Goal: Task Accomplishment & Management: Complete application form

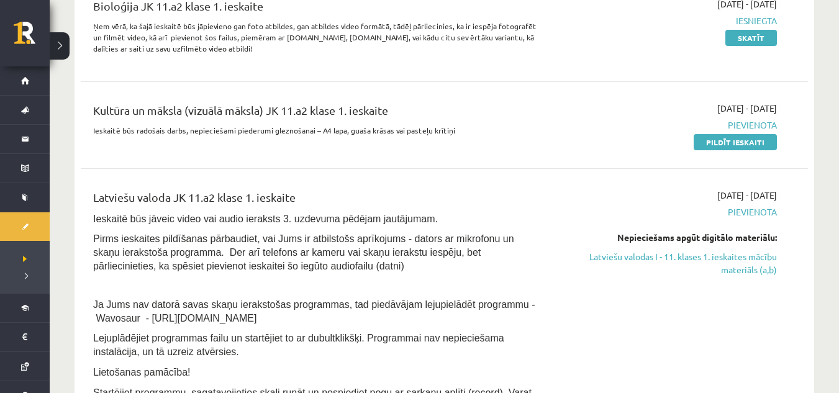
scroll to position [198, 0]
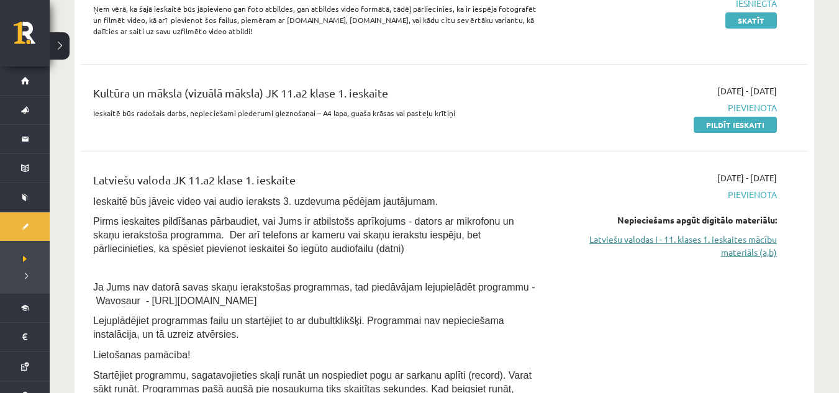
click at [768, 243] on link "Latviešu valodas I - 11. klases 1. ieskaites mācību materiāls (a,b)" at bounding box center [669, 246] width 216 height 26
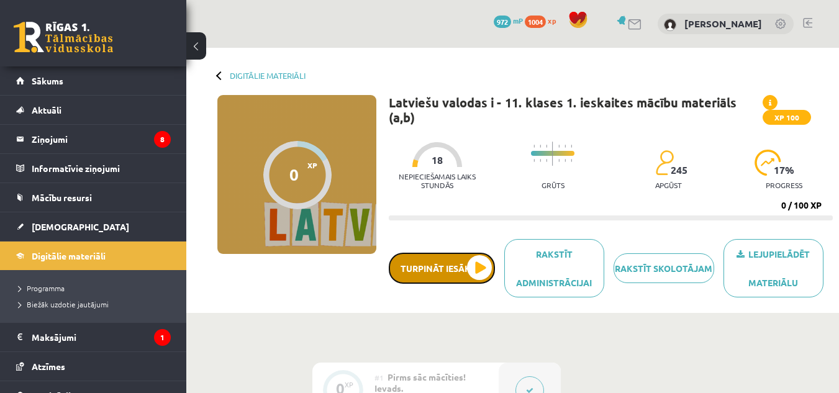
click at [470, 262] on button "Turpināt iesākto" at bounding box center [442, 268] width 106 height 31
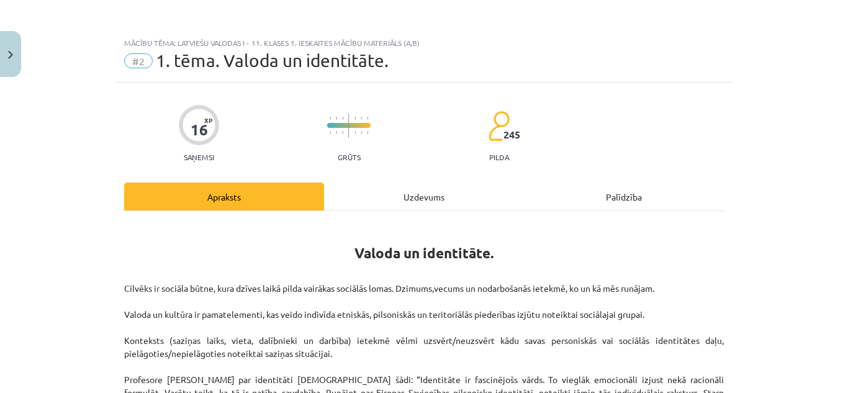
click at [417, 194] on div "Uzdevums" at bounding box center [424, 197] width 200 height 28
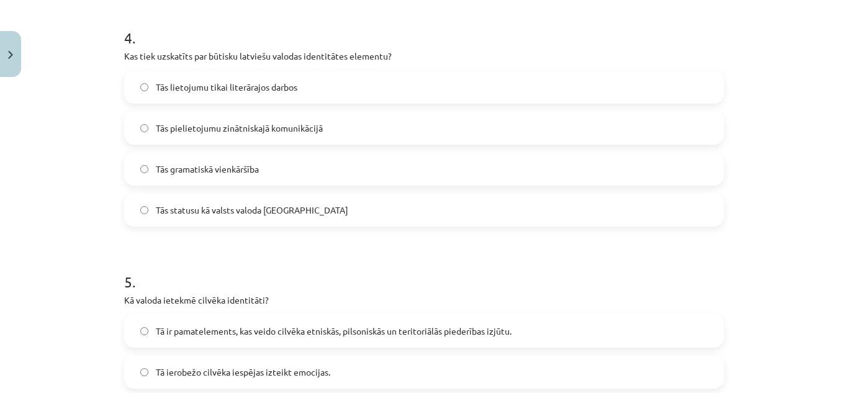
scroll to position [1194, 0]
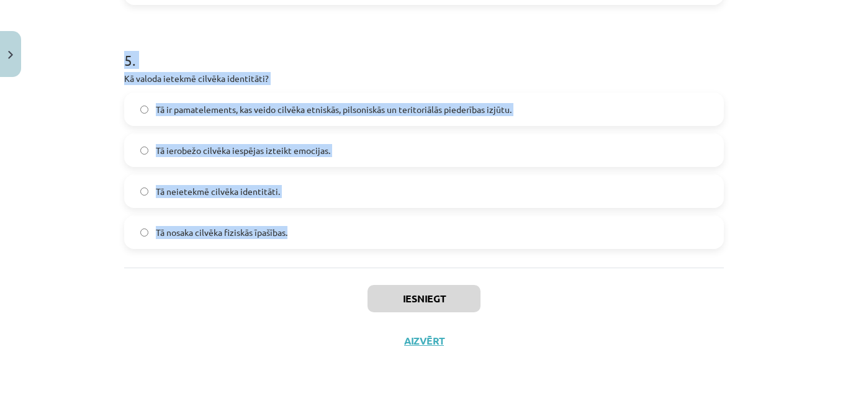
drag, startPoint x: 115, startPoint y: 71, endPoint x: 368, endPoint y: 255, distance: 312.6
copy form "Kas ir viena no pazīstamākajām ģeogrāfiskās identitātes pazīmēm? Cilvēka vārds …"
click at [401, 58] on h1 "5 ." at bounding box center [424, 49] width 600 height 39
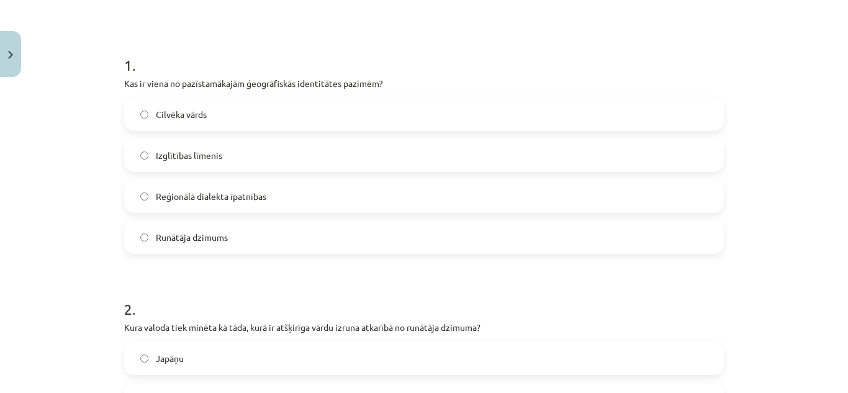
scroll to position [213, 0]
click at [296, 198] on label "Reģionālā dialekta īpatnības" at bounding box center [424, 195] width 598 height 31
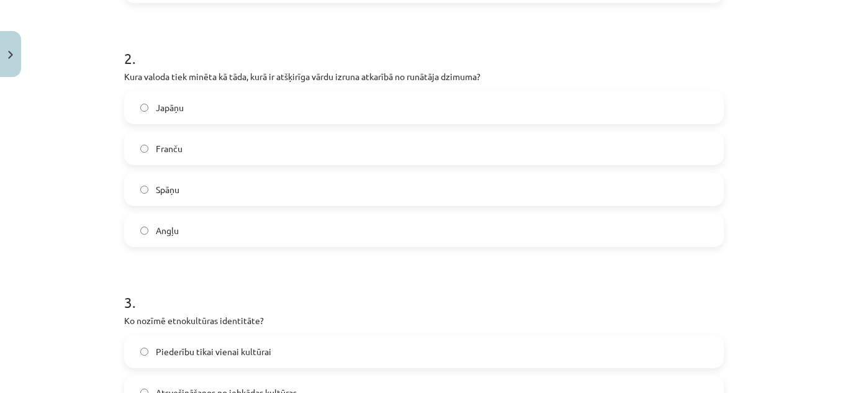
scroll to position [465, 0]
click at [208, 107] on label "Japāņu" at bounding box center [424, 106] width 598 height 31
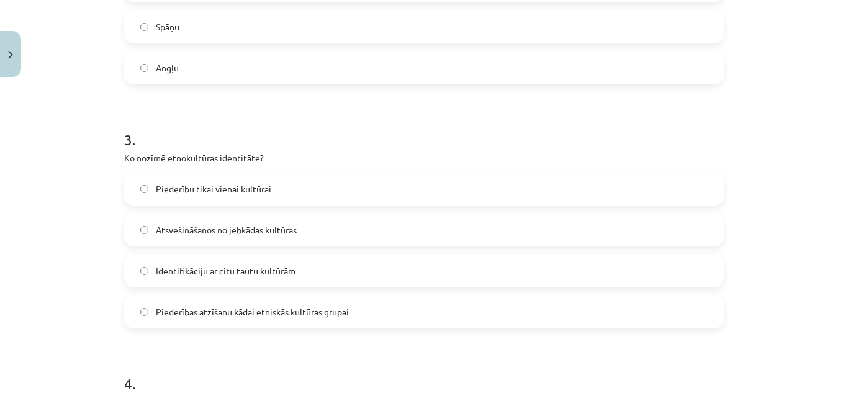
scroll to position [627, 0]
click at [269, 307] on span "Piederības atzīšanu kādai etniskās kultūras grupai" at bounding box center [252, 311] width 193 height 13
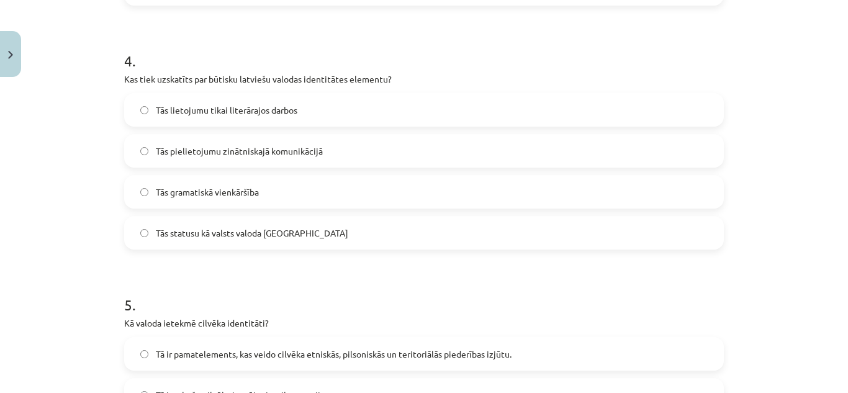
scroll to position [950, 0]
click at [250, 231] on span "Tās statusu kā valsts valoda Latvijā" at bounding box center [252, 232] width 193 height 13
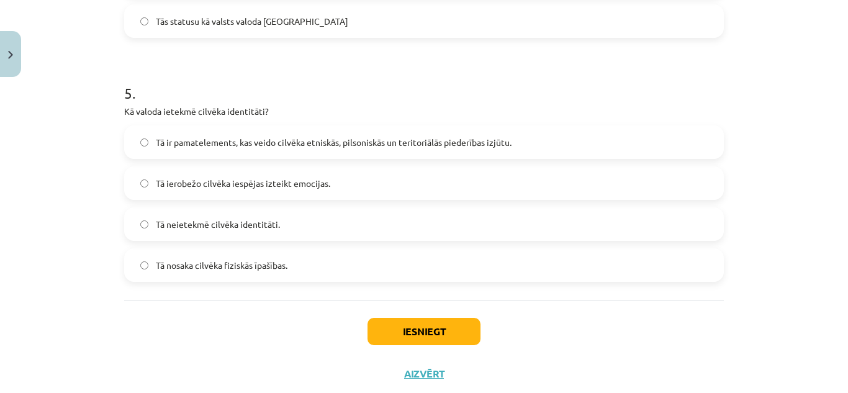
scroll to position [1163, 0]
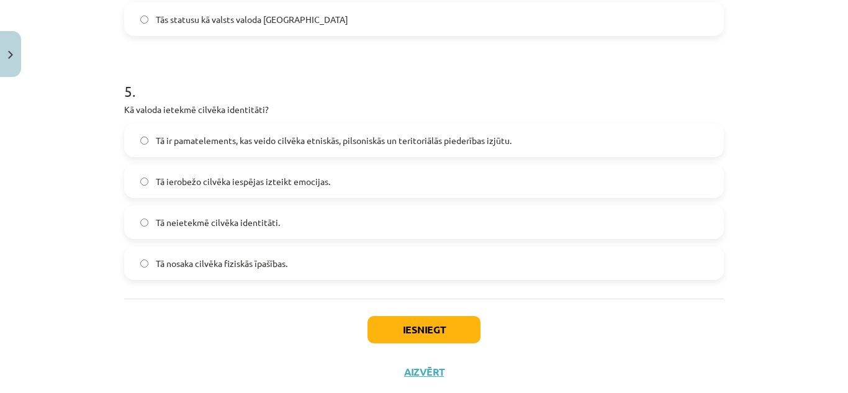
click at [365, 139] on span "Tā ir pamatelements, kas veido cilvēka etniskās, pilsoniskās un teritoriālās pi…" at bounding box center [334, 140] width 356 height 13
click at [423, 332] on button "Iesniegt" at bounding box center [424, 329] width 113 height 27
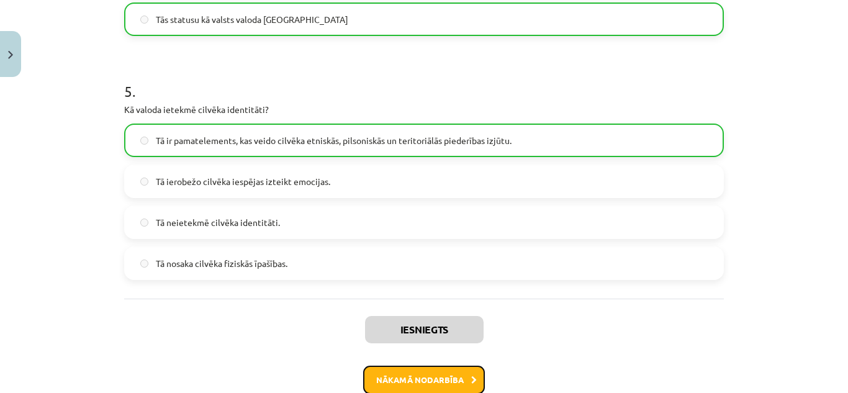
click at [414, 375] on button "Nākamā nodarbība" at bounding box center [424, 380] width 122 height 29
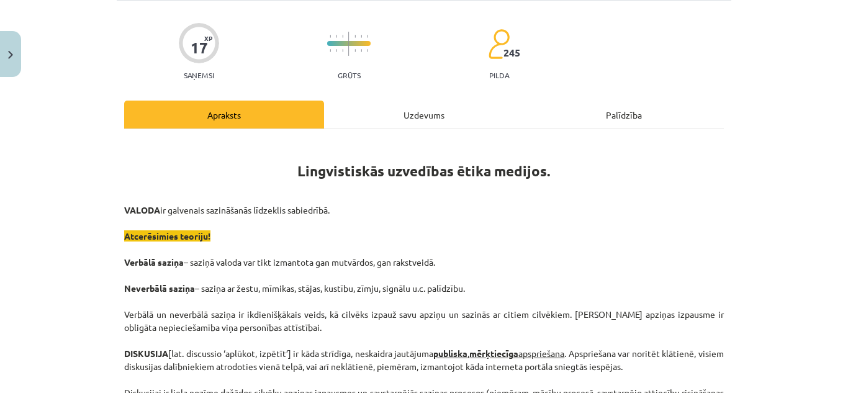
scroll to position [31, 0]
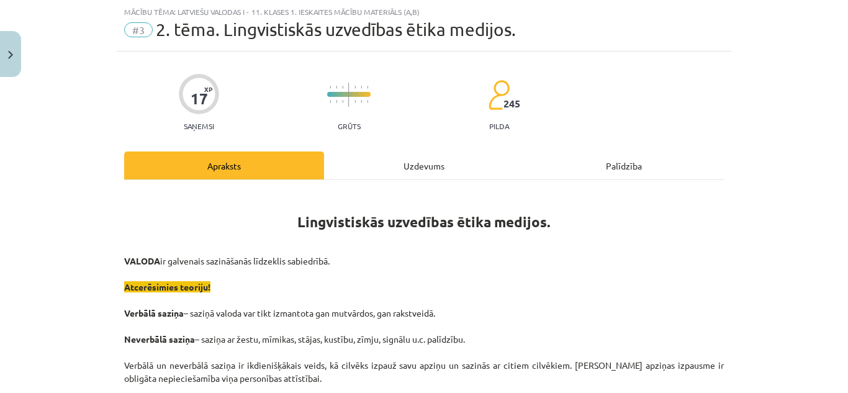
click at [402, 176] on div "Uzdevums" at bounding box center [424, 166] width 200 height 28
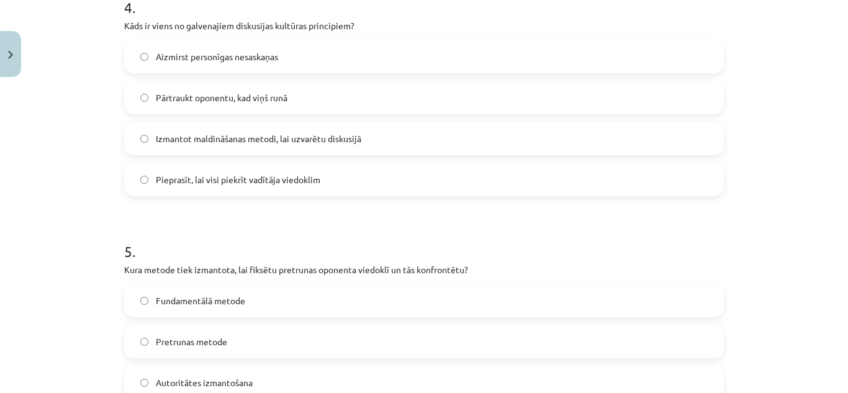
scroll to position [1194, 0]
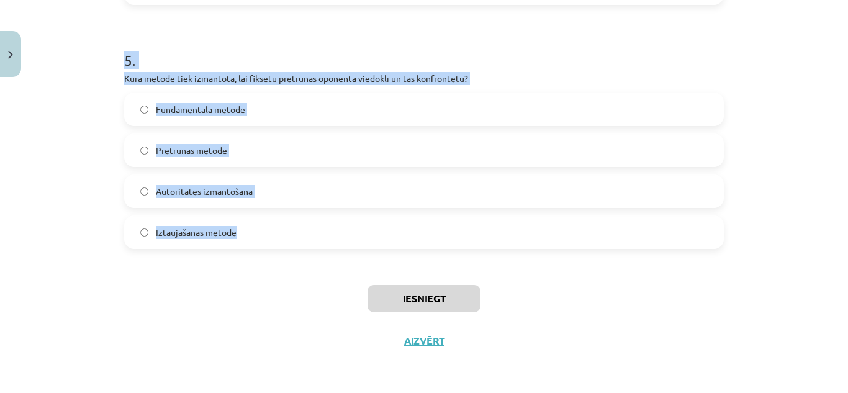
drag, startPoint x: 118, startPoint y: 255, endPoint x: 252, endPoint y: 236, distance: 134.8
copy form "Kāds ir diskusijas vadītāja uzdevums? Nodrošināt, ka diskusija nepārvēršas par …"
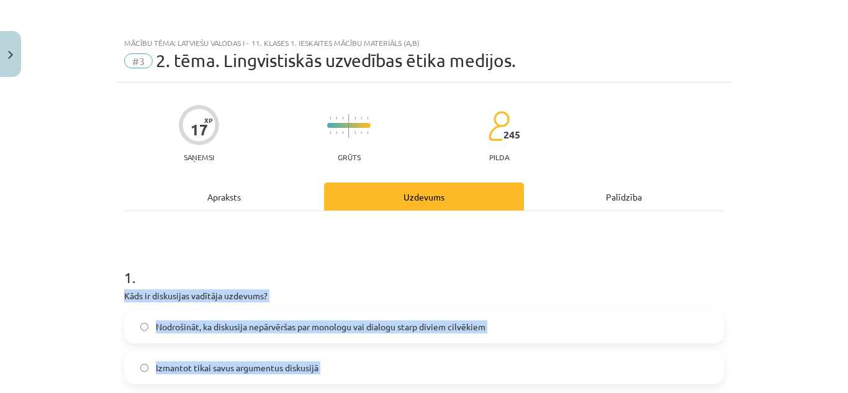
scroll to position [229, 0]
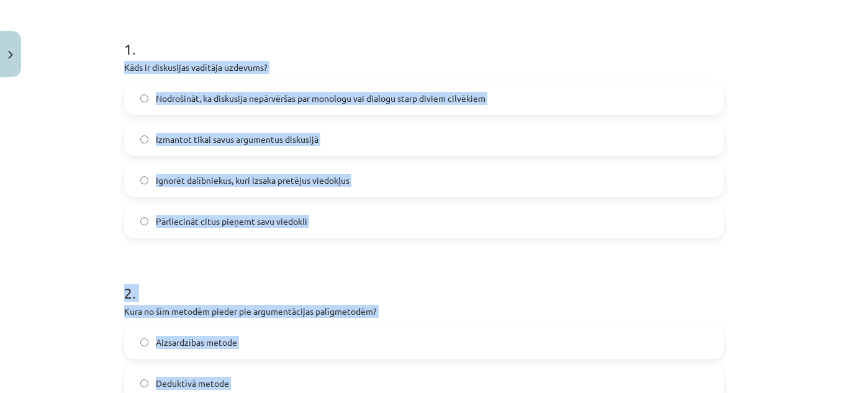
click at [300, 89] on label "Nodrošināt, ka diskusija nepārvēršas par monologu vai dialogu starp diviem cilv…" at bounding box center [424, 98] width 598 height 31
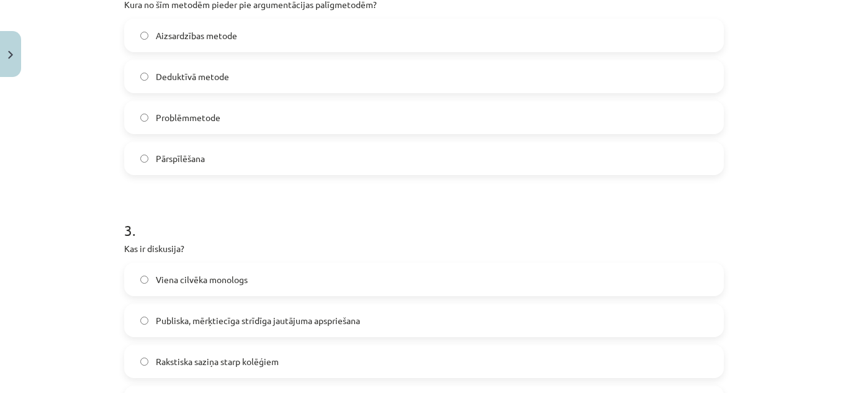
scroll to position [535, 0]
click at [225, 152] on label "Pārspīlēšana" at bounding box center [424, 158] width 598 height 31
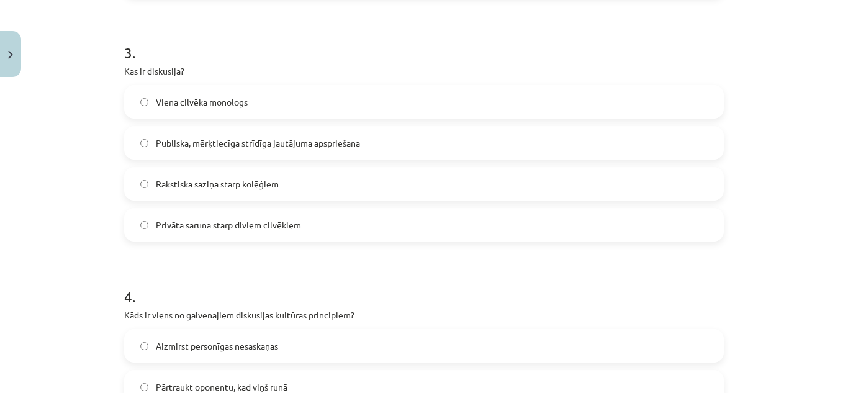
scroll to position [714, 0]
click at [234, 137] on span "Publiska, mērķtiecīga strīdīga jautājuma apspriešana" at bounding box center [258, 142] width 204 height 13
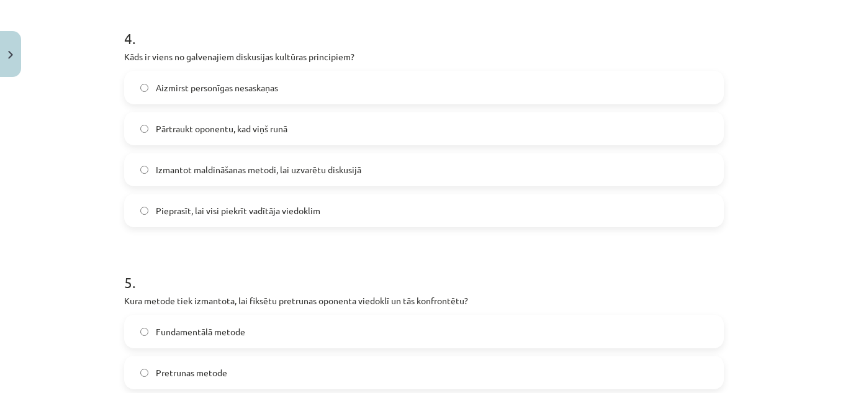
scroll to position [972, 0]
click at [230, 78] on label "Aizmirst personīgas nesaskaņas" at bounding box center [424, 86] width 598 height 31
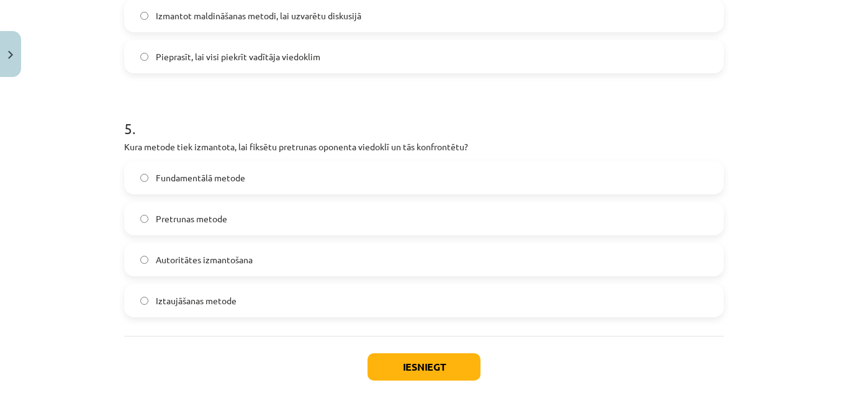
scroll to position [1145, 0]
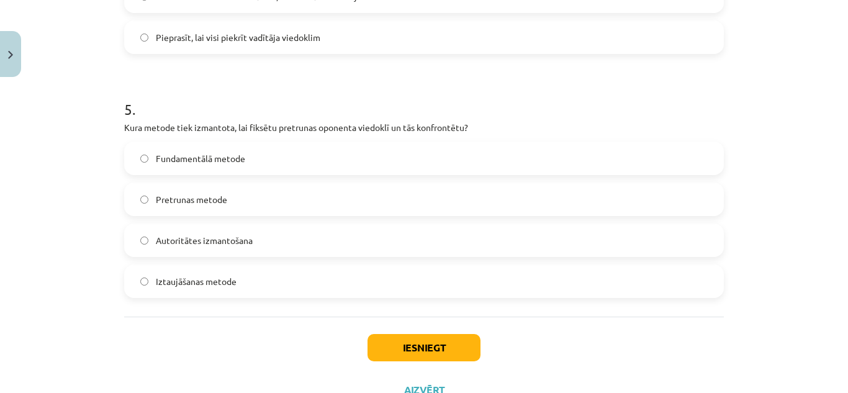
click at [222, 202] on span "Pretrunas metode" at bounding box center [191, 199] width 71 height 13
click at [392, 348] on button "Iesniegt" at bounding box center [424, 347] width 113 height 27
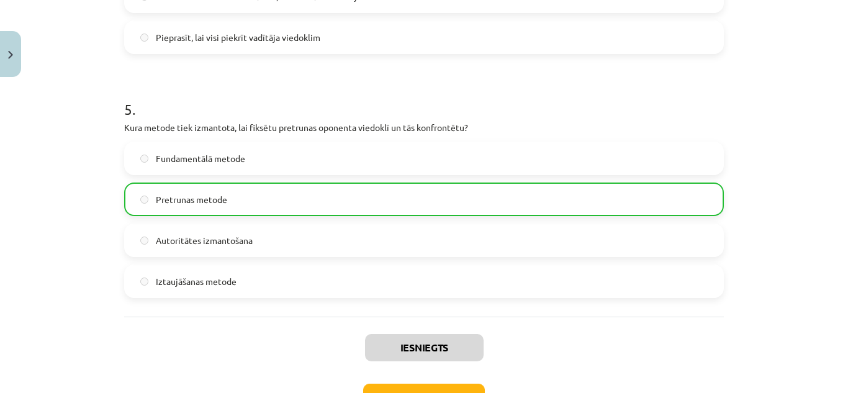
scroll to position [1234, 0]
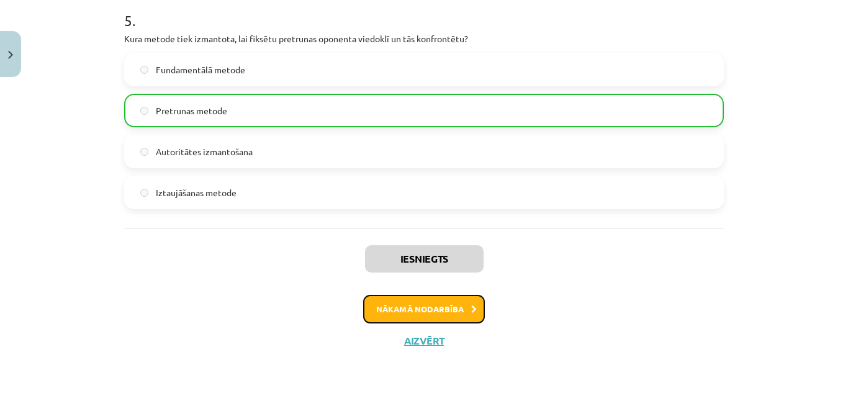
click at [408, 307] on button "Nākamā nodarbība" at bounding box center [424, 309] width 122 height 29
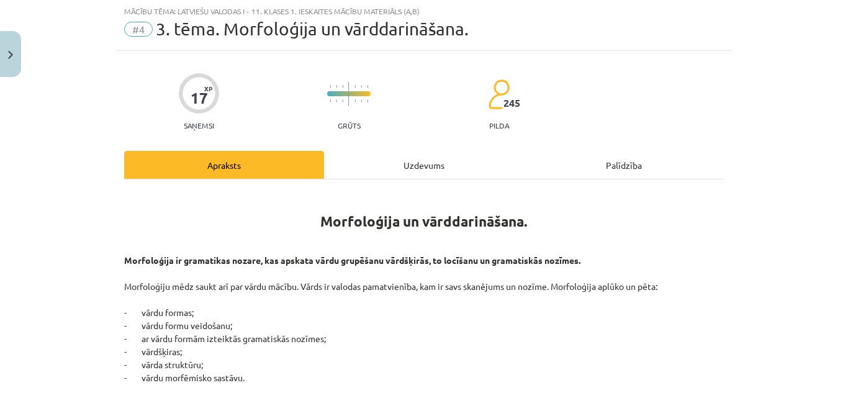
scroll to position [31, 0]
click at [412, 168] on div "Uzdevums" at bounding box center [424, 166] width 200 height 28
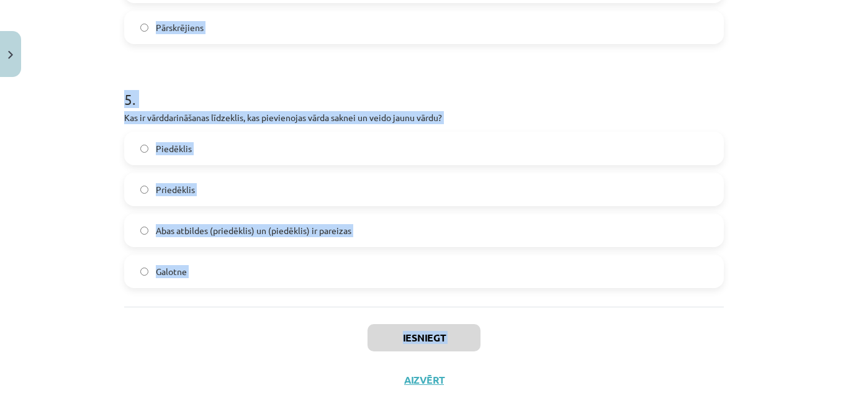
scroll to position [1194, 0]
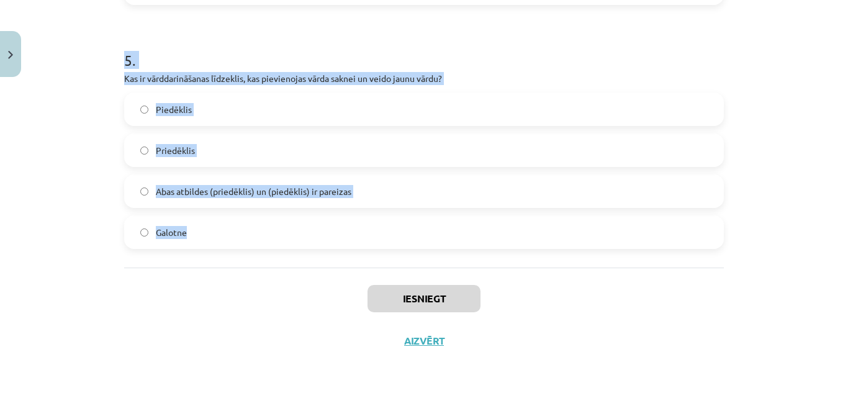
drag, startPoint x: 119, startPoint y: 101, endPoint x: 239, endPoint y: 215, distance: 165.6
copy form "Kurš no šiem ir pirmatnīgs vārds? Zieds Ziedonis Ziedošs Ieziedēt 2 . Kurš no š…"
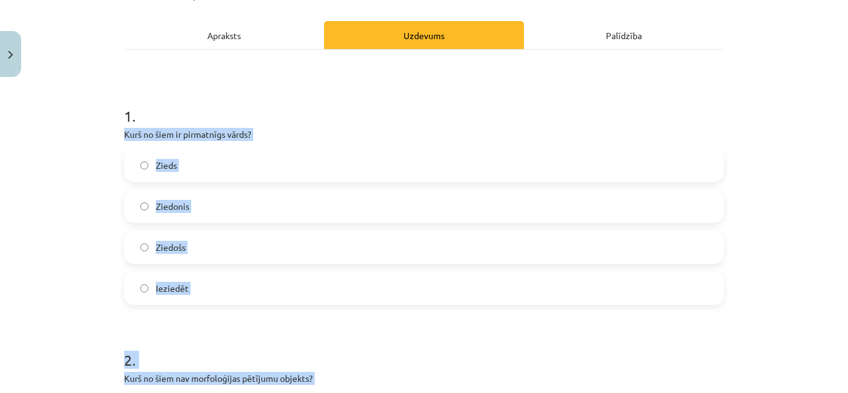
scroll to position [161, 0]
click at [297, 165] on label "Zieds" at bounding box center [424, 165] width 598 height 31
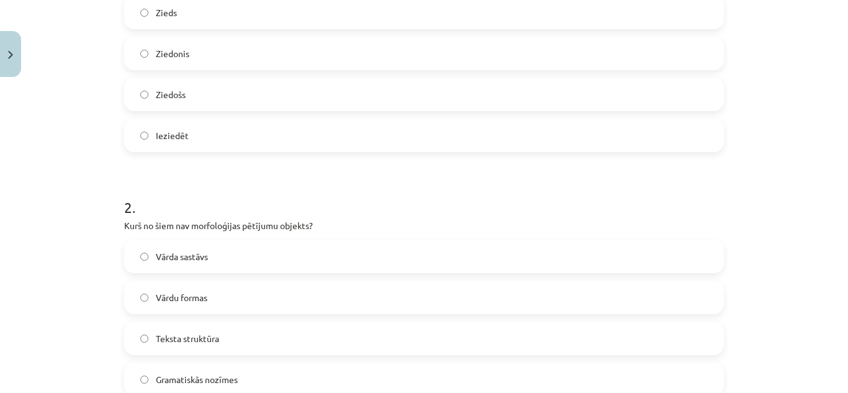
scroll to position [315, 0]
click at [225, 337] on label "Teksta struktūra" at bounding box center [424, 337] width 598 height 31
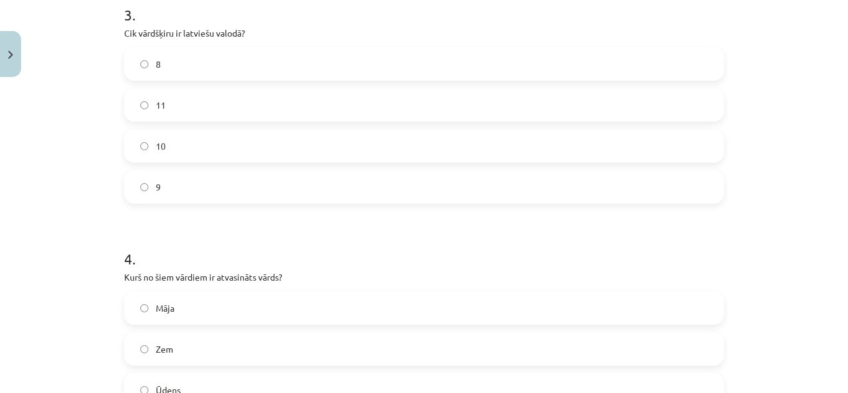
scroll to position [752, 0]
click at [218, 140] on label "10" at bounding box center [424, 145] width 598 height 31
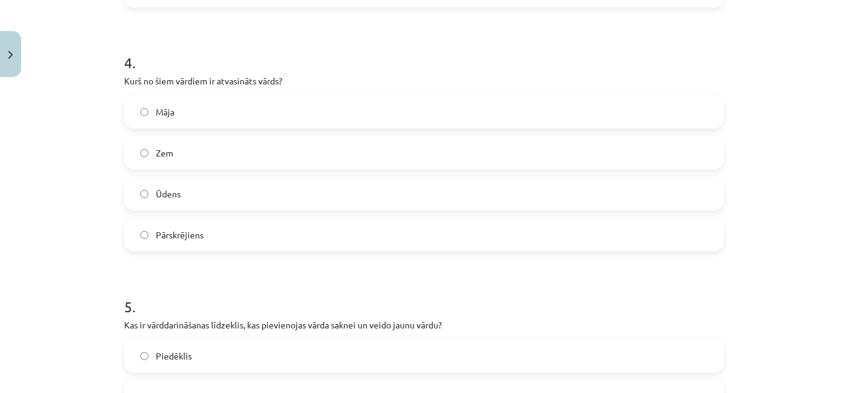
scroll to position [950, 0]
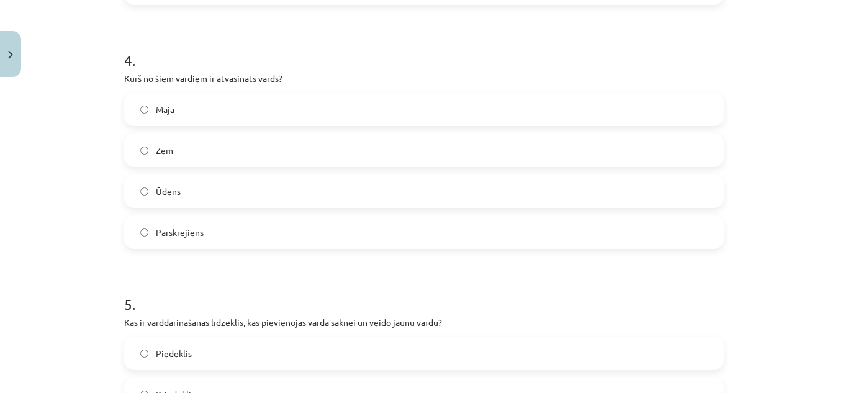
click at [212, 232] on label "Pārskrējiens" at bounding box center [424, 232] width 598 height 31
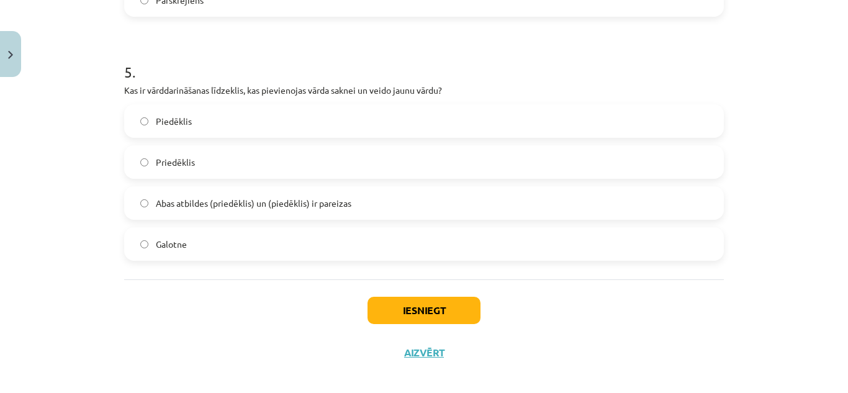
scroll to position [1194, 0]
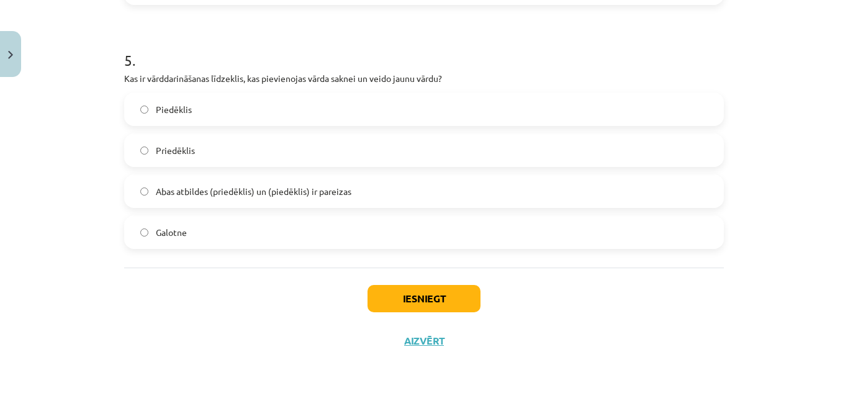
click at [238, 205] on label "Abas atbildes (priedēklis) un (piedēklis) ir pareizas" at bounding box center [424, 191] width 598 height 31
click at [401, 295] on button "Iesniegt" at bounding box center [424, 298] width 113 height 27
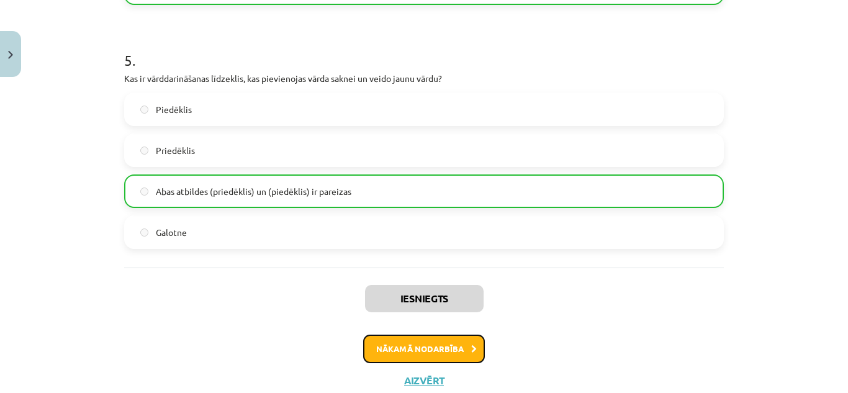
click at [447, 344] on button "Nākamā nodarbība" at bounding box center [424, 349] width 122 height 29
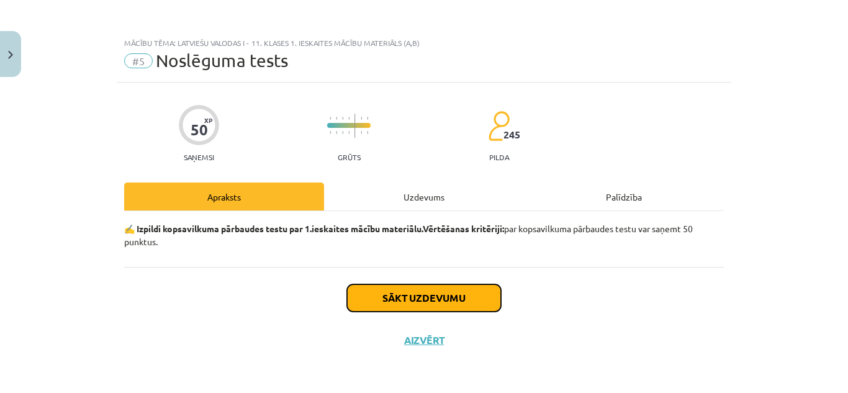
click at [448, 299] on button "Sākt uzdevumu" at bounding box center [424, 297] width 154 height 27
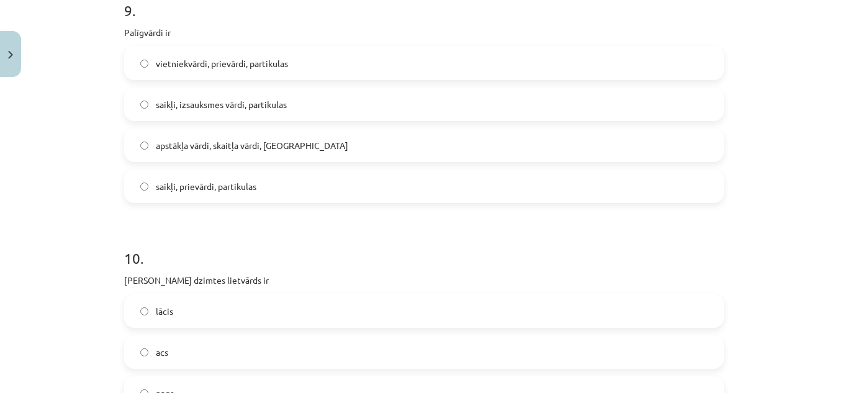
scroll to position [2220, 0]
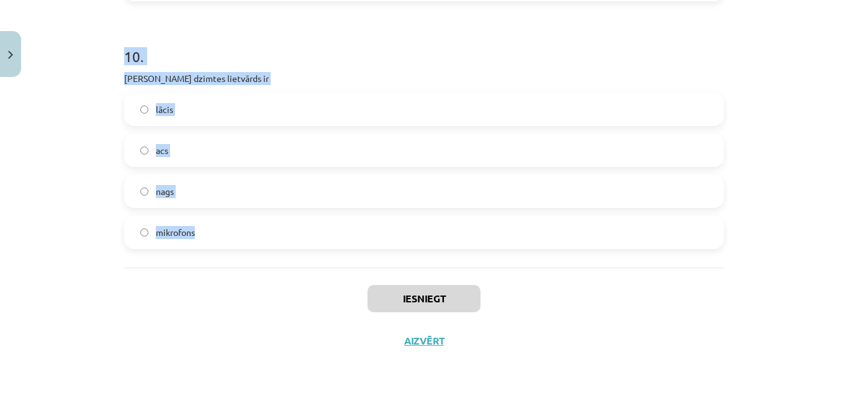
drag, startPoint x: 117, startPoint y: 181, endPoint x: 214, endPoint y: 234, distance: 110.0
copy form "Latviešu valodā ir 8 vārdšķiras 10 vārdšķiras 5 vārdšķiras 9 vārdšķiras 2 . Kur…"
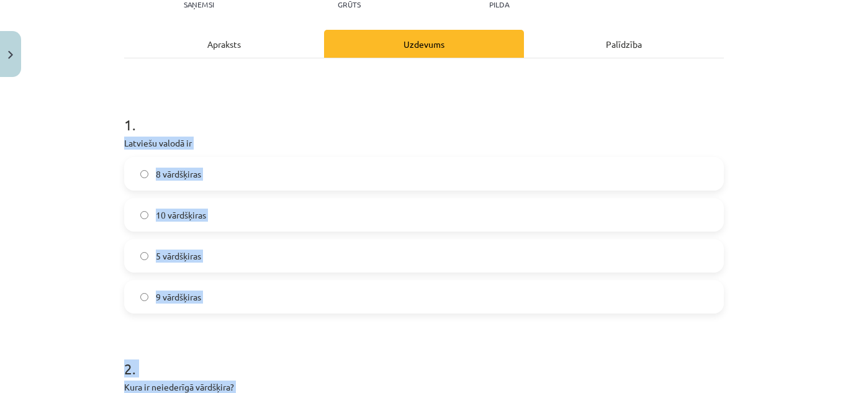
scroll to position [152, 0]
click at [213, 204] on label "10 vārdšķiras" at bounding box center [424, 215] width 598 height 31
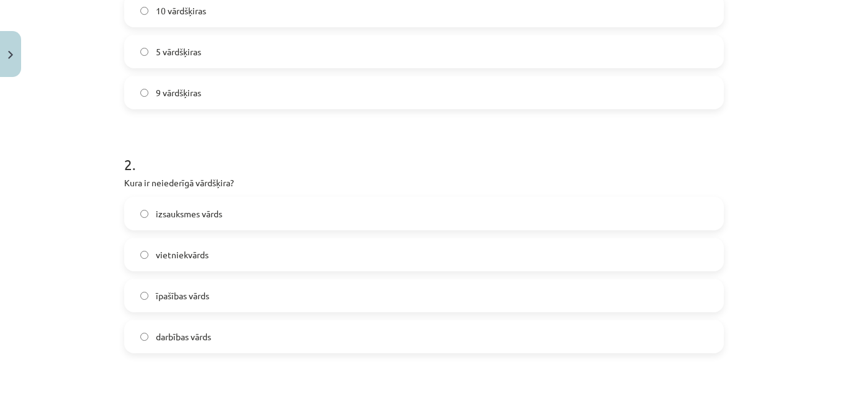
scroll to position [437, 0]
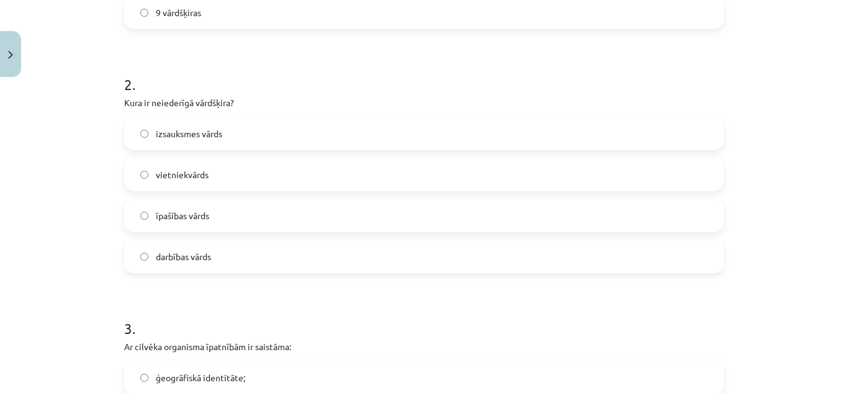
click at [217, 120] on label "izsauksmes vārds" at bounding box center [424, 133] width 598 height 31
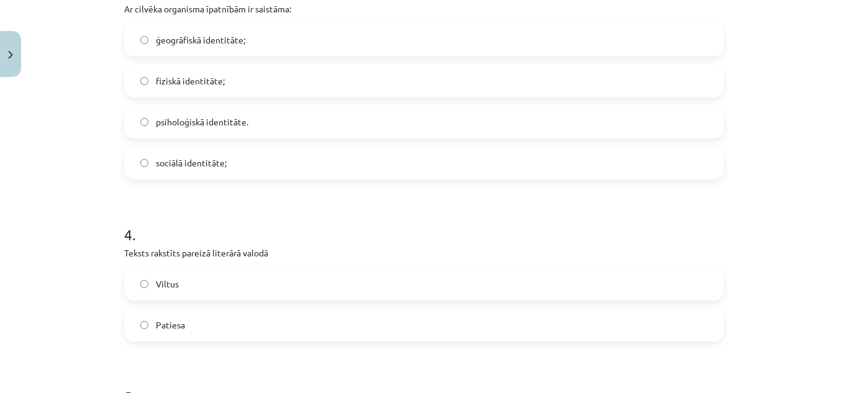
scroll to position [776, 0]
click at [196, 78] on span "fiziskā identitāte;" at bounding box center [190, 80] width 69 height 13
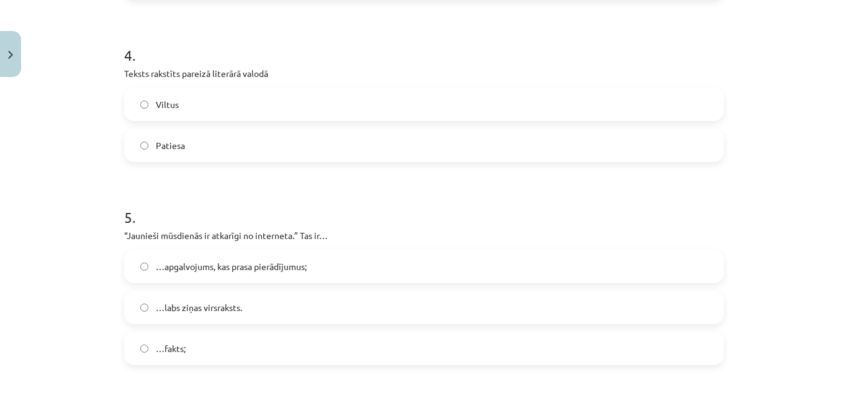
scroll to position [955, 0]
click at [228, 148] on label "Patiesa" at bounding box center [424, 144] width 598 height 31
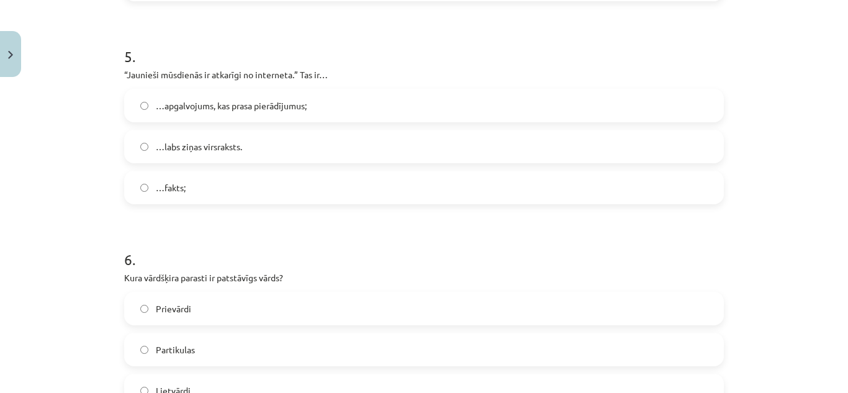
scroll to position [1123, 0]
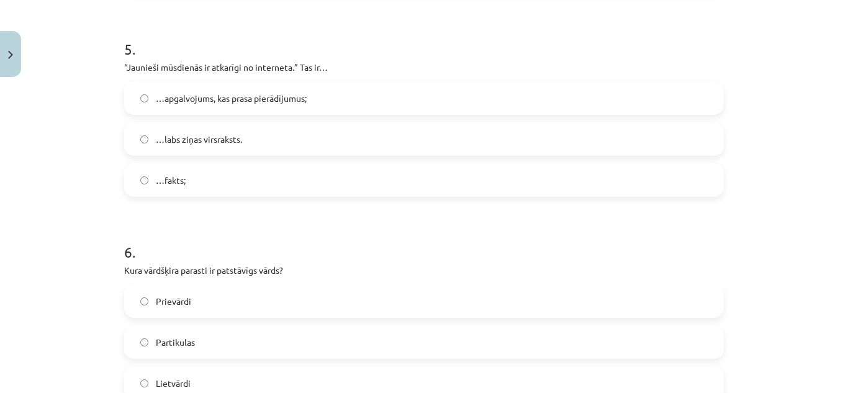
click at [236, 98] on span "…apgalvojums, kas prasa pierādījumus;" at bounding box center [231, 98] width 151 height 13
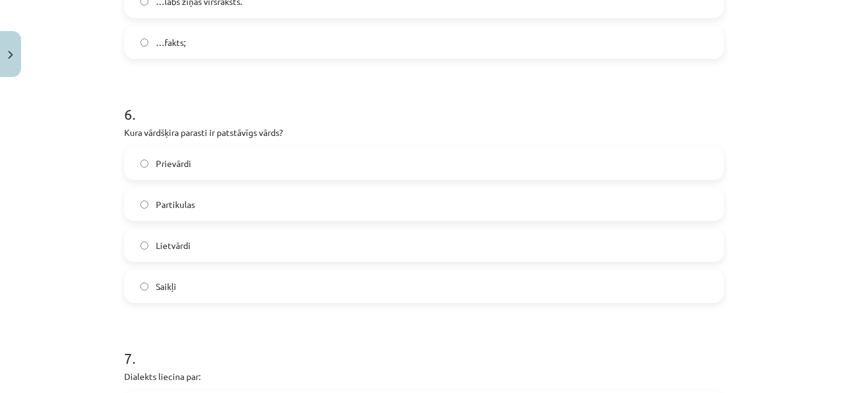
scroll to position [1263, 0]
click at [182, 242] on span "Lietvārdi" at bounding box center [173, 243] width 35 height 13
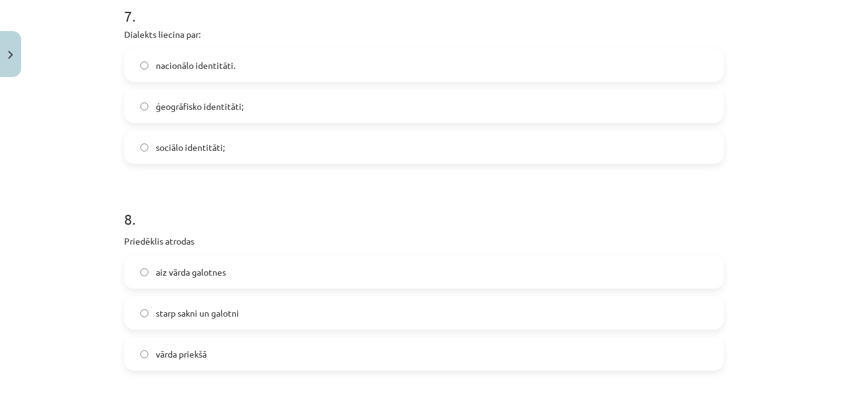
scroll to position [1604, 0]
click at [179, 102] on span "ģeogrāfisko identitāti;" at bounding box center [200, 105] width 88 height 13
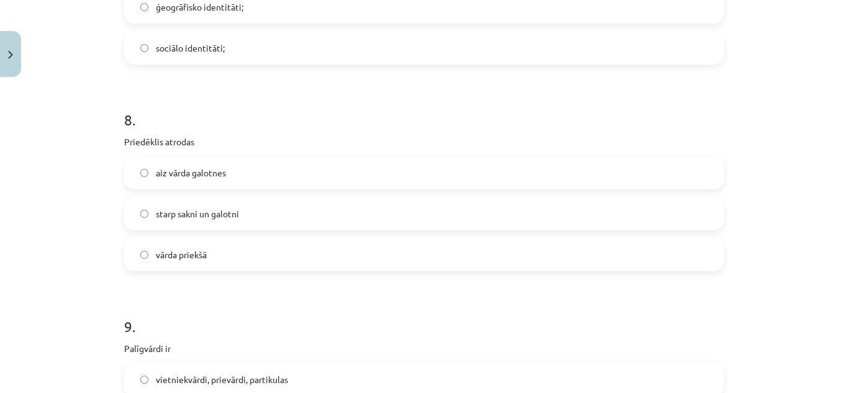
scroll to position [1704, 0]
click at [170, 257] on span "vārda priekšā" at bounding box center [181, 253] width 51 height 13
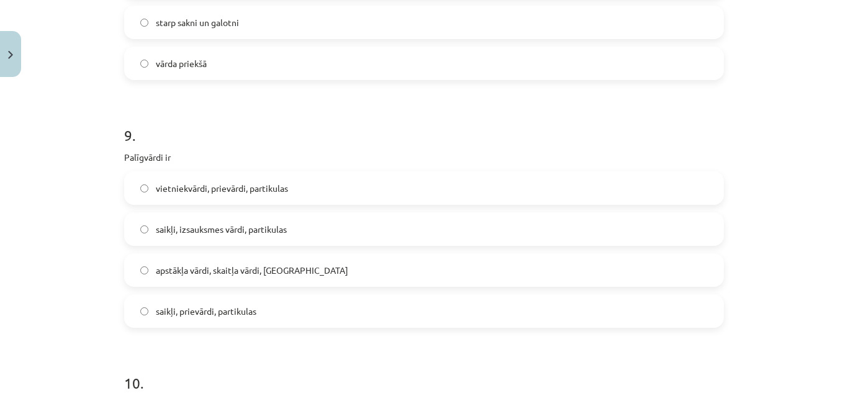
scroll to position [1894, 0]
click at [199, 314] on span "saikļi, prievārdi, partikulas" at bounding box center [206, 310] width 101 height 13
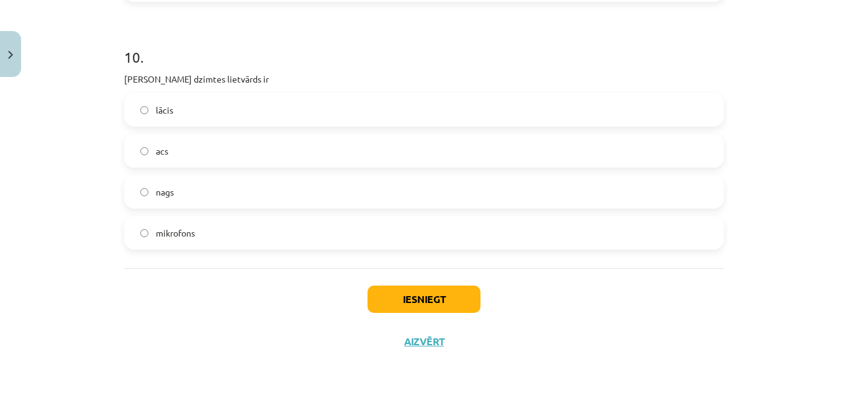
scroll to position [2220, 0]
click at [159, 151] on span "acs" at bounding box center [162, 150] width 12 height 13
click at [426, 296] on button "Iesniegt" at bounding box center [424, 298] width 113 height 27
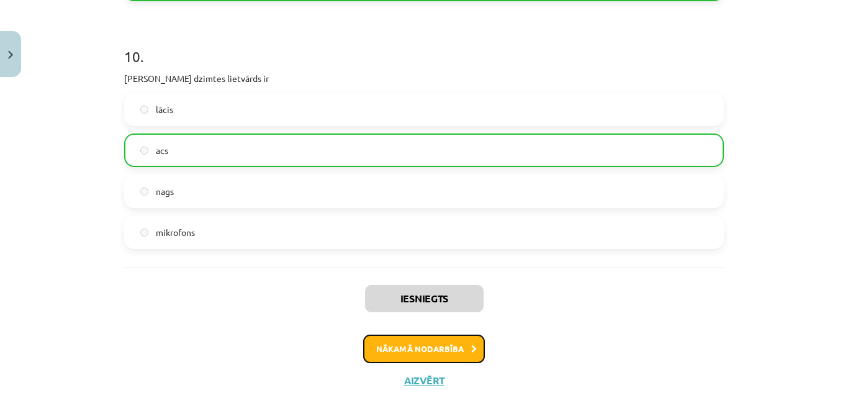
click at [424, 348] on button "Nākamā nodarbība" at bounding box center [424, 349] width 122 height 29
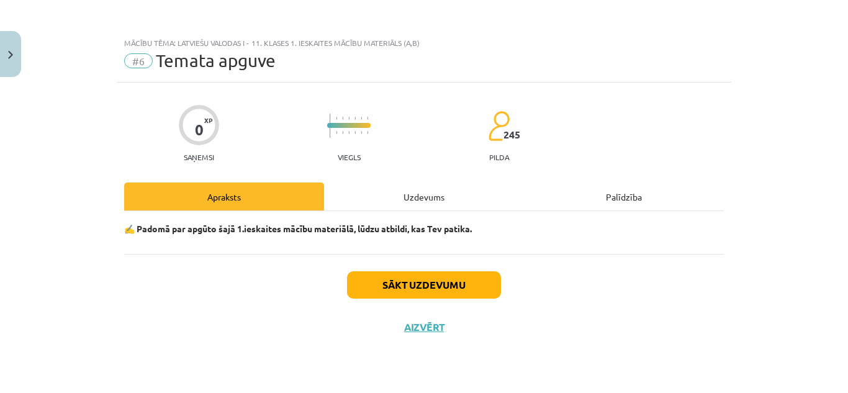
scroll to position [0, 0]
click at [430, 290] on button "Sākt uzdevumu" at bounding box center [424, 284] width 154 height 27
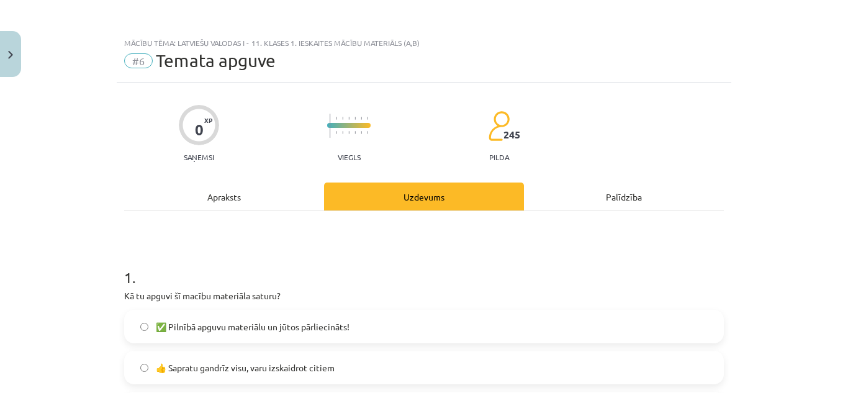
click at [370, 321] on label "✅ Pilnībā apguvu materiālu un jūtos pārliecināts!" at bounding box center [424, 326] width 598 height 31
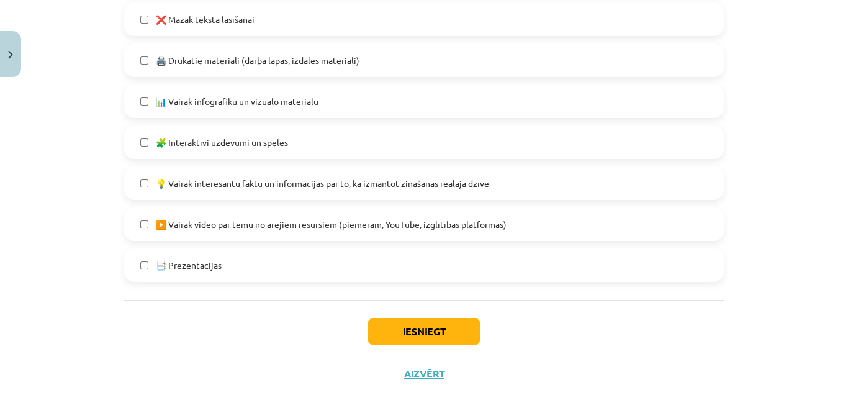
scroll to position [830, 0]
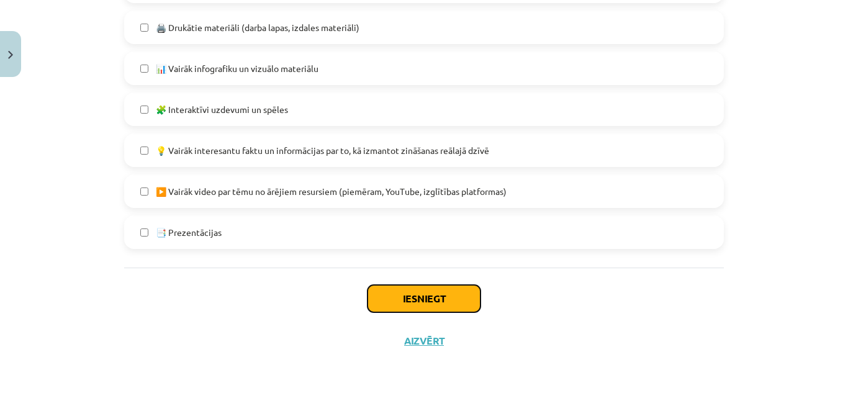
click at [417, 290] on button "Iesniegt" at bounding box center [424, 298] width 113 height 27
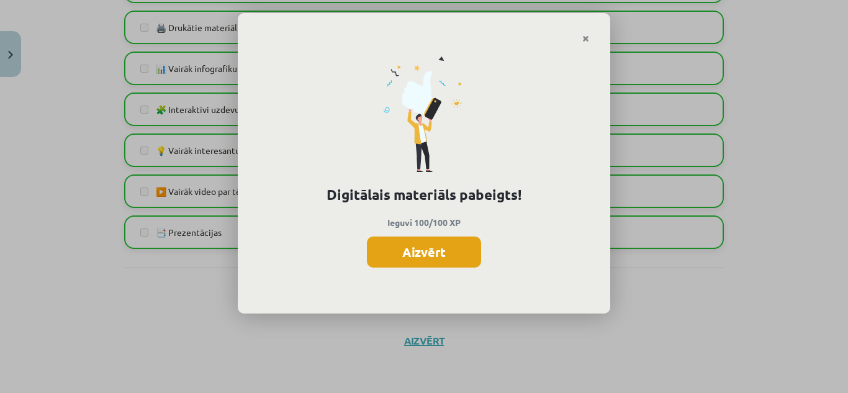
click at [407, 257] on button "Aizvērt" at bounding box center [424, 252] width 114 height 31
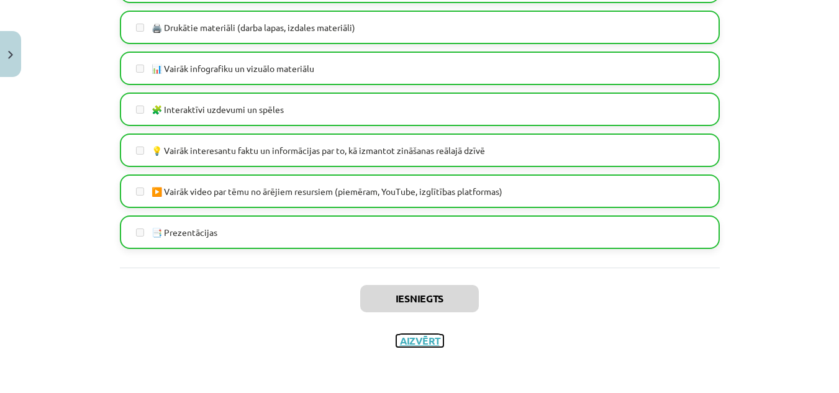
click at [410, 339] on button "Aizvērt" at bounding box center [419, 341] width 47 height 12
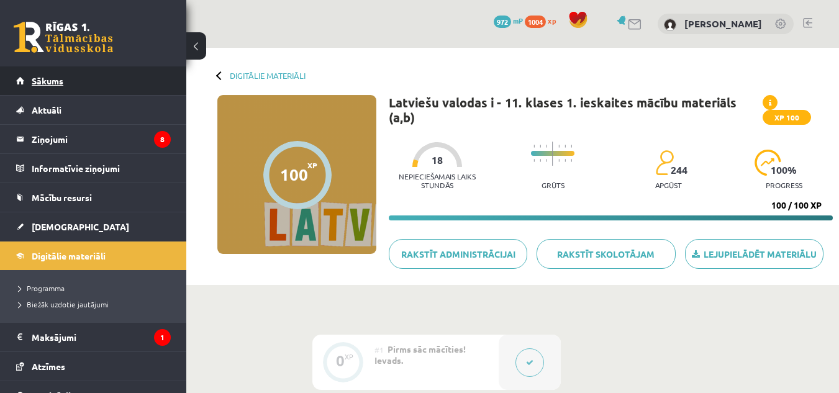
click at [135, 78] on link "Sākums" at bounding box center [93, 80] width 155 height 29
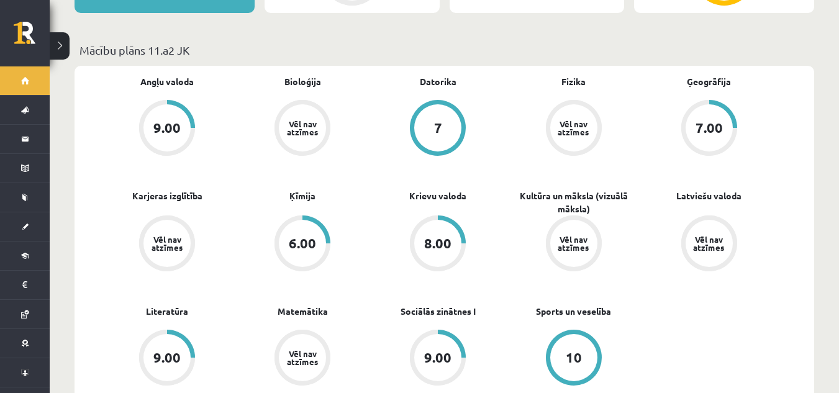
scroll to position [359, 0]
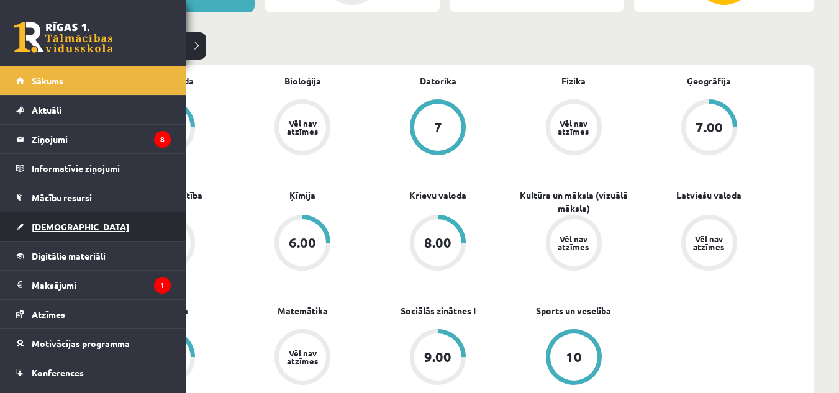
click at [56, 227] on span "[DEMOGRAPHIC_DATA]" at bounding box center [81, 226] width 98 height 11
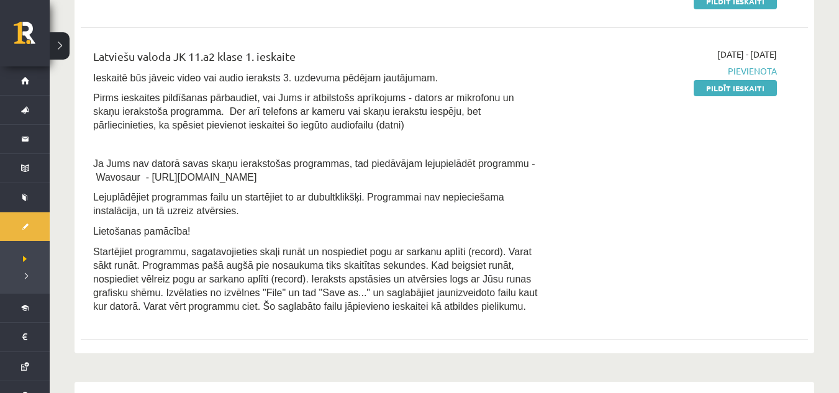
scroll to position [320, 0]
click at [749, 89] on link "Pildīt ieskaiti" at bounding box center [735, 89] width 83 height 16
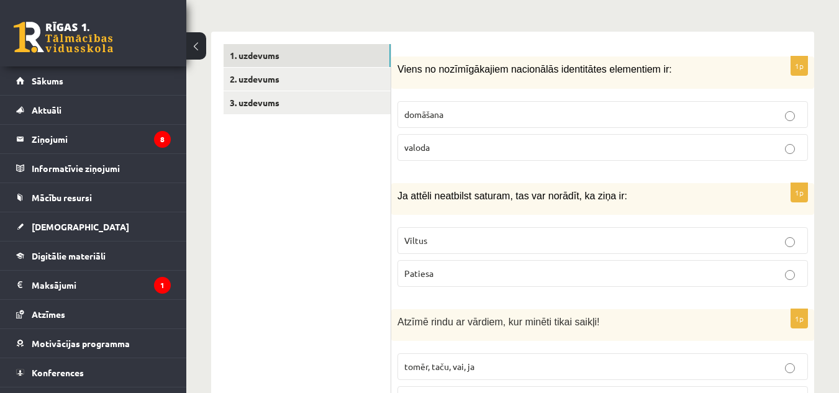
scroll to position [387, 0]
click at [40, 223] on span "[DEMOGRAPHIC_DATA]" at bounding box center [81, 226] width 98 height 11
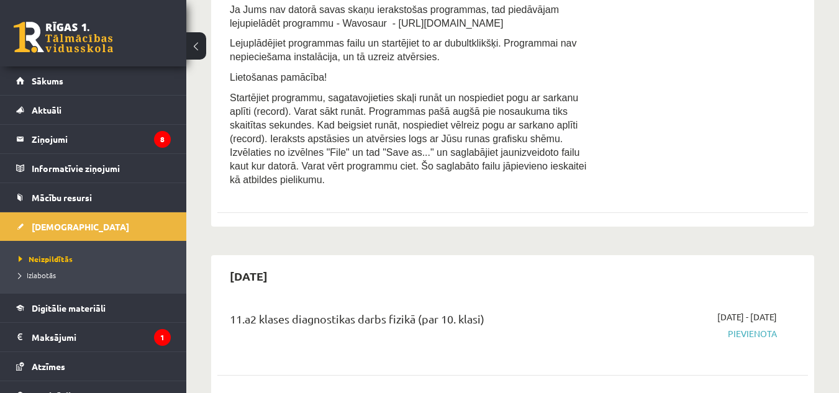
scroll to position [507, 0]
click at [99, 78] on link "Sākums" at bounding box center [93, 80] width 155 height 29
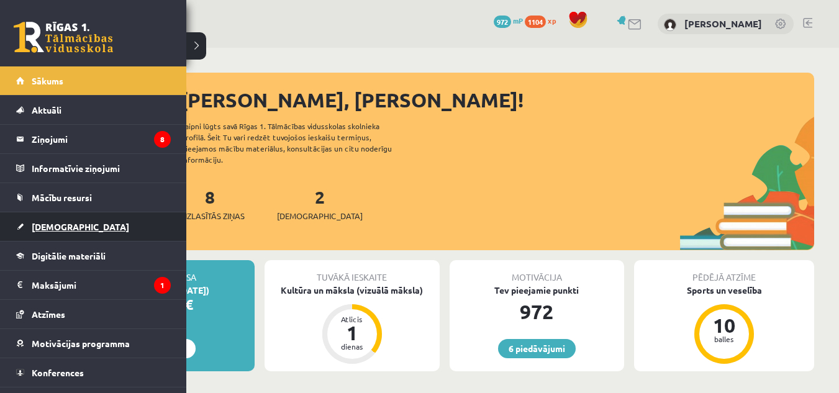
click at [32, 232] on link "[DEMOGRAPHIC_DATA]" at bounding box center [93, 226] width 155 height 29
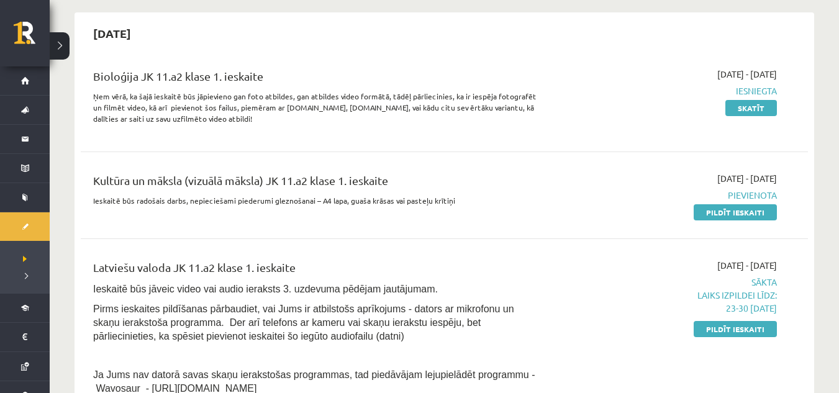
scroll to position [111, 0]
click at [758, 330] on link "Pildīt ieskaiti" at bounding box center [735, 328] width 83 height 16
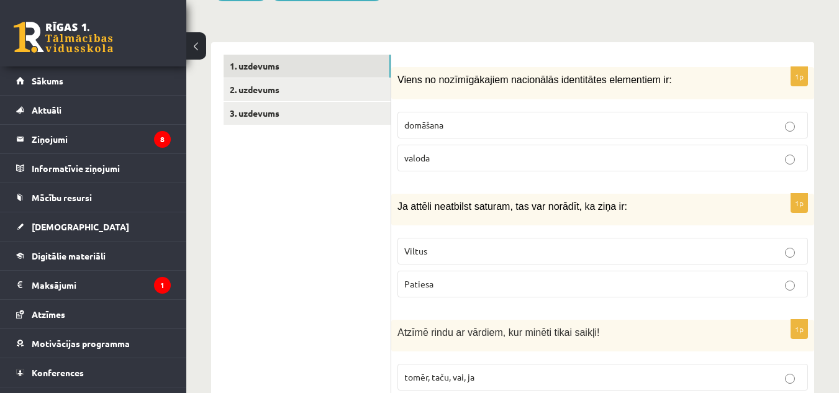
scroll to position [402, 0]
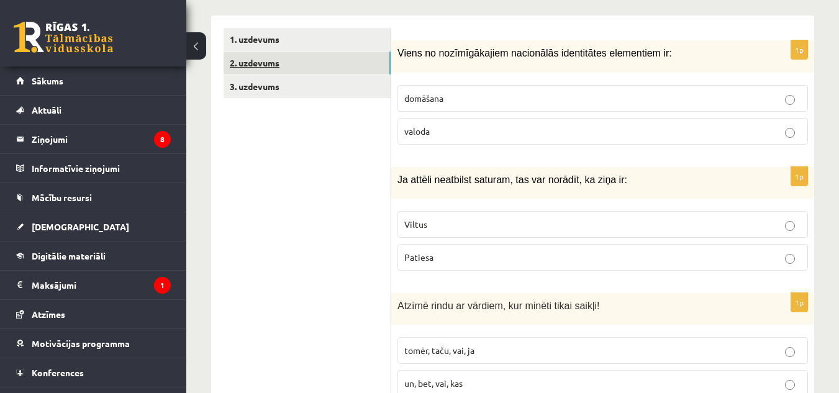
click at [343, 52] on link "2. uzdevums" at bounding box center [307, 63] width 167 height 23
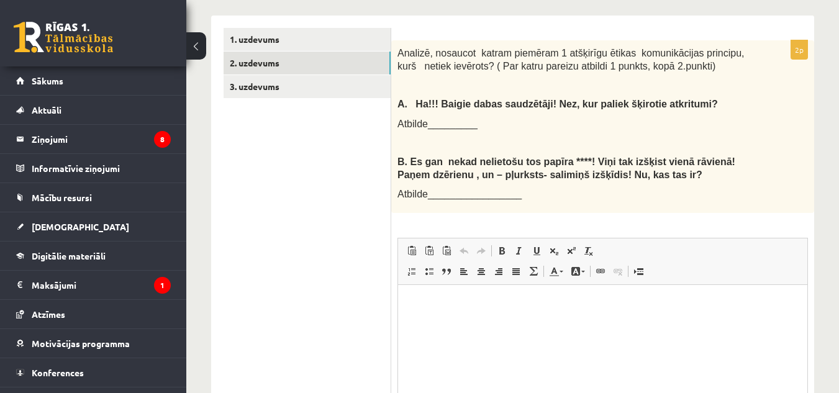
scroll to position [0, 0]
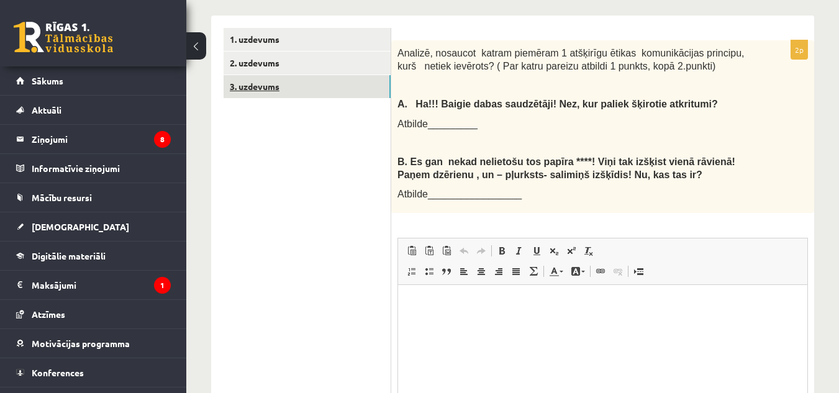
click at [324, 75] on link "3. uzdevums" at bounding box center [307, 86] width 167 height 23
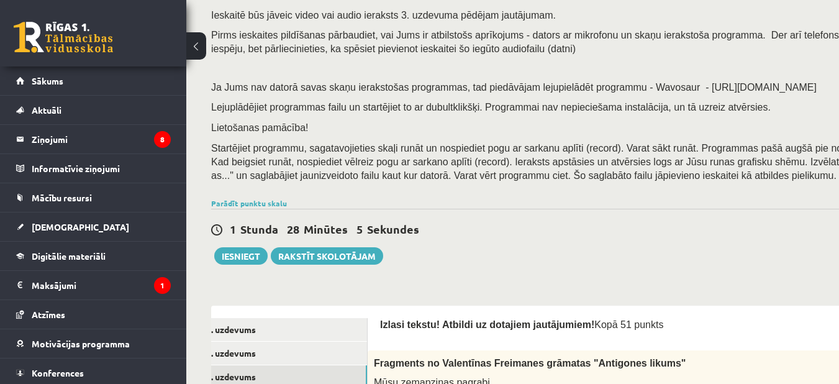
scroll to position [183, 0]
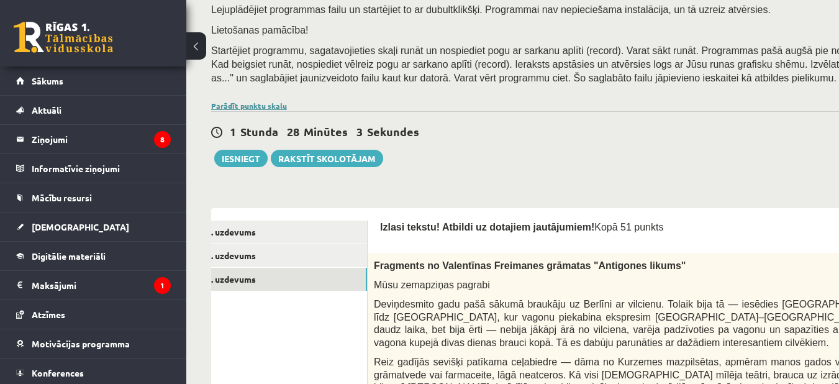
click at [273, 104] on link "Parādīt punktu skalu" at bounding box center [249, 106] width 76 height 10
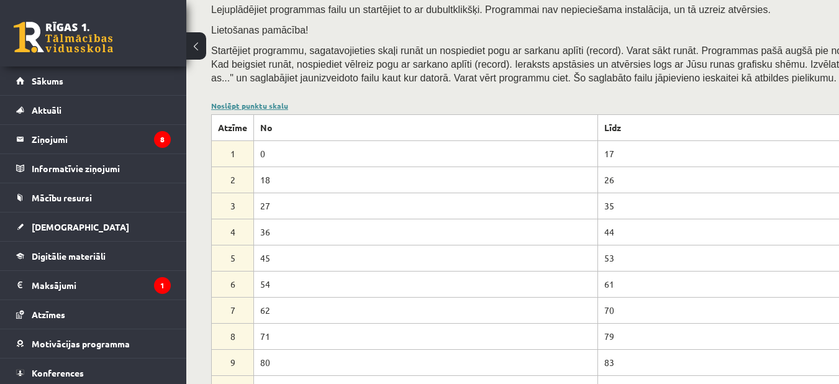
click at [269, 103] on link "Noslēpt punktu skalu" at bounding box center [249, 106] width 77 height 10
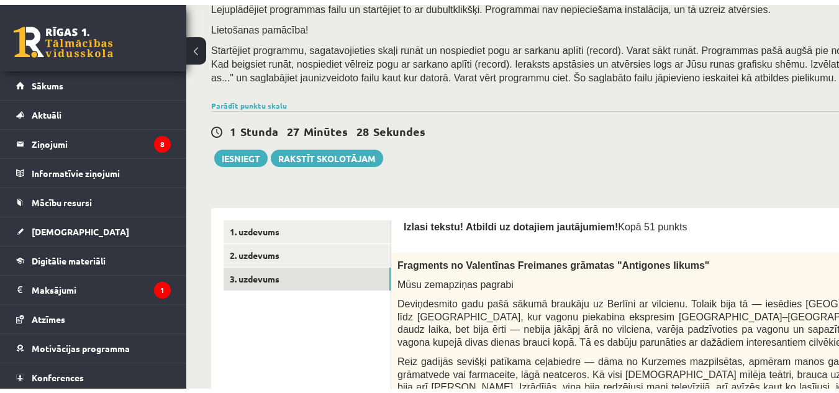
scroll to position [188, 0]
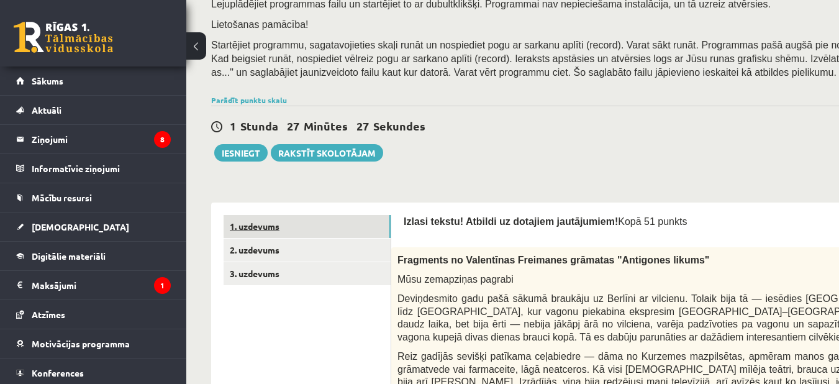
click at [314, 237] on link "1. uzdevums" at bounding box center [307, 226] width 167 height 23
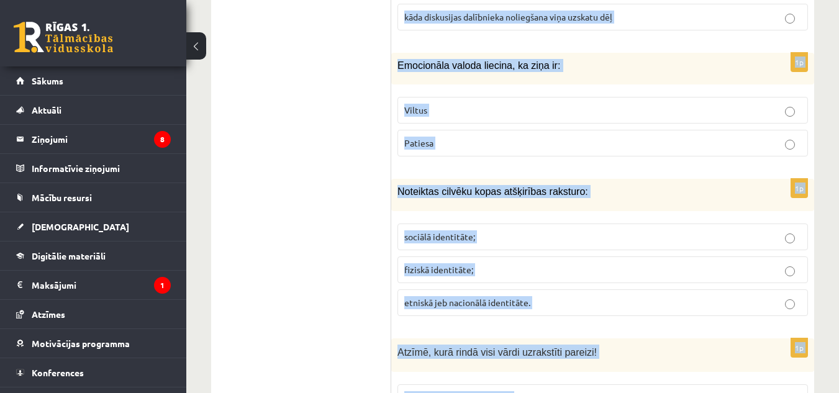
scroll to position [1865, 0]
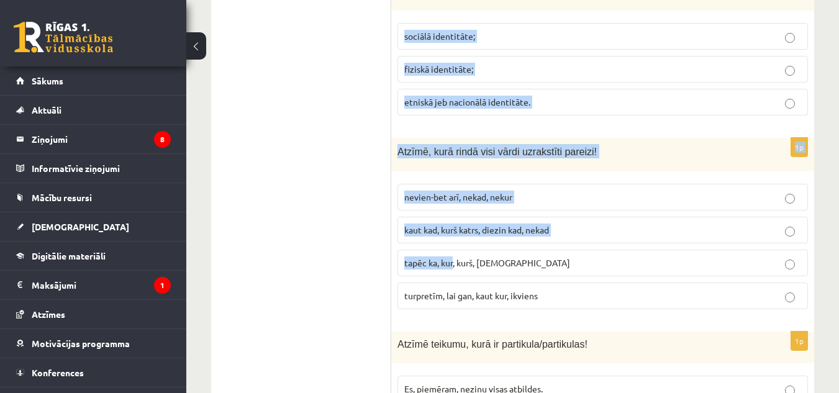
drag, startPoint x: 396, startPoint y: 149, endPoint x: 374, endPoint y: 135, distance: 25.7
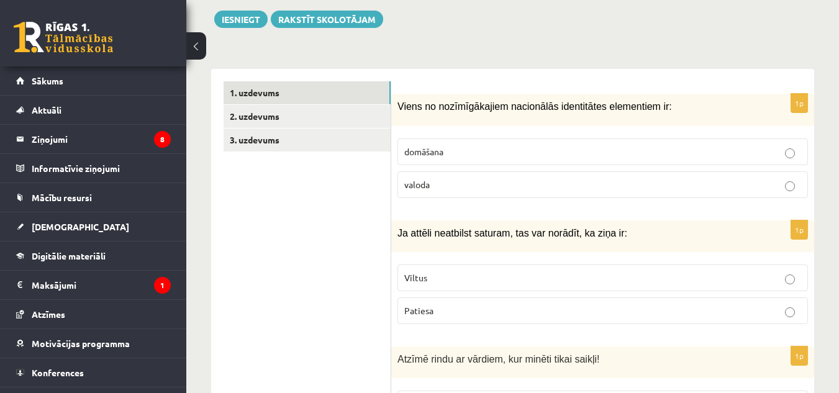
scroll to position [350, 0]
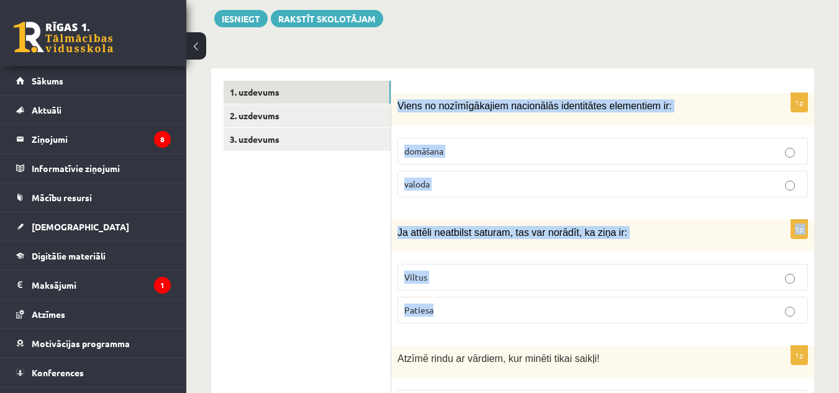
drag, startPoint x: 395, startPoint y: 88, endPoint x: 494, endPoint y: 282, distance: 218.3
copy form "Viens no nozīmīgākajiem nacionālās identitātes elementiem ir: domāšana valoda 1…"
click at [461, 178] on p "valoda" at bounding box center [602, 184] width 397 height 13
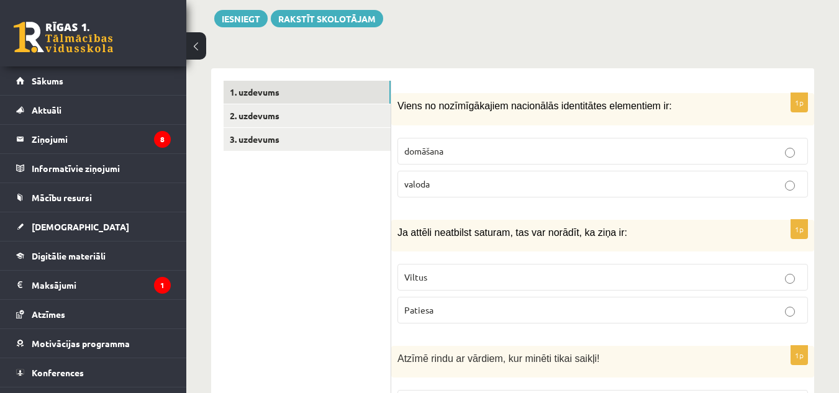
click at [457, 271] on p "Viltus" at bounding box center [602, 277] width 397 height 13
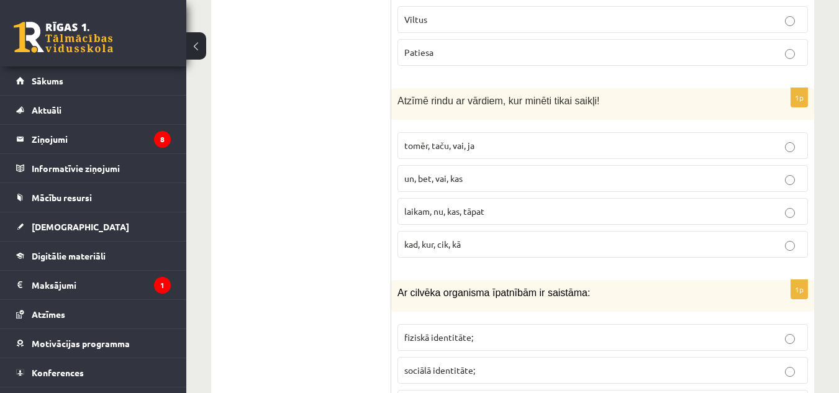
scroll to position [608, 0]
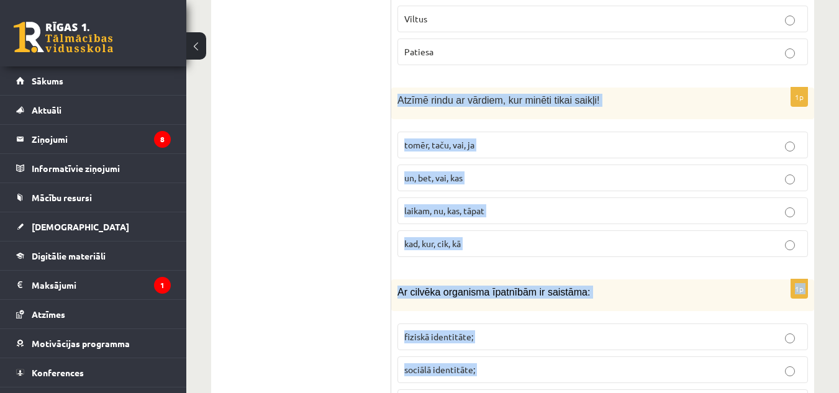
drag, startPoint x: 397, startPoint y: 91, endPoint x: 581, endPoint y: 373, distance: 336.6
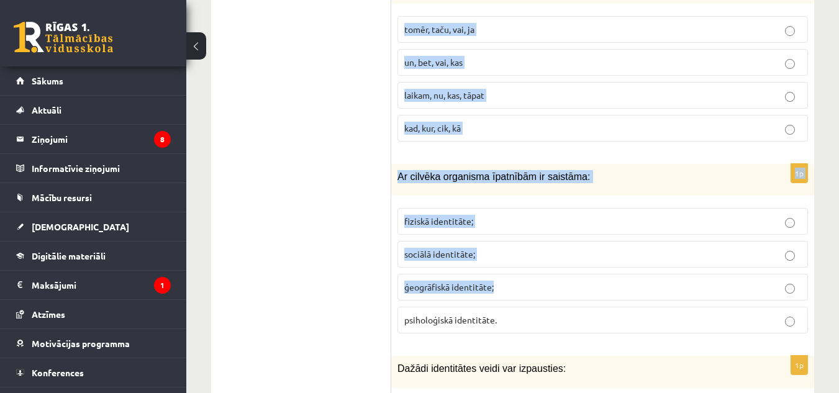
scroll to position [724, 0]
copy form "Atzīmē rindu ar vārdiem, kur minēti tikai saikļi! tomēr, taču, vai, ja un, bet,…"
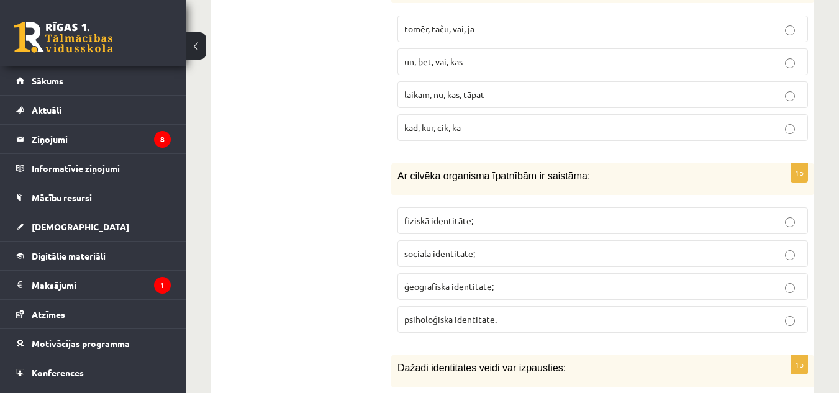
drag, startPoint x: 402, startPoint y: 306, endPoint x: 501, endPoint y: 309, distance: 98.8
click at [501, 309] on label "psiholoģiskā identitāte." at bounding box center [603, 319] width 411 height 27
copy span "psiholoģiskā identitāte."
click at [446, 207] on label "fiziskā identitāte;" at bounding box center [603, 220] width 411 height 27
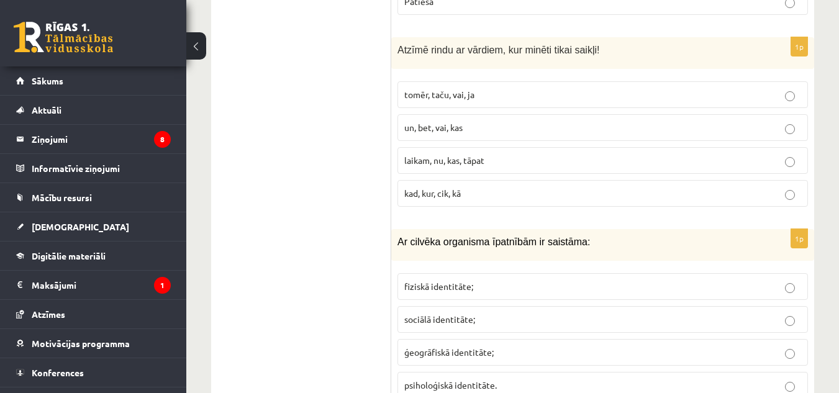
scroll to position [658, 0]
click at [428, 89] on span "tomēr, taču, vai, ja" at bounding box center [439, 94] width 70 height 11
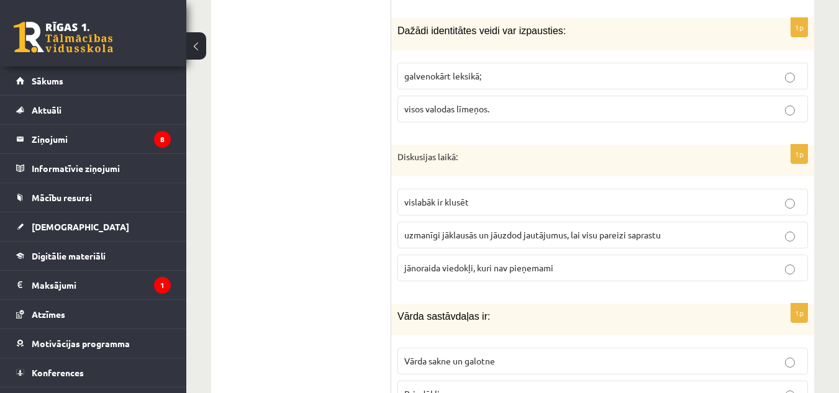
scroll to position [1062, 0]
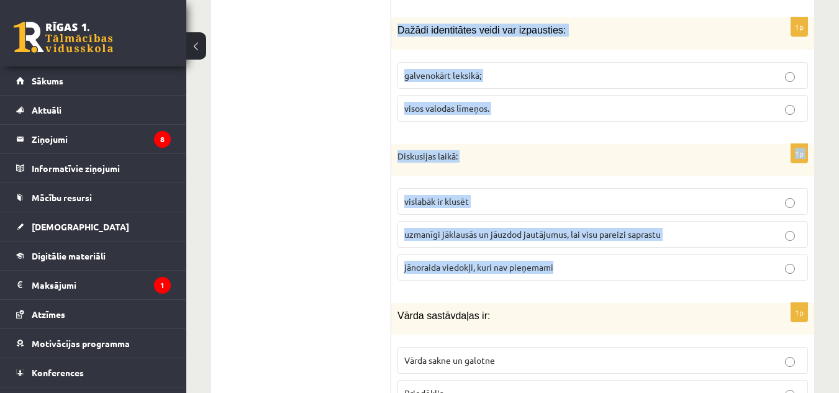
drag, startPoint x: 394, startPoint y: 10, endPoint x: 612, endPoint y: 265, distance: 334.8
copy form "Dažādi identitātes veidi var izpausties: galvenokārt leksikā; visos valodas līm…"
click at [437, 102] on span "visos valodas līmeņos." at bounding box center [446, 107] width 85 height 11
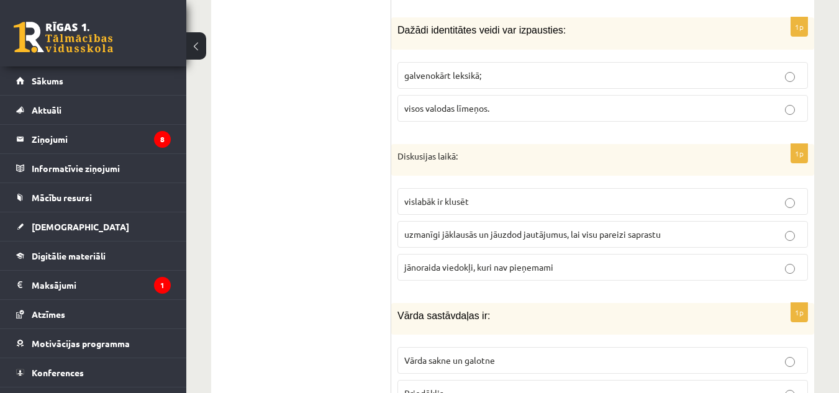
click at [454, 229] on span "uzmanīgi jāklausās un jāuzdod jautājumus, lai visu pareizi saprastu" at bounding box center [532, 234] width 257 height 11
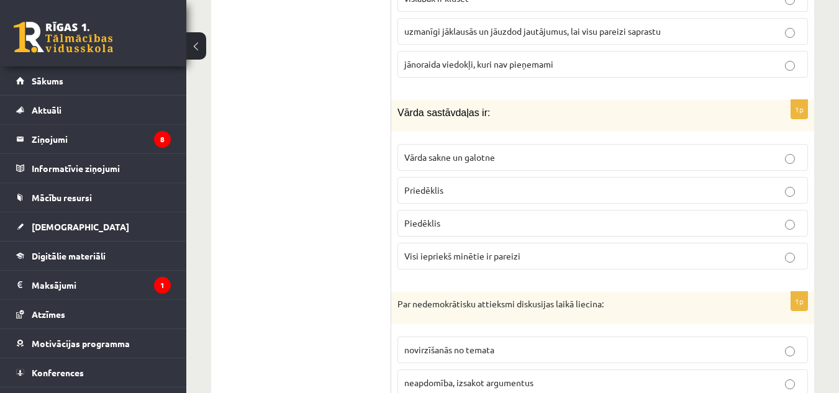
scroll to position [1266, 0]
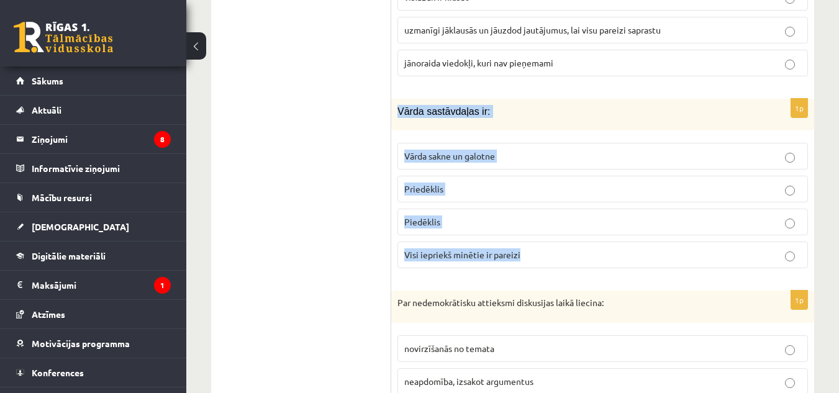
drag, startPoint x: 398, startPoint y: 95, endPoint x: 619, endPoint y: 240, distance: 264.6
click at [619, 240] on div "1p Vārda sastāvdaļas ir: Vārda sakne un galotne Priedēklis Piedēklis Visi iepri…" at bounding box center [602, 189] width 423 height 180
copy div "Vārda sastāvdaļas ir: Vārda sakne un galotne Priedēklis Piedēklis Visi iepriekš…"
click at [475, 242] on label "Visi iepriekš minētie ir pareizi" at bounding box center [603, 255] width 411 height 27
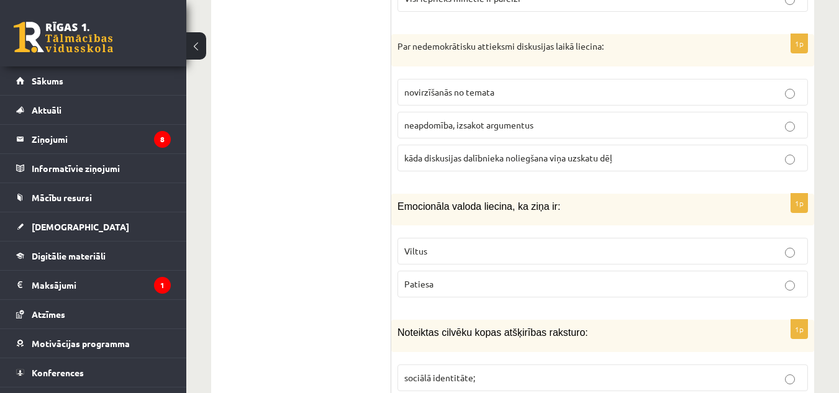
scroll to position [1530, 0]
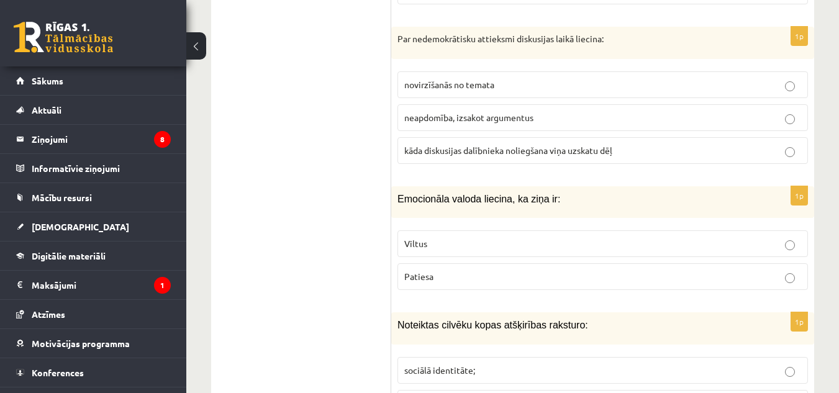
drag, startPoint x: 404, startPoint y: 37, endPoint x: 412, endPoint y: 58, distance: 22.8
click at [412, 58] on div "1p Par nedemokrātisku attieksmi diskusijas laikā liecina: novirzīšanās no temat…" at bounding box center [602, 100] width 423 height 147
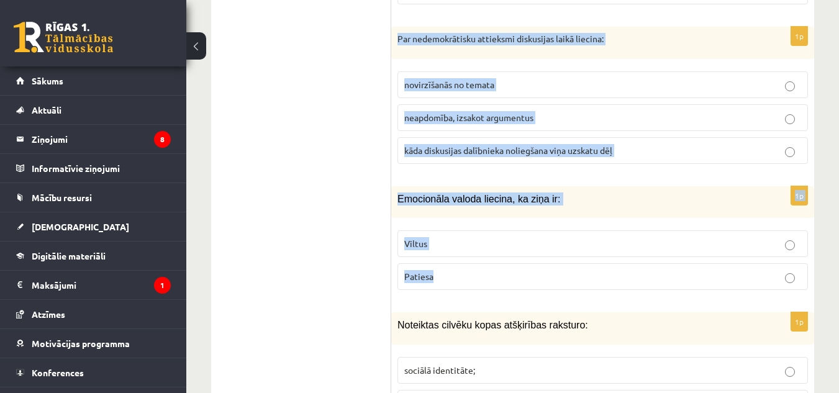
drag, startPoint x: 394, startPoint y: 19, endPoint x: 562, endPoint y: 287, distance: 316.4
copy form "Par nedemokrātisku attieksmi diskusijas laikā liecina: novirzīšanās no temata n…"
click at [441, 137] on label "kāda diskusijas dalībnieka noliegšana viņa uzskatu dēļ" at bounding box center [603, 150] width 411 height 27
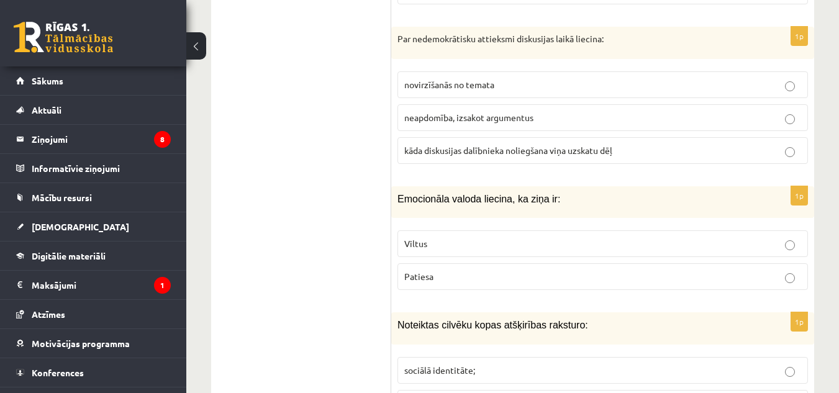
click at [445, 237] on p "Viltus" at bounding box center [602, 243] width 397 height 13
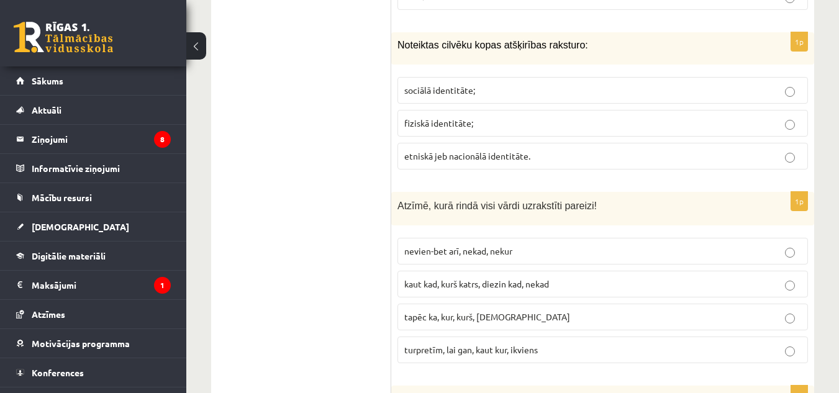
scroll to position [1811, 0]
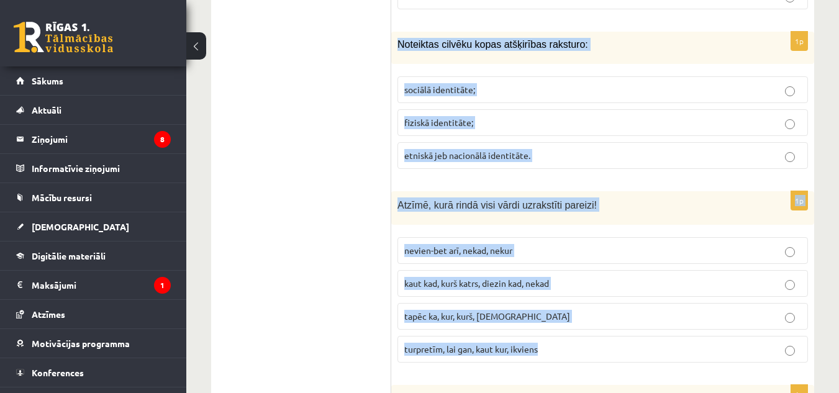
drag, startPoint x: 398, startPoint y: 28, endPoint x: 647, endPoint y: 334, distance: 394.7
copy form "Noteiktas cilvēku kopas atšķirības raksturo: sociālā identitāte; fiziskā identi…"
click at [469, 150] on span "etniskā jeb nacionālā identitāte." at bounding box center [467, 155] width 126 height 11
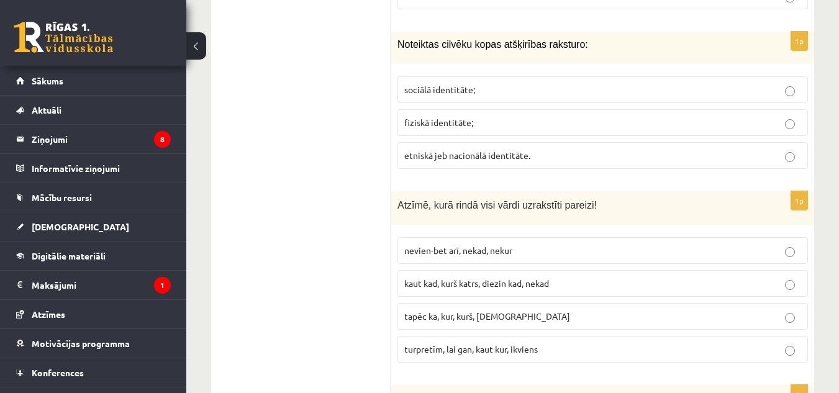
click at [502, 343] on span "turpretīm, lai gan, kaut kur, ikviens" at bounding box center [471, 348] width 134 height 11
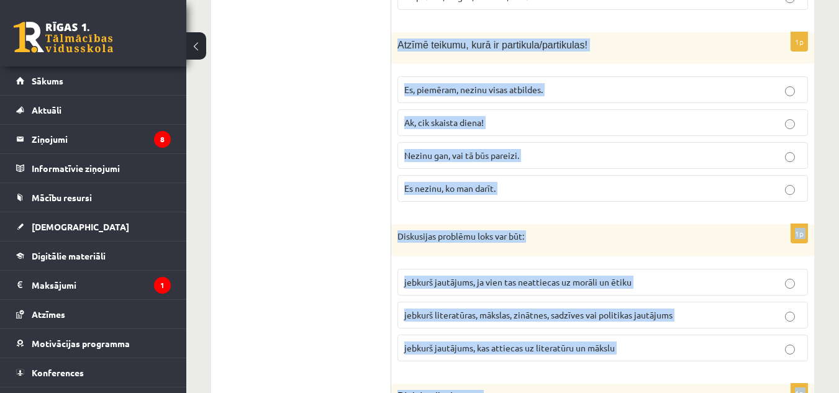
scroll to position [2166, 0]
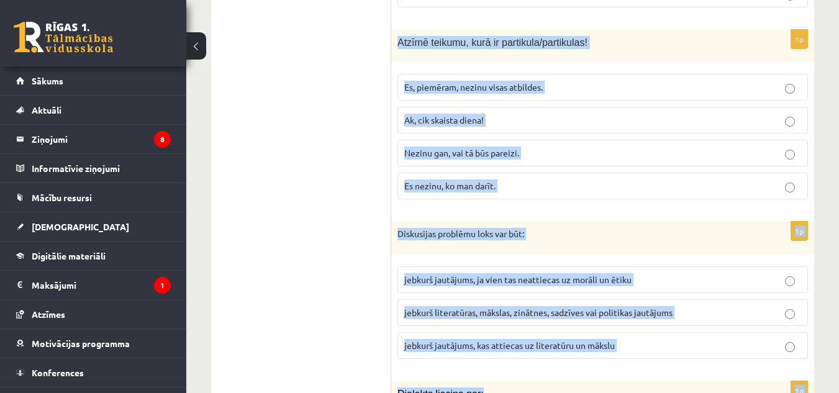
drag, startPoint x: 396, startPoint y: 32, endPoint x: 640, endPoint y: 381, distance: 426.5
copy form "Atzīmē teikumu, kurā ir partikula/partikulas! Es, piemēram, nezinu visas atbild…"
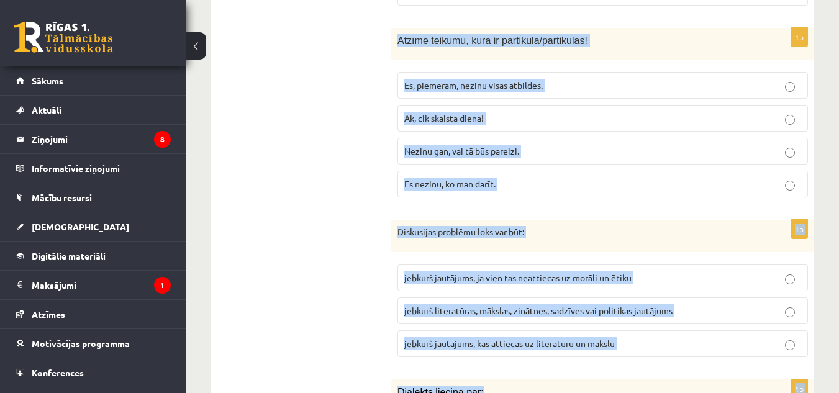
scroll to position [2168, 0]
click at [407, 146] on span "Nezinu gan, vai tā būs pareizi." at bounding box center [461, 151] width 115 height 11
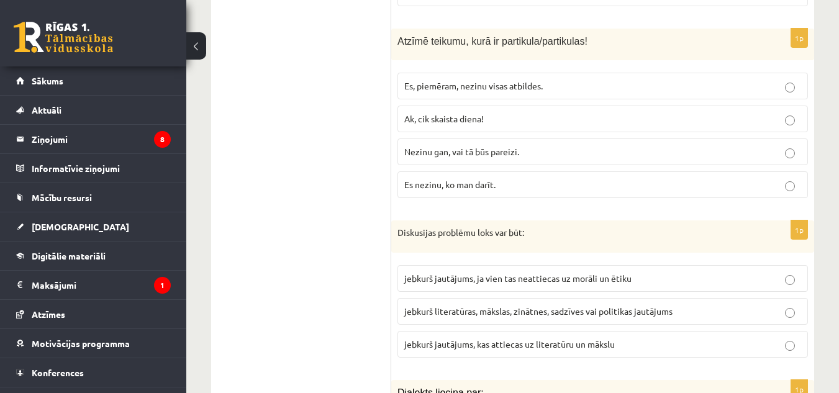
click at [585, 306] on span "jebkurš literatūras, mākslas, zinātnes, sadzīves vai politikas jautājums" at bounding box center [538, 311] width 268 height 11
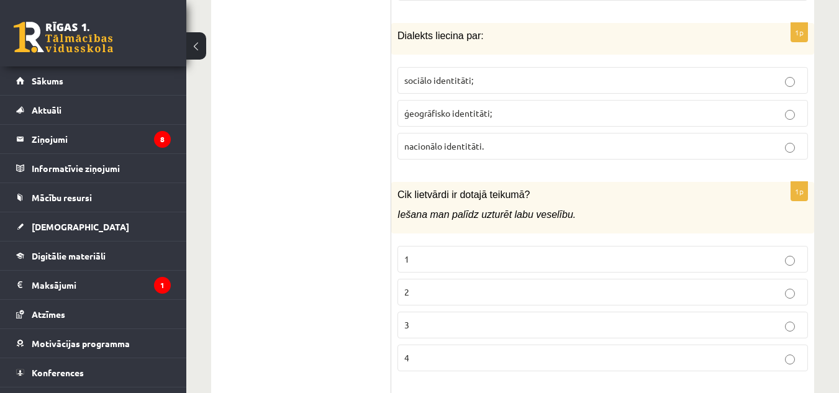
scroll to position [2526, 0]
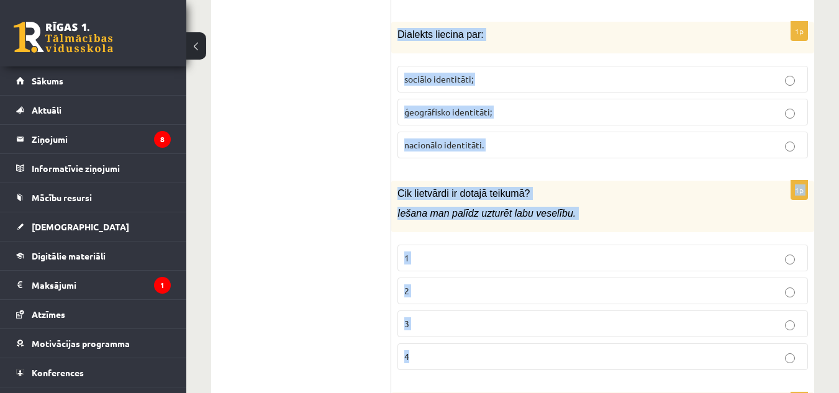
drag, startPoint x: 396, startPoint y: 17, endPoint x: 561, endPoint y: 352, distance: 373.6
copy form "Dialekts liecina par: sociālo identitāti; ģeogrāfisko identitāti; nacionālo ide…"
click at [468, 284] on p "2" at bounding box center [602, 290] width 397 height 13
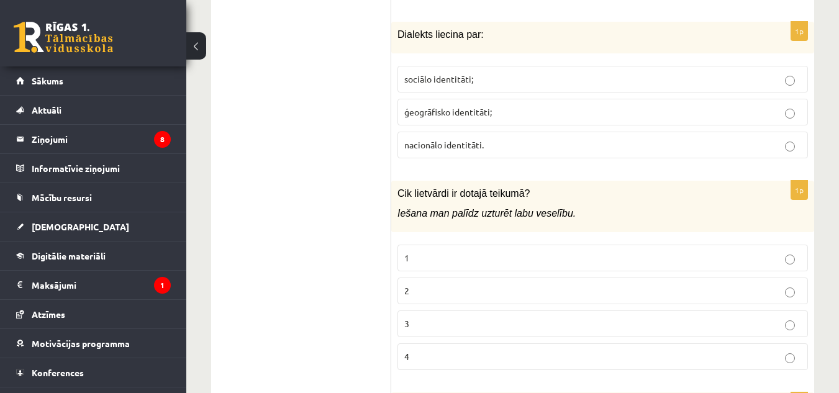
click at [436, 106] on span "ģeogrāfisko identitāti;" at bounding box center [448, 111] width 88 height 11
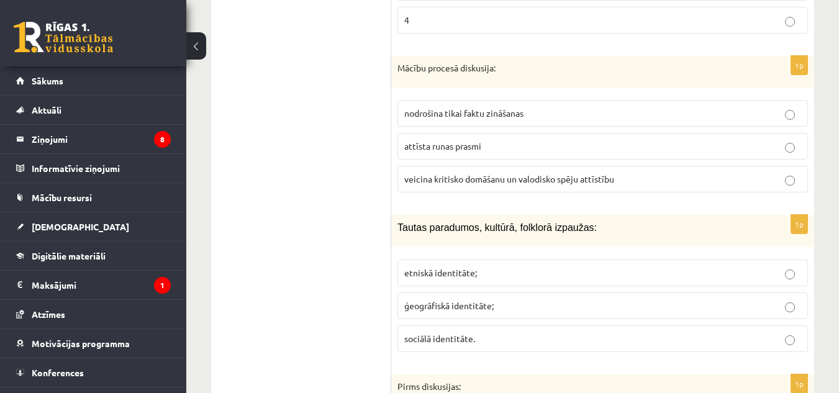
scroll to position [2863, 0]
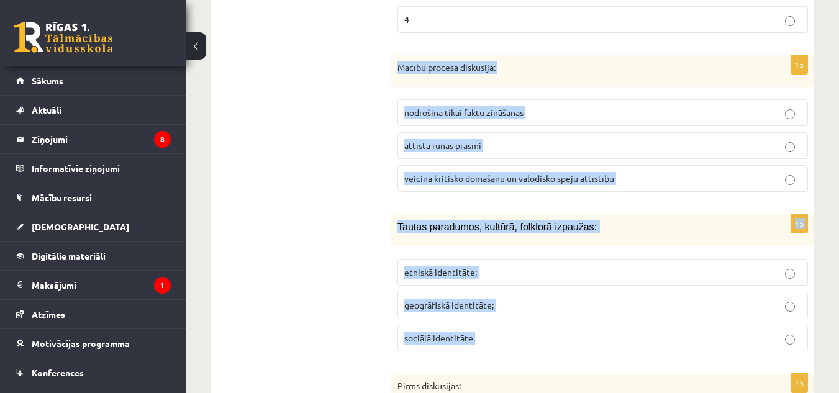
drag, startPoint x: 393, startPoint y: 48, endPoint x: 550, endPoint y: 315, distance: 309.0
copy form "Mācību procesā diskusija: nodrošina tikai faktu zināšanas attīsta runas prasmi …"
click at [447, 173] on span "veicina kritisko domāšanu un valodisko spēju attīstību" at bounding box center [509, 178] width 210 height 11
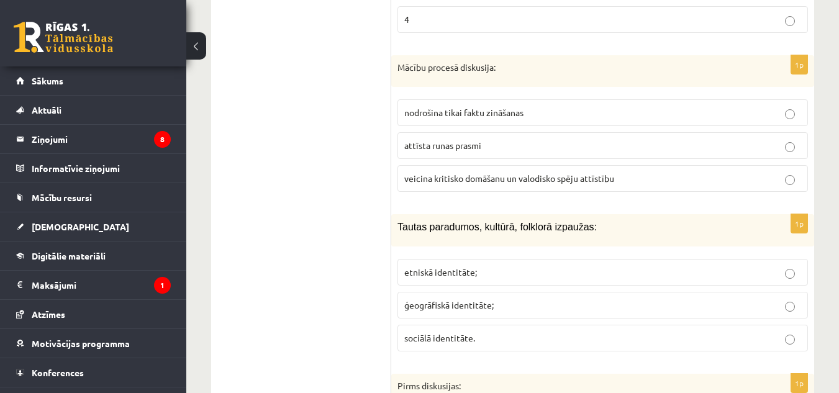
click at [451, 266] on span "etniskā identitāte;" at bounding box center [440, 271] width 73 height 11
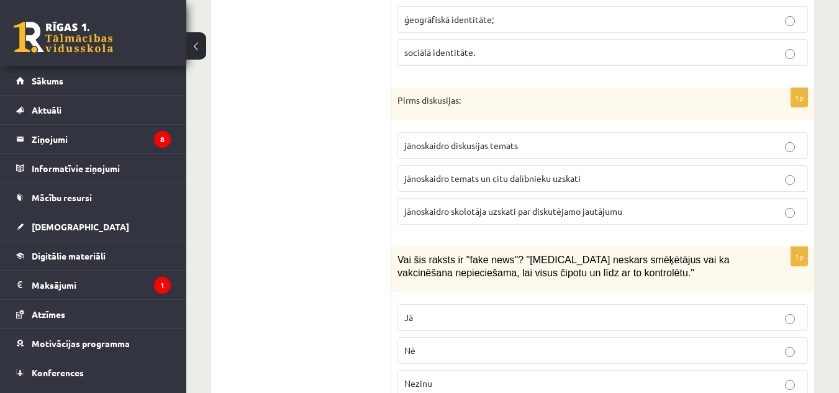
scroll to position [3167, 0]
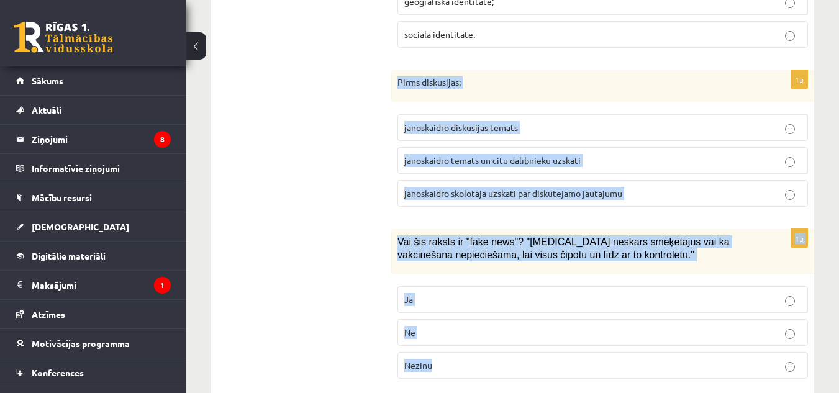
drag, startPoint x: 394, startPoint y: 66, endPoint x: 530, endPoint y: 348, distance: 313.6
click at [530, 348] on form "1p Viens no nozīmīgākajiem nacionālās identitātes elementiem ir: domāšana valod…" at bounding box center [603, 266] width 398 height 6006
click at [414, 155] on span "jānoskaidro temats un citu dalībnieku uzskati" at bounding box center [492, 160] width 176 height 11
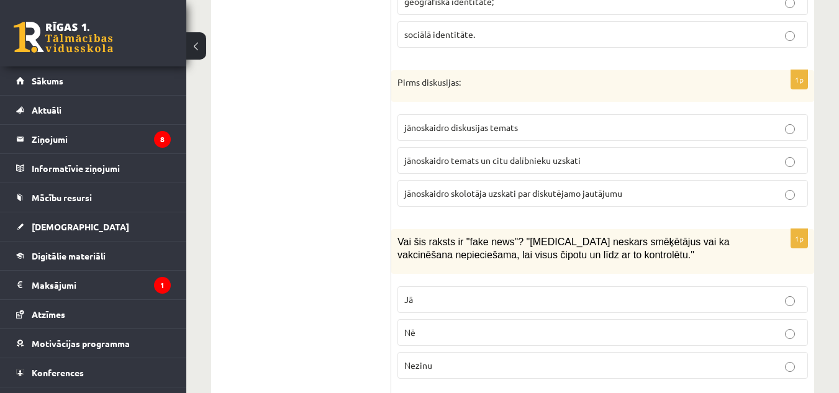
click at [454, 293] on p "Jā" at bounding box center [602, 299] width 397 height 13
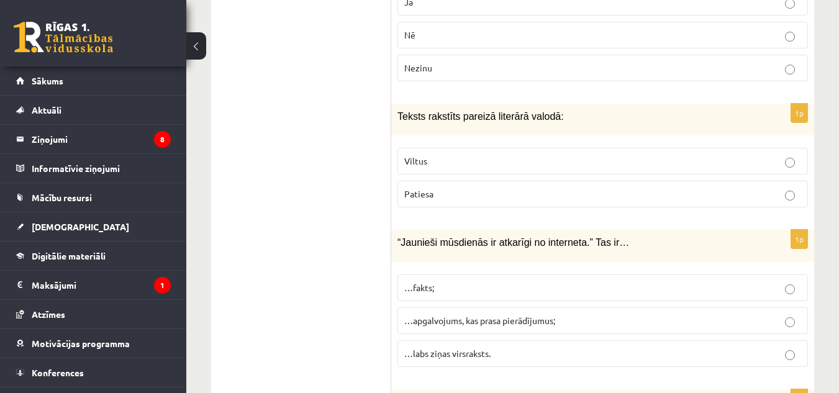
scroll to position [3468, 0]
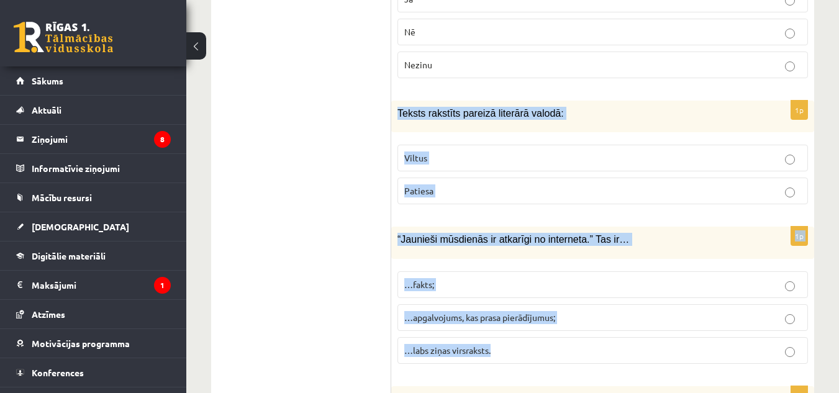
drag, startPoint x: 398, startPoint y: 101, endPoint x: 607, endPoint y: 325, distance: 306.7
click at [410, 185] on span "Patiesa" at bounding box center [418, 190] width 29 height 11
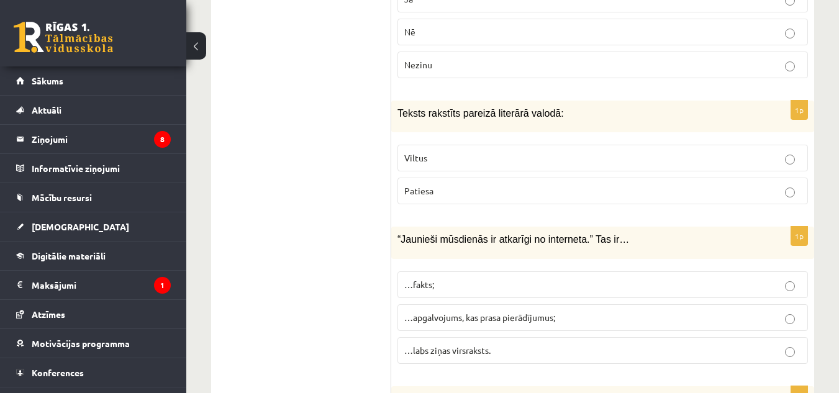
click at [475, 312] on span "…apgalvojums, kas prasa pierādījumus;" at bounding box center [479, 317] width 151 height 11
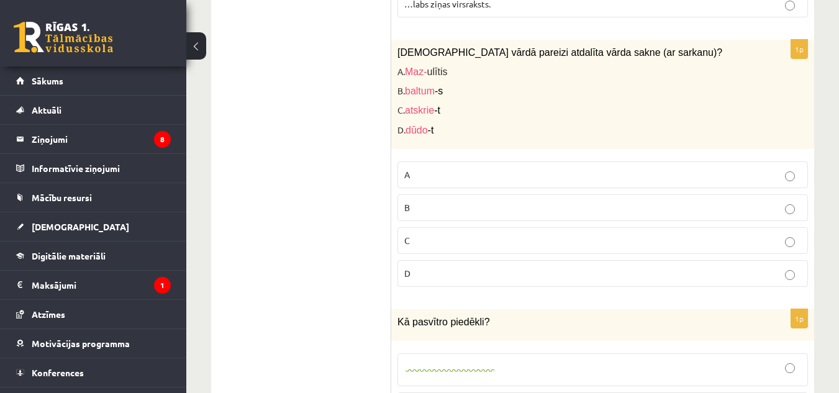
scroll to position [3815, 0]
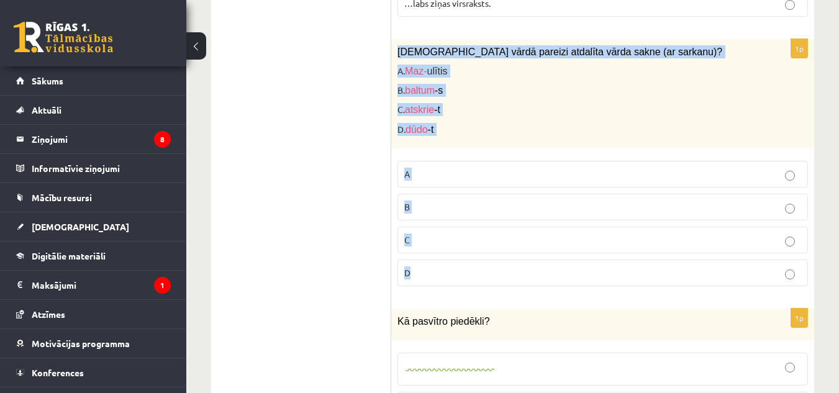
drag, startPoint x: 396, startPoint y: 39, endPoint x: 527, endPoint y: 261, distance: 257.6
click at [527, 261] on div "1p Kurā vārdā pareizi atdalīta vārda sakne (ar sarkanu)? A. Maz- ulītis B. balt…" at bounding box center [602, 167] width 423 height 257
click at [425, 234] on p "C" at bounding box center [602, 240] width 397 height 13
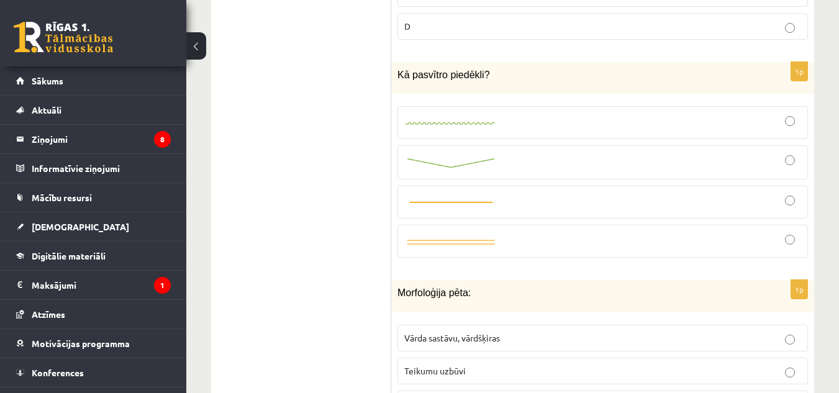
scroll to position [4074, 0]
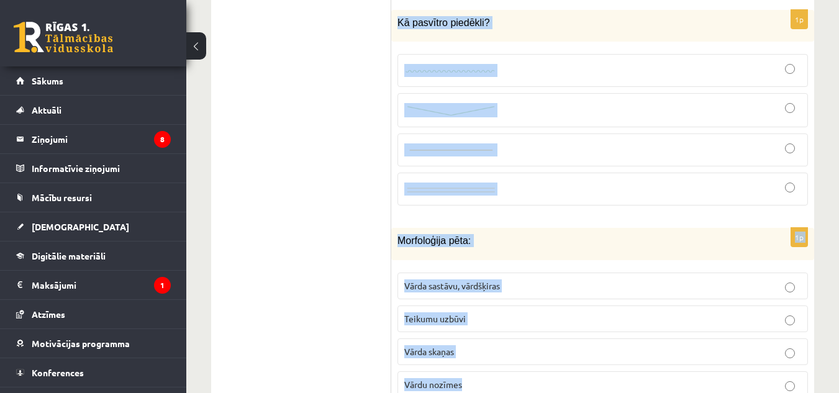
drag, startPoint x: 396, startPoint y: 40, endPoint x: 532, endPoint y: 392, distance: 377.5
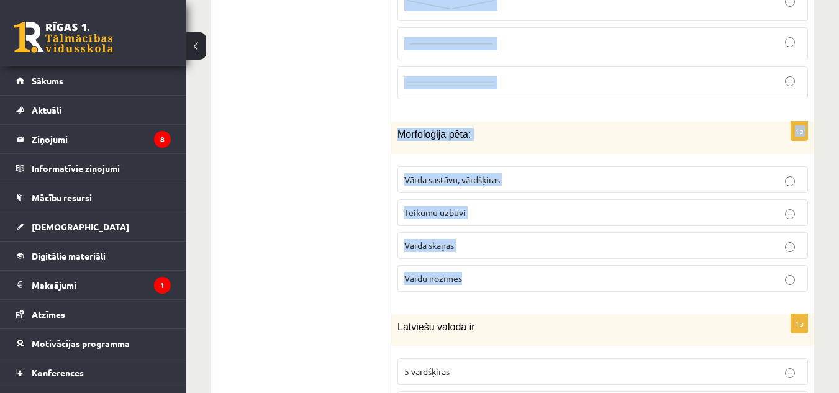
scroll to position [4220, 0]
click at [476, 173] on p "Vārda sastāvu, vārdšķiras" at bounding box center [602, 179] width 397 height 13
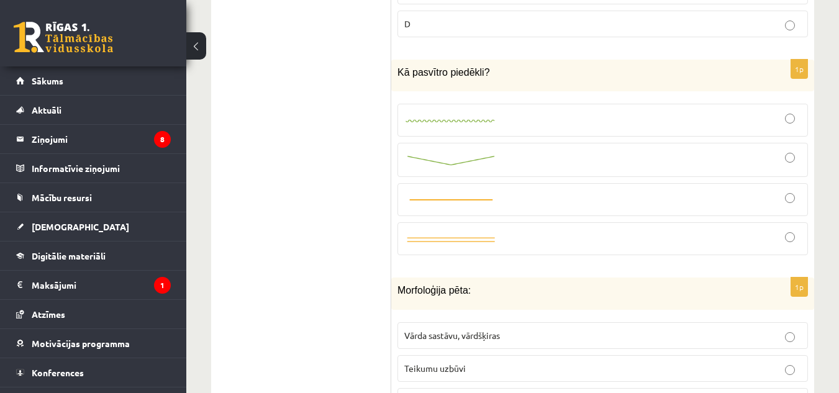
scroll to position [4055, 0]
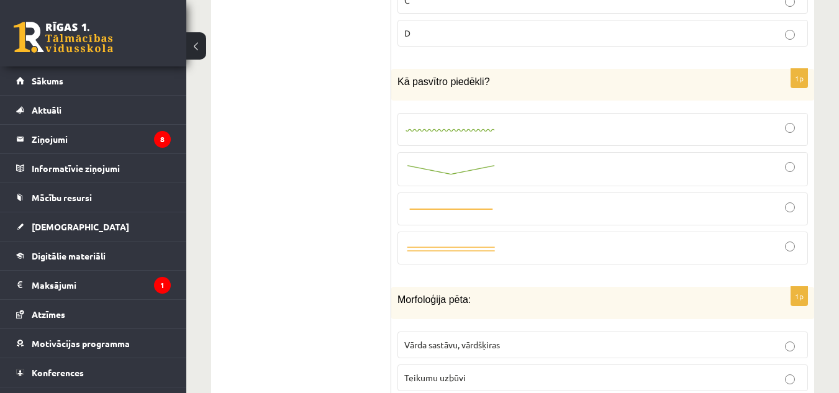
click at [447, 123] on link at bounding box center [450, 129] width 93 height 13
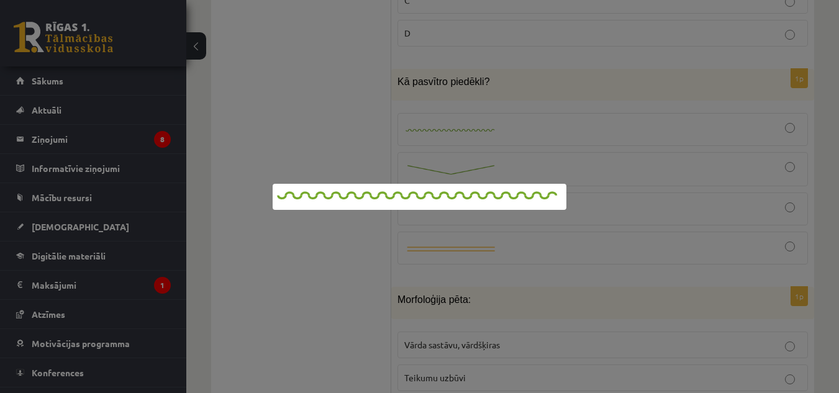
click at [341, 280] on div at bounding box center [419, 196] width 839 height 393
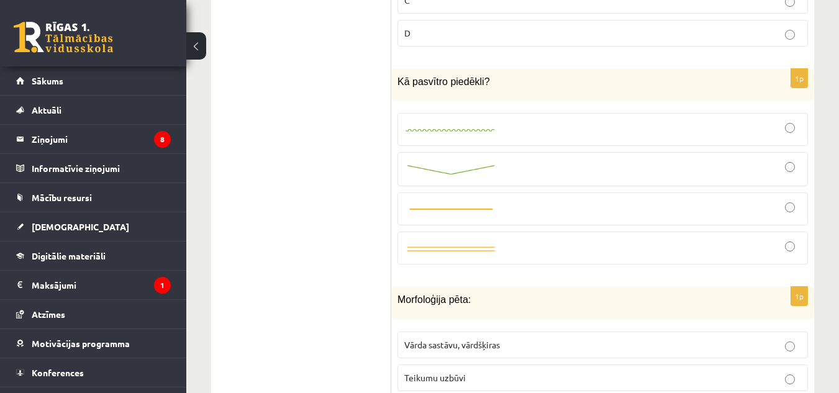
click at [606, 120] on div at bounding box center [602, 129] width 397 height 19
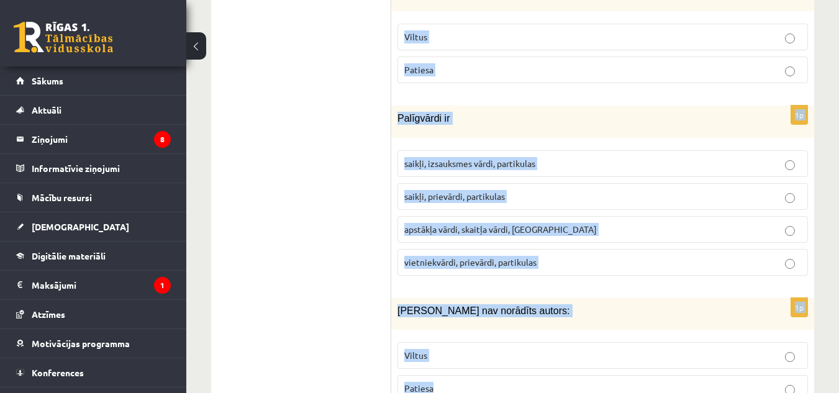
scroll to position [6068, 0]
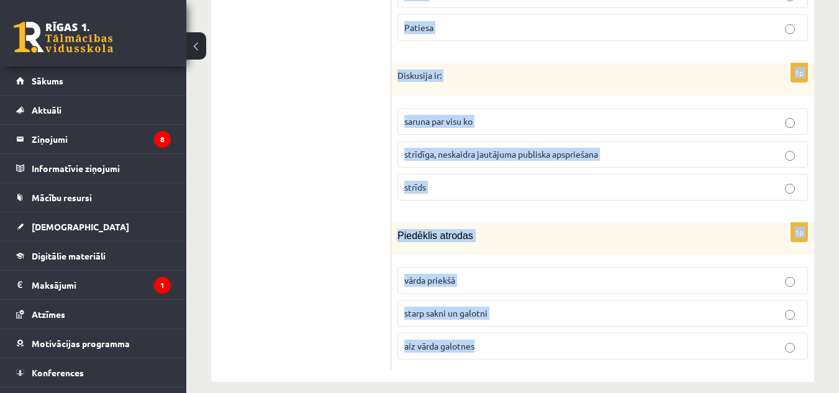
drag, startPoint x: 391, startPoint y: 102, endPoint x: 550, endPoint y: 412, distance: 347.8
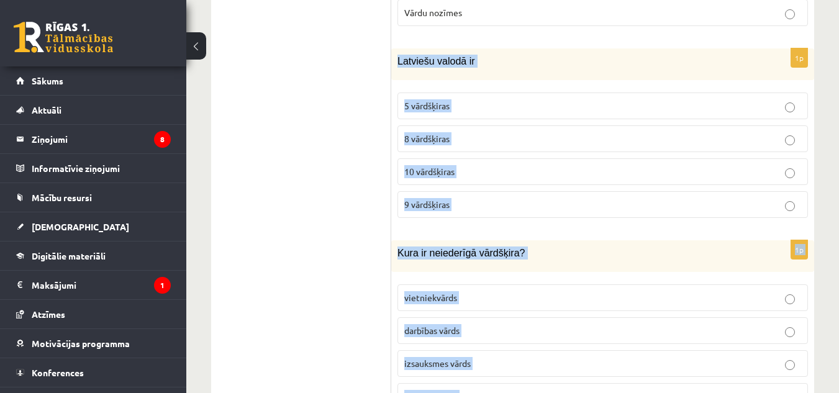
scroll to position [4483, 0]
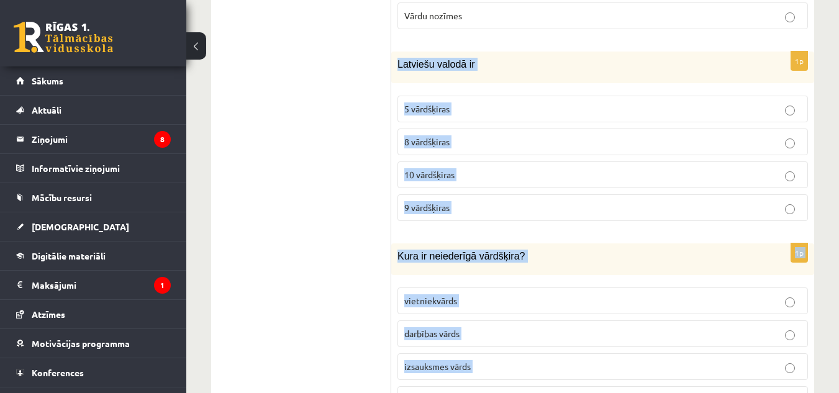
click at [433, 136] on span "8 vārdšķiras" at bounding box center [426, 141] width 45 height 11
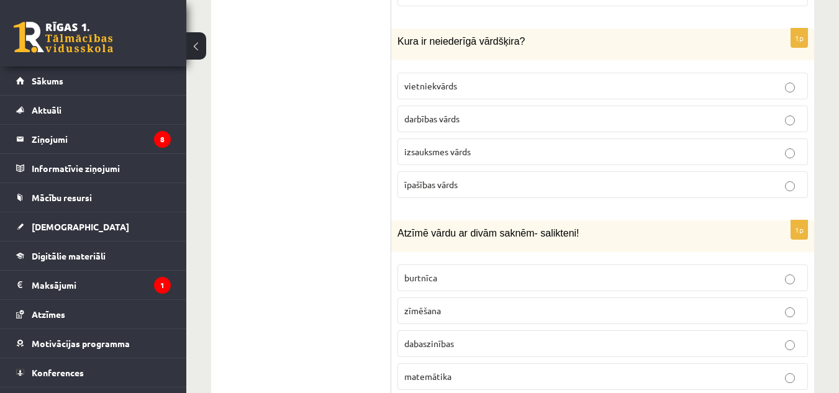
scroll to position [4699, 0]
click at [444, 145] on span "izsauksmes vārds" at bounding box center [437, 150] width 66 height 11
click at [426, 337] on span "dabaszinības" at bounding box center [429, 342] width 50 height 11
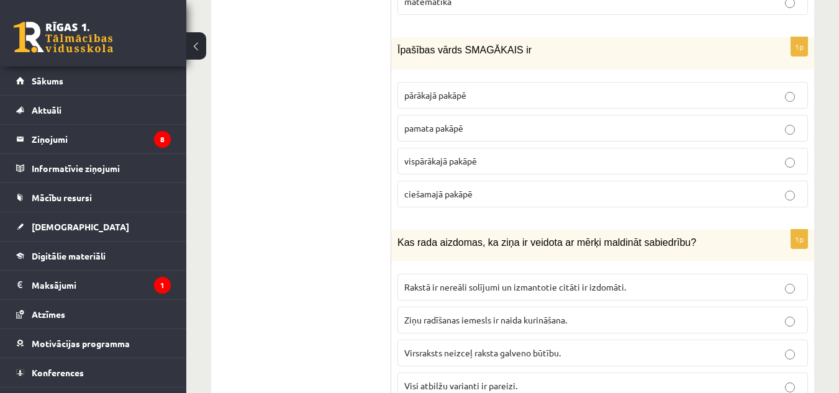
scroll to position [5075, 0]
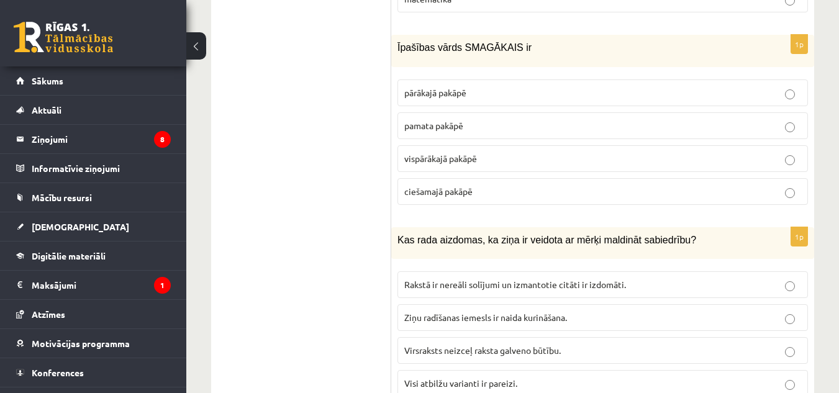
click at [467, 153] on span "vispārākajā pakāpē" at bounding box center [440, 158] width 73 height 11
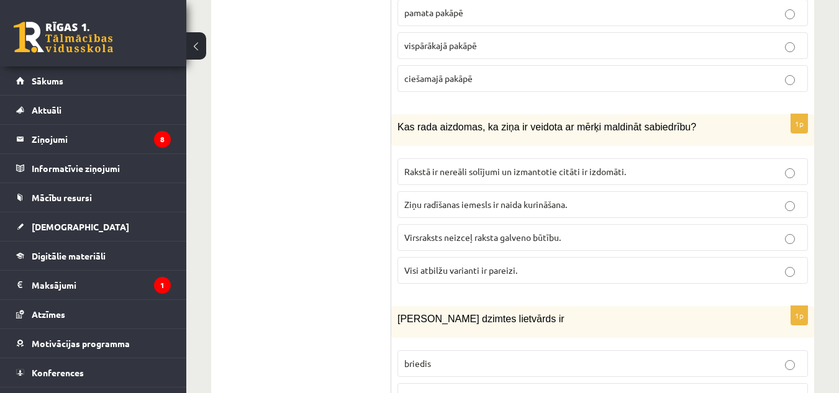
scroll to position [5189, 0]
click at [458, 264] on span "Visi atbilžu varianti ir pareizi." at bounding box center [460, 269] width 113 height 11
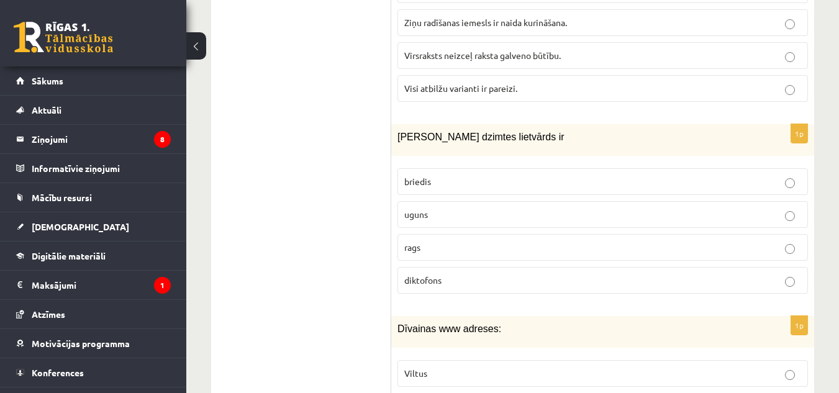
scroll to position [5371, 0]
click at [428, 208] on span "uguns" at bounding box center [416, 213] width 24 height 11
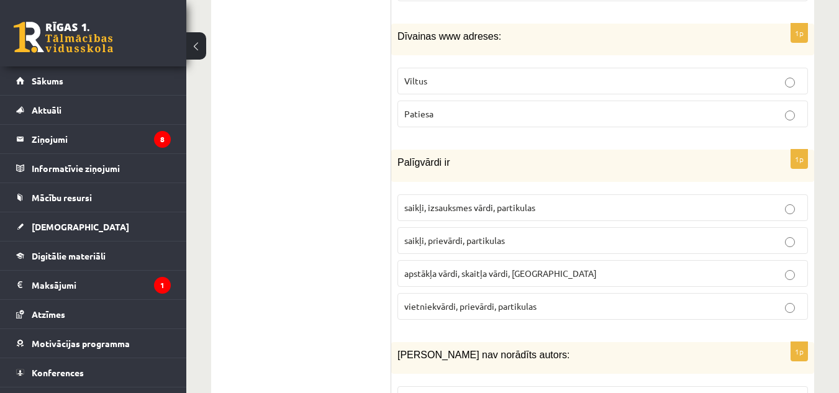
scroll to position [5667, 0]
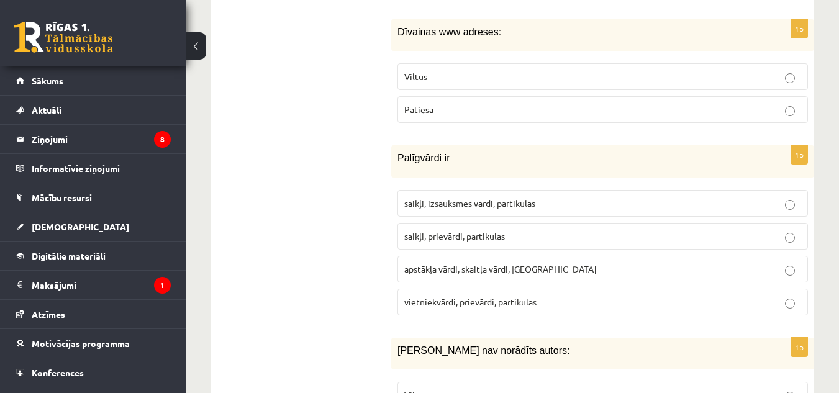
click at [428, 70] on p "Viltus" at bounding box center [602, 76] width 397 height 13
click at [439, 389] on p "Viltus" at bounding box center [602, 395] width 397 height 13
click at [491, 230] on span "saikļi, prievārdi, partikulas" at bounding box center [454, 235] width 101 height 11
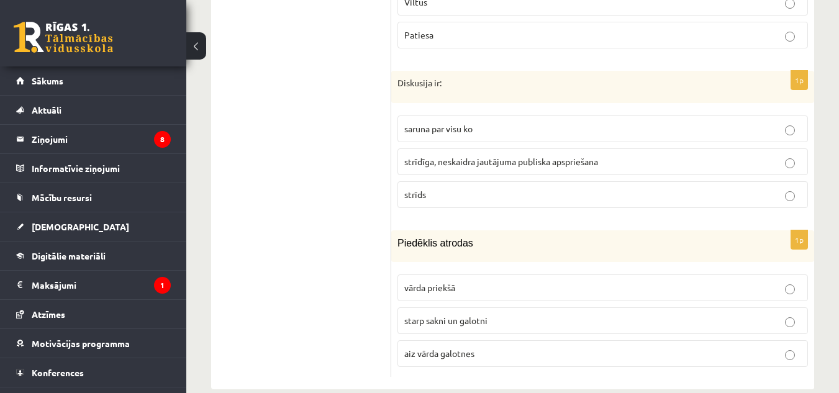
scroll to position [6068, 0]
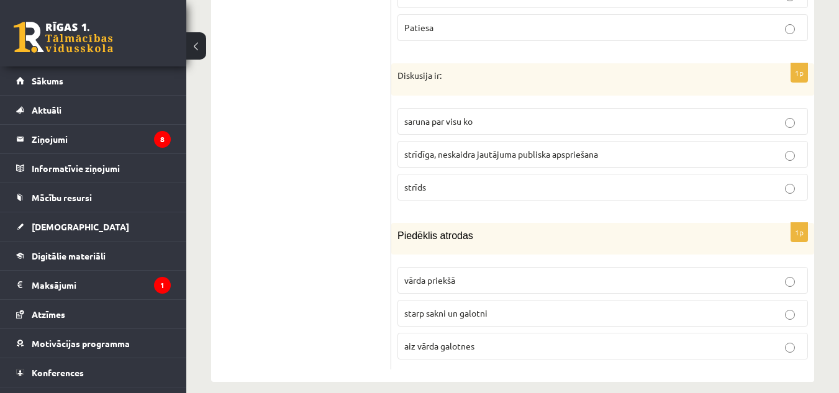
click at [434, 307] on span "starp sakni un galotni" at bounding box center [445, 312] width 83 height 11
click at [442, 148] on span "strīdīga, neskaidra jautājuma publiska apspriešana" at bounding box center [501, 153] width 194 height 11
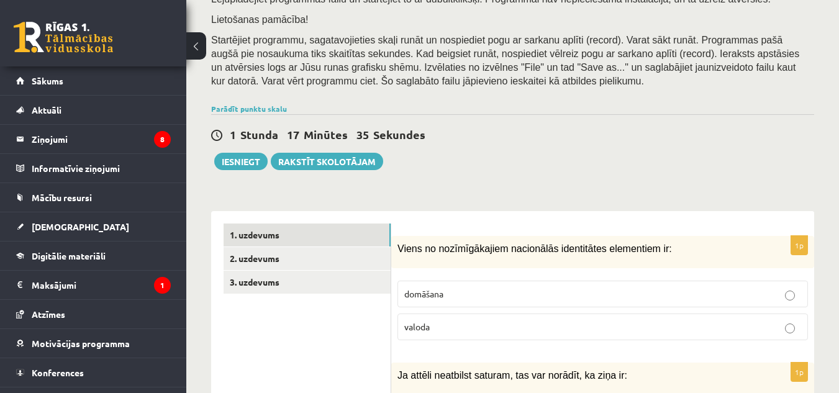
scroll to position [227, 0]
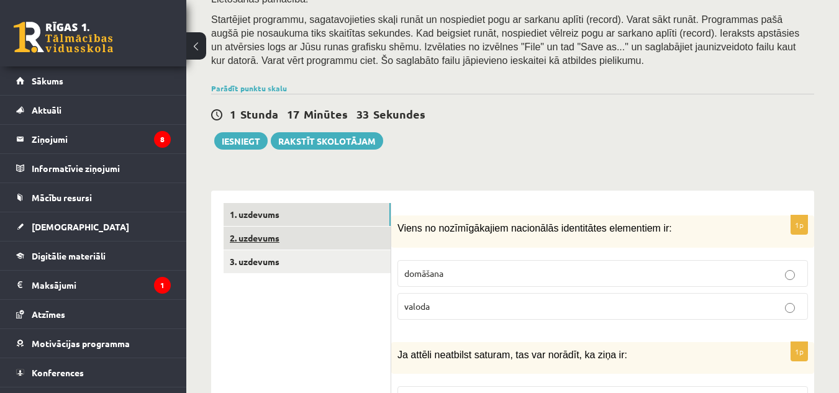
click at [279, 227] on link "2. uzdevums" at bounding box center [307, 238] width 167 height 23
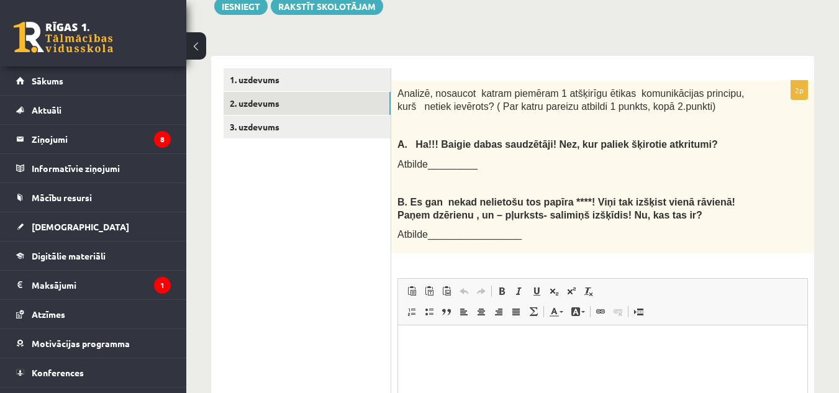
scroll to position [363, 0]
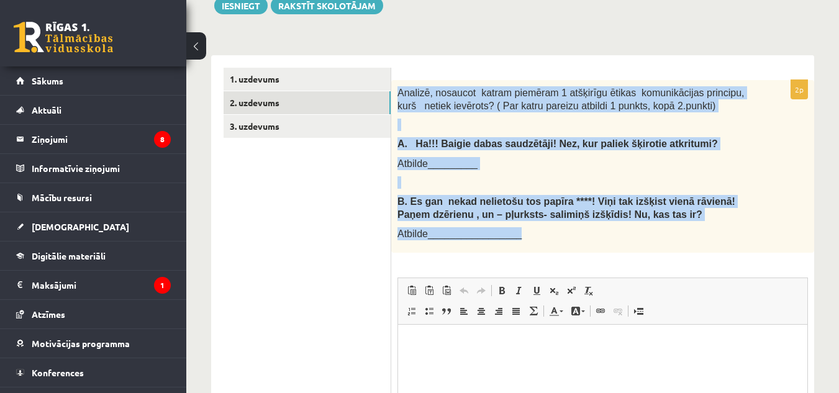
drag, startPoint x: 396, startPoint y: 71, endPoint x: 515, endPoint y: 234, distance: 201.7
click at [515, 234] on div "Analizē, nosaucot katram piemēram 1 atšķirīgu ētikas komunikācijas principu, ku…" at bounding box center [602, 166] width 423 height 173
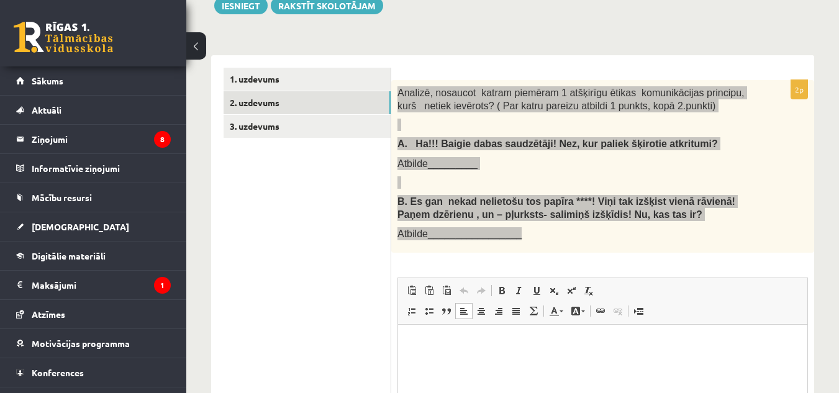
click at [515, 363] on html at bounding box center [602, 344] width 409 height 38
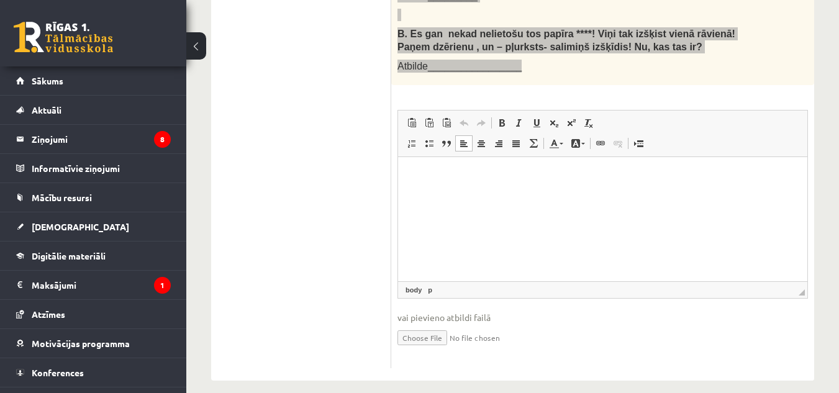
scroll to position [9, 0]
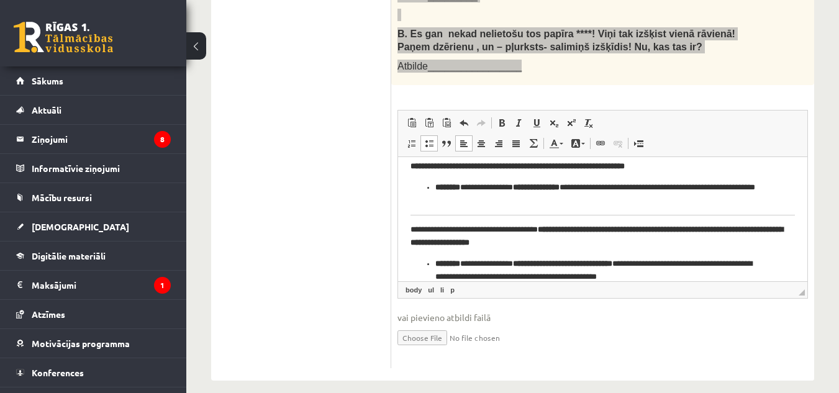
click at [784, 216] on body "**********" at bounding box center [603, 221] width 384 height 123
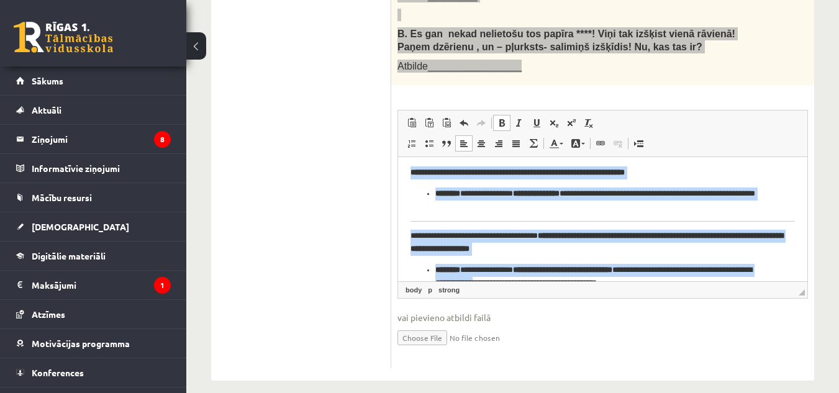
scroll to position [24, 0]
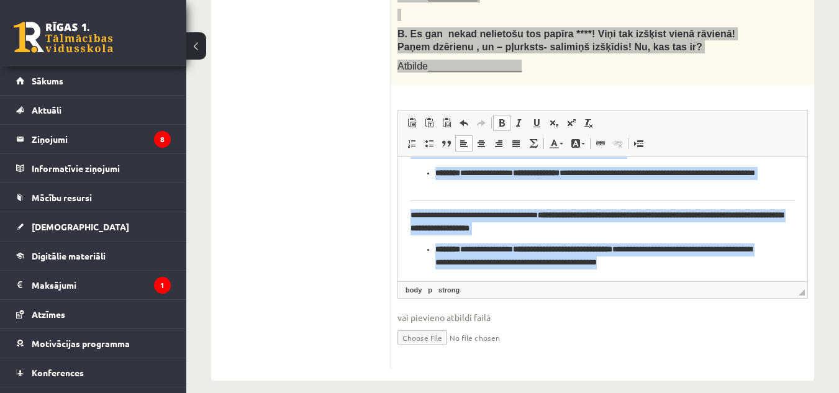
drag, startPoint x: 408, startPoint y: 169, endPoint x: 801, endPoint y: 365, distance: 439.2
click at [801, 281] on html "**********" at bounding box center [602, 208] width 409 height 148
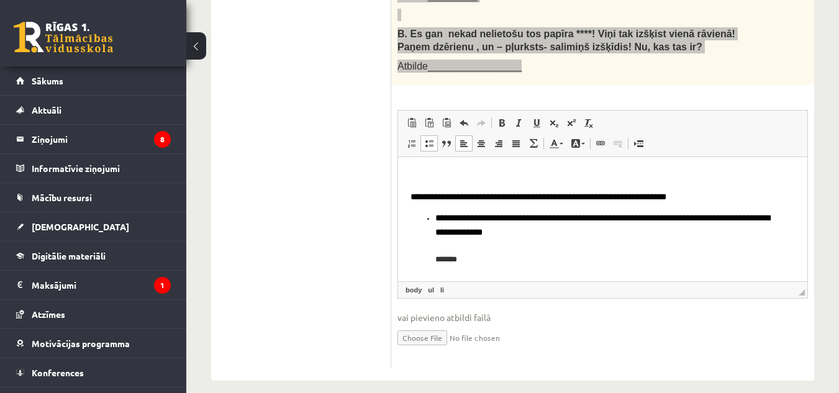
click at [424, 177] on p "Визуальный текстовый редактор, wiswyg-editor-user-answer-47434006177620" at bounding box center [603, 176] width 384 height 13
click at [428, 183] on body "**********" at bounding box center [603, 212] width 384 height 84
click at [413, 193] on span "**********" at bounding box center [539, 197] width 256 height 9
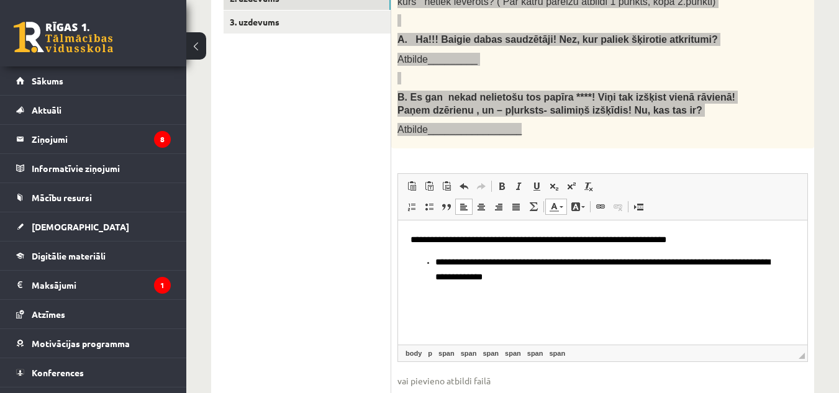
scroll to position [468, 0]
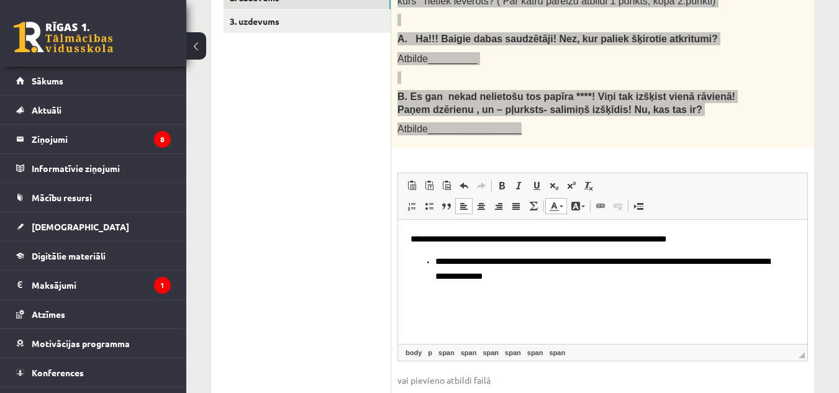
click at [462, 262] on span "**********" at bounding box center [602, 268] width 335 height 23
drag, startPoint x: 462, startPoint y: 262, endPoint x: 426, endPoint y: 253, distance: 37.1
click at [426, 253] on body "**********" at bounding box center [603, 264] width 384 height 65
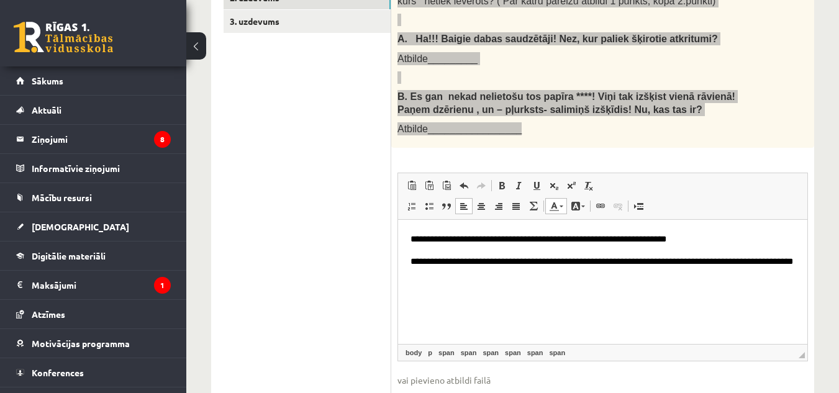
click at [467, 276] on p "**********" at bounding box center [603, 269] width 384 height 29
click at [435, 250] on body "**********" at bounding box center [603, 258] width 384 height 52
click at [472, 284] on html "**********" at bounding box center [602, 258] width 409 height 76
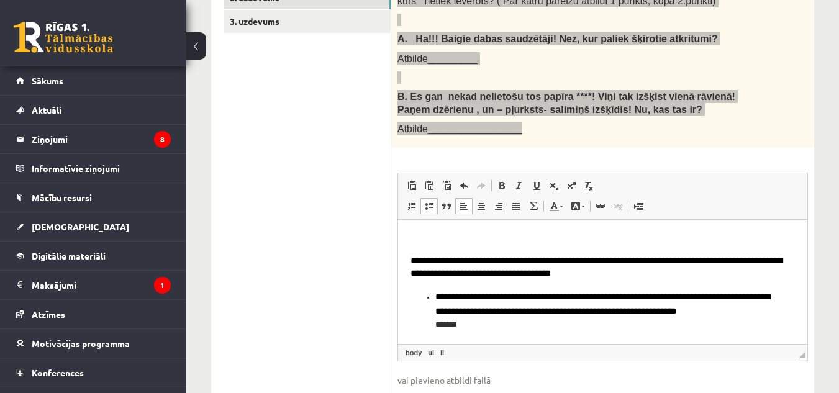
scroll to position [60, 0]
click at [432, 294] on ul "**********" at bounding box center [603, 311] width 384 height 42
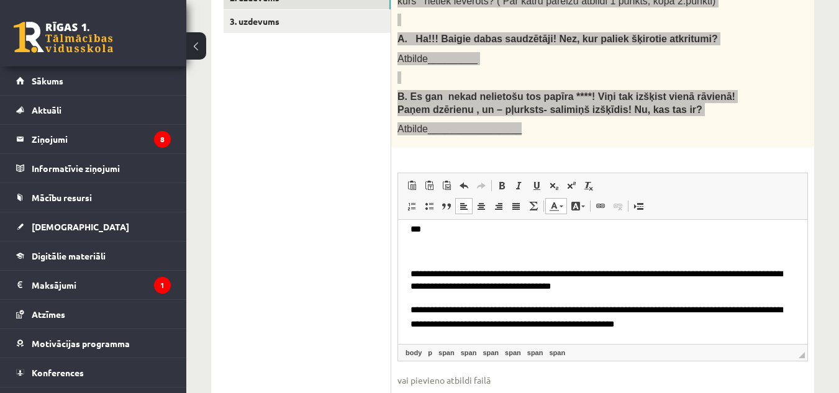
click at [437, 235] on p "**********" at bounding box center [598, 221] width 375 height 29
click at [441, 242] on body "**********" at bounding box center [603, 258] width 384 height 147
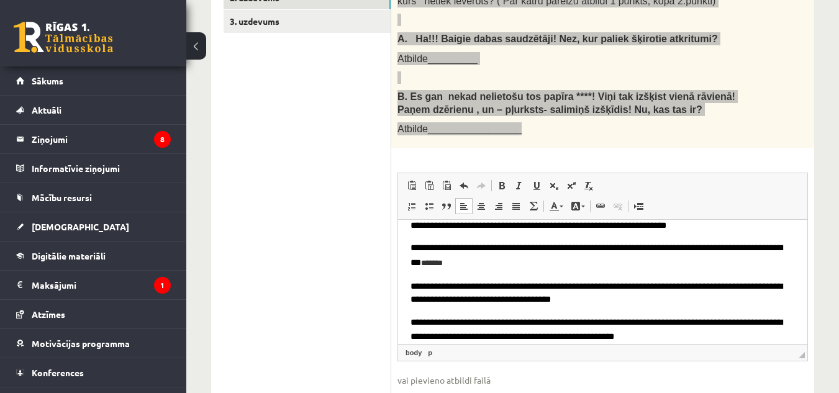
scroll to position [0, 0]
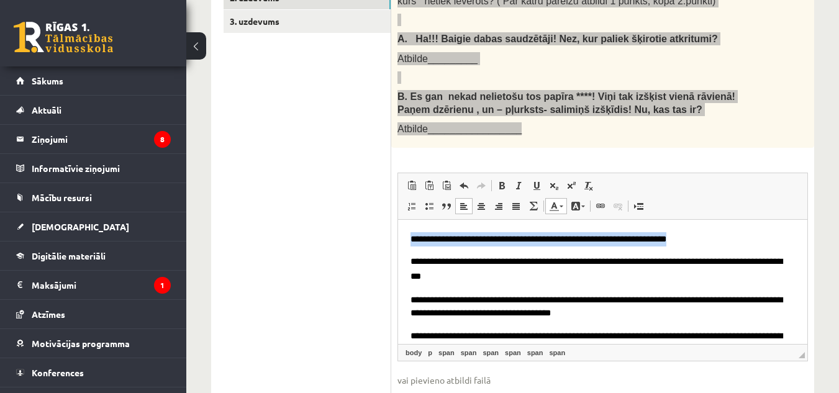
drag, startPoint x: 407, startPoint y: 239, endPoint x: 835, endPoint y: 206, distance: 429.2
click at [807, 220] on html "**********" at bounding box center [602, 295] width 409 height 151
click at [502, 181] on span at bounding box center [502, 186] width 10 height 10
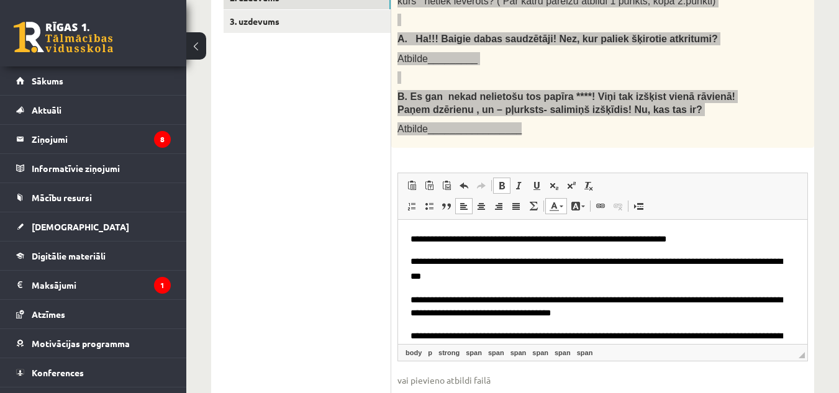
click at [499, 181] on span at bounding box center [502, 186] width 10 height 10
click at [512, 304] on span "**********" at bounding box center [597, 306] width 372 height 21
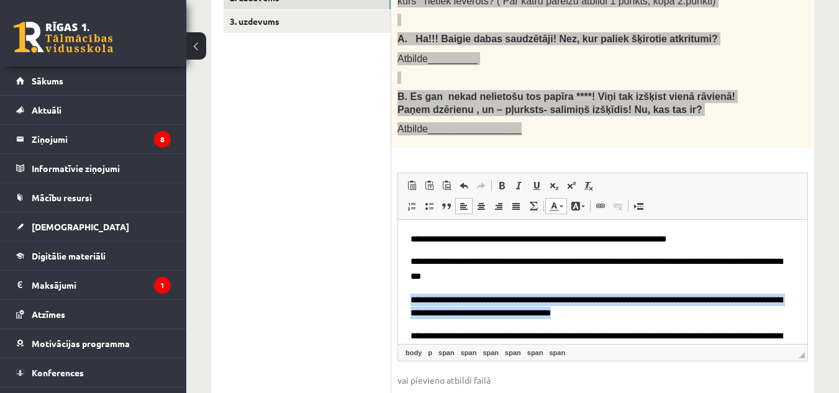
drag, startPoint x: 406, startPoint y: 293, endPoint x: 616, endPoint y: 316, distance: 211.1
click at [616, 316] on html "**********" at bounding box center [602, 295] width 409 height 151
click at [507, 178] on link "Полужирный Комбинация клавиш Ctrl+B" at bounding box center [501, 186] width 17 height 16
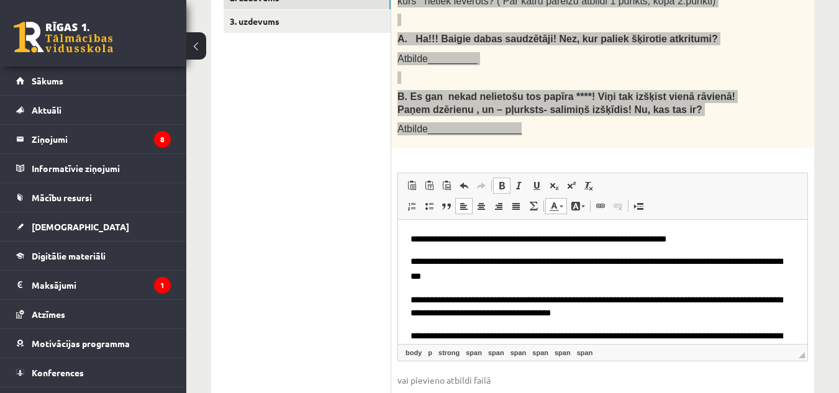
click at [622, 325] on body "**********" at bounding box center [603, 295] width 384 height 126
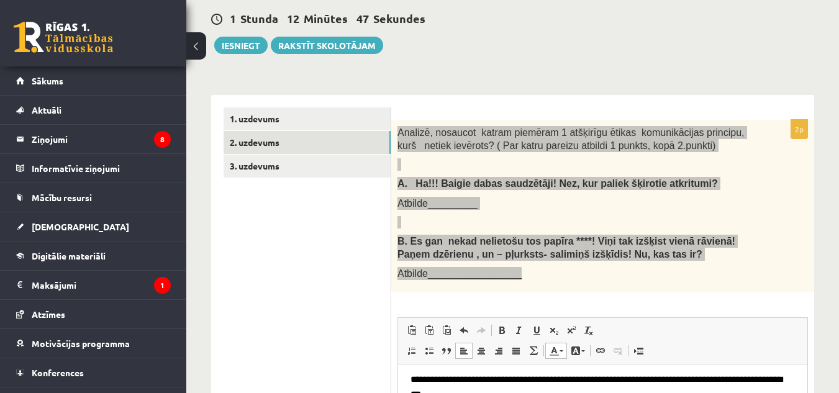
scroll to position [322, 0]
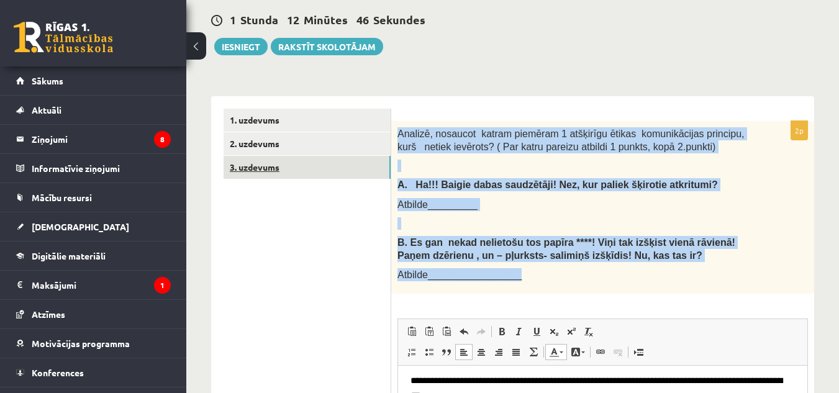
click at [290, 158] on link "3. uzdevums" at bounding box center [307, 167] width 167 height 23
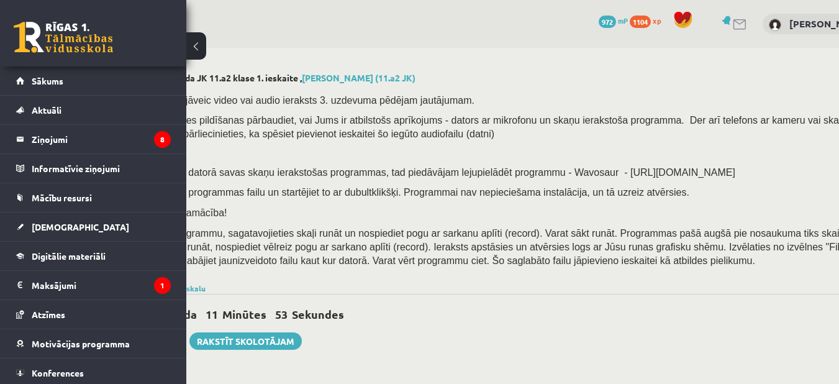
scroll to position [289, 81]
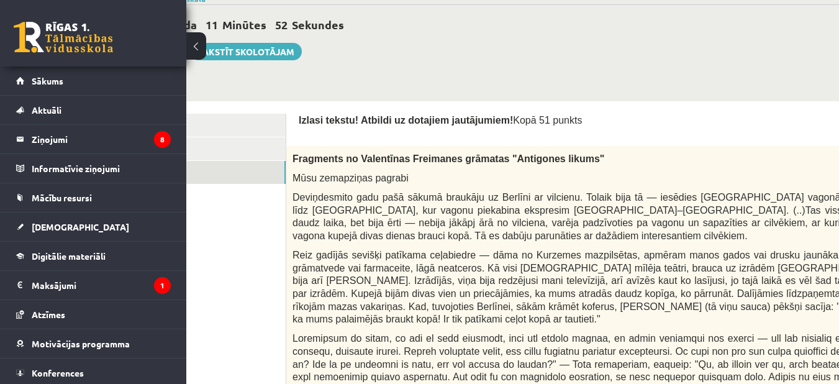
click at [761, 58] on div "1 Stunda 11 Minūtes 52 Sekundes Ieskaite saglabāta! Iesniegt Rakstīt skolotājam" at bounding box center [524, 32] width 789 height 56
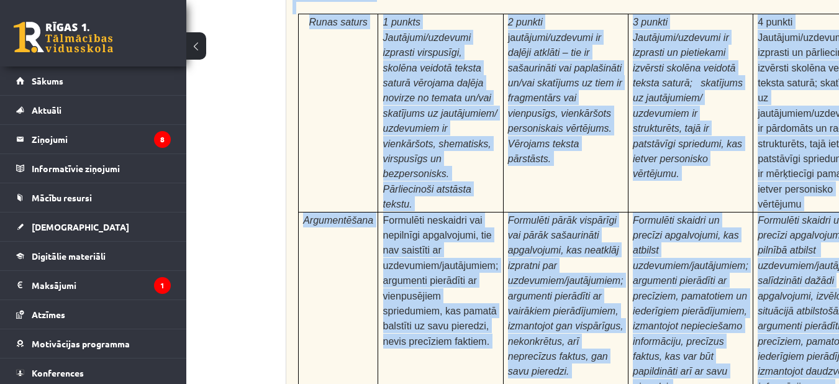
scroll to position [4002, 81]
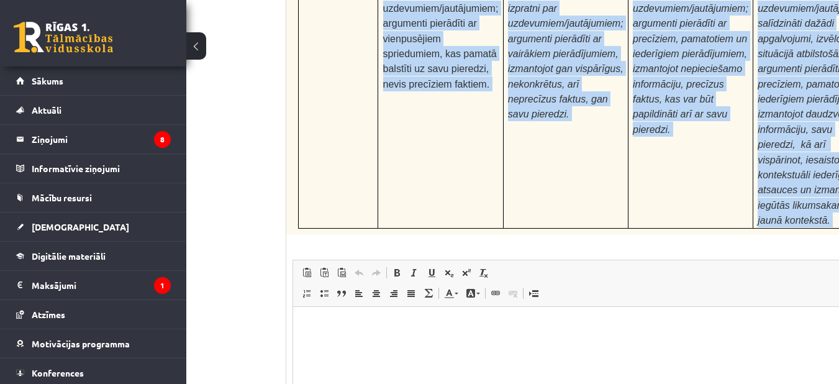
drag, startPoint x: 591, startPoint y: 424, endPoint x: 414, endPoint y: 383, distance: 181.7
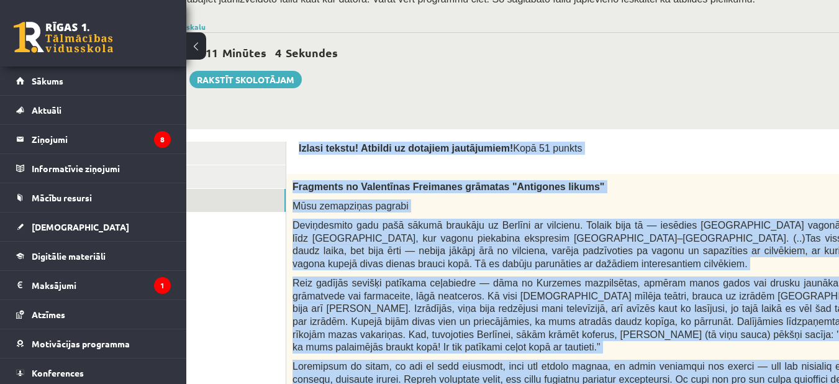
scroll to position [0, 81]
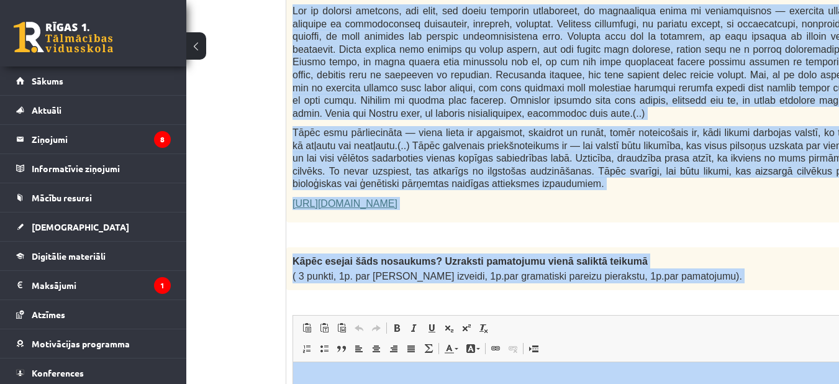
click at [366, 127] on span "Tāpēc esmu pārliecināta — viena lieta ir apgaismot, skaidrot un runāt, tomēr no…" at bounding box center [588, 157] width 591 height 61
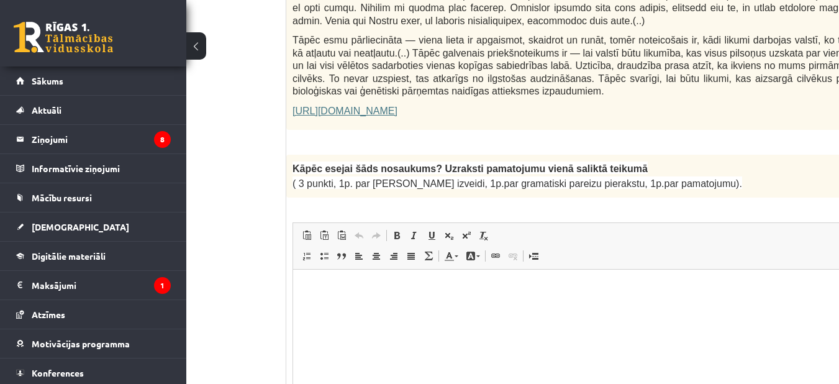
scroll to position [909, 81]
click at [352, 278] on html at bounding box center [619, 287] width 652 height 38
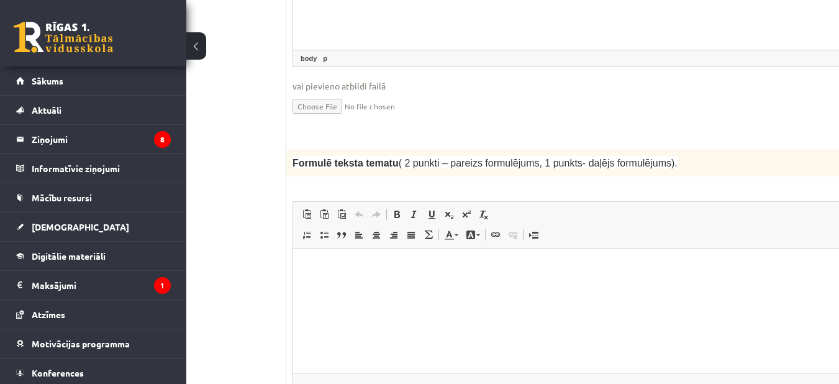
scroll to position [1337, 81]
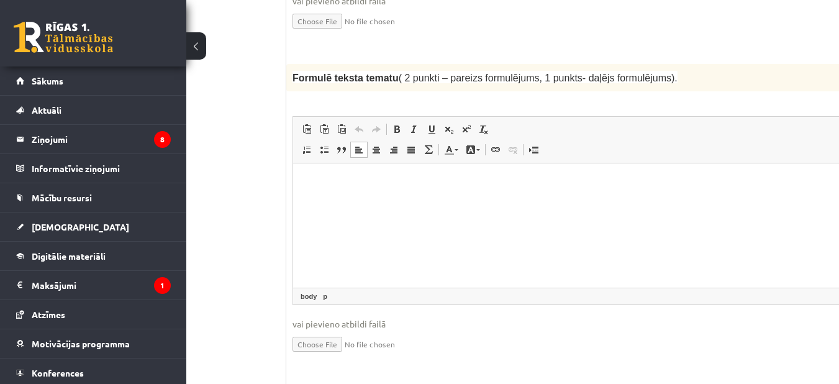
click at [357, 176] on p "Визуальный текстовый редактор, wiswyg-editor-user-answer-47433804395380" at bounding box center [619, 182] width 627 height 13
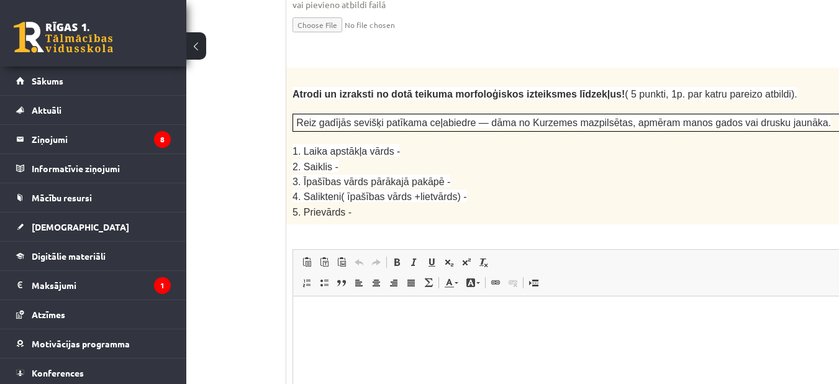
scroll to position [1658, 81]
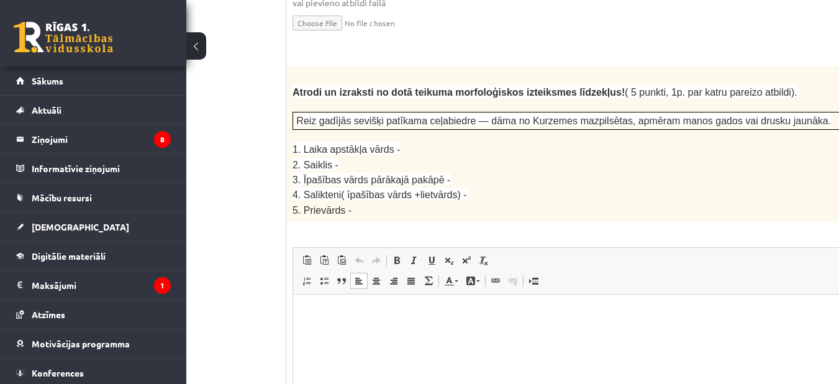
click at [317, 299] on html at bounding box center [619, 313] width 652 height 38
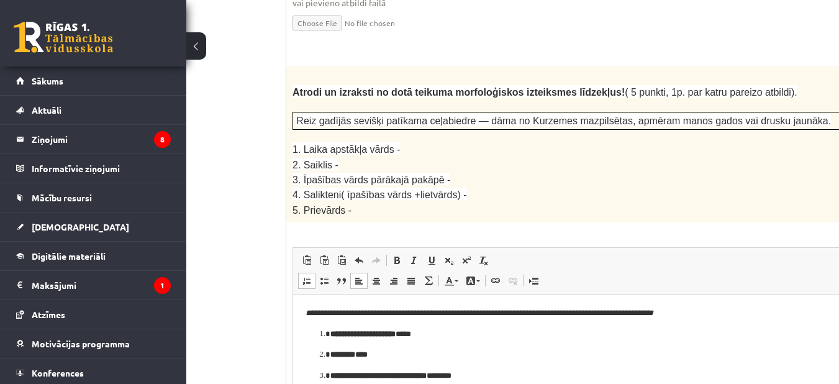
scroll to position [1, 0]
click at [653, 312] on em "**********" at bounding box center [480, 312] width 348 height 8
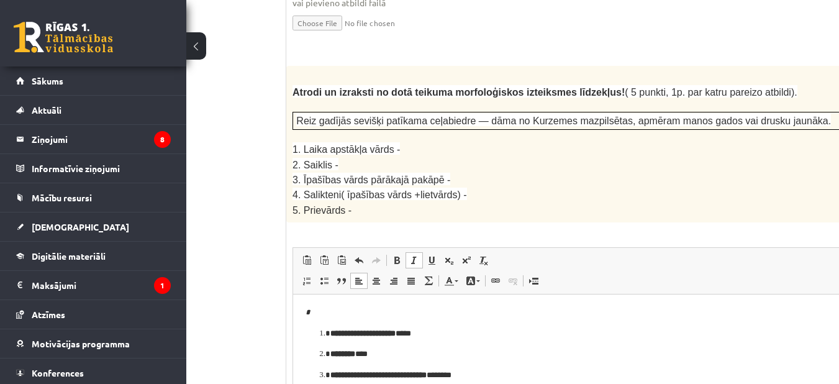
click at [308, 332] on ol "**********" at bounding box center [619, 375] width 627 height 96
click at [327, 310] on p "*" at bounding box center [619, 312] width 627 height 13
click at [312, 335] on ol "**********" at bounding box center [619, 376] width 627 height 96
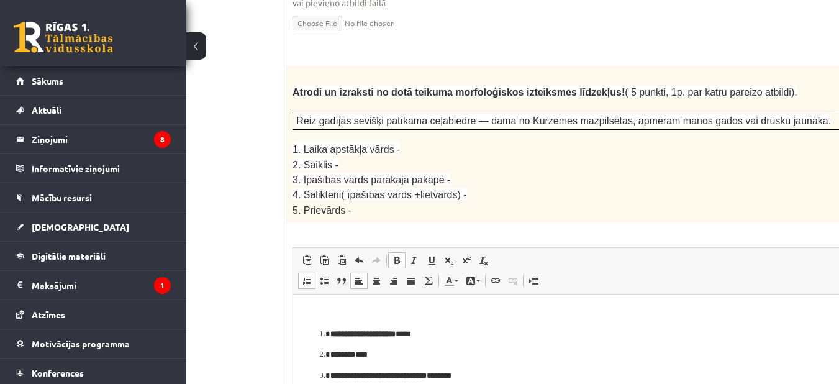
click at [330, 332] on li "**********" at bounding box center [619, 334] width 578 height 13
click at [319, 332] on ol "**********" at bounding box center [619, 376] width 627 height 96
click at [355, 337] on strong "**********" at bounding box center [362, 334] width 65 height 8
click at [320, 332] on ol "**********" at bounding box center [619, 376] width 627 height 96
click at [317, 332] on ol "**********" at bounding box center [619, 376] width 627 height 96
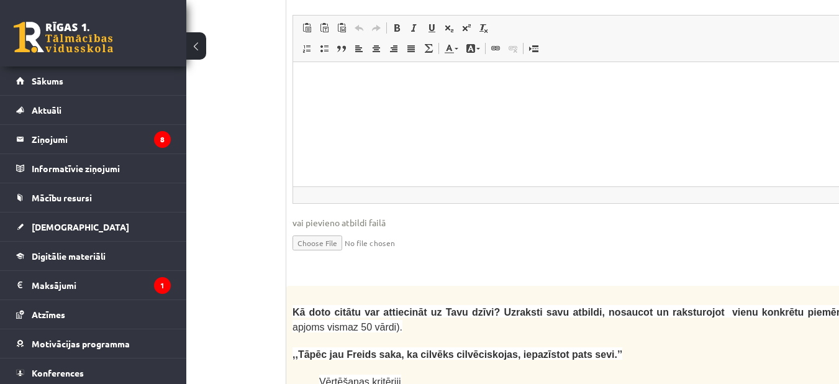
scroll to position [2394, 81]
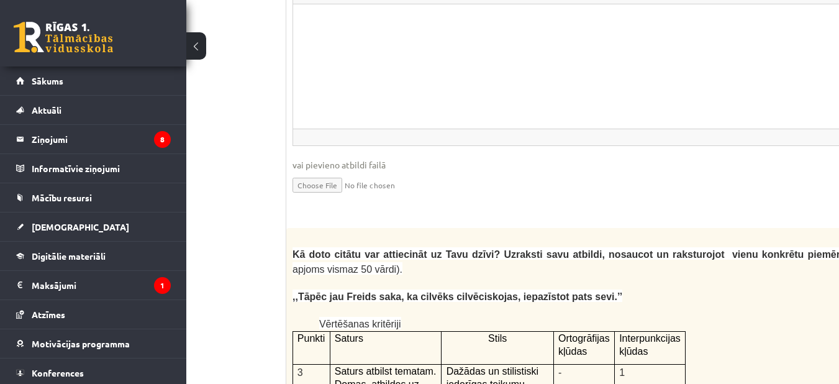
drag, startPoint x: 318, startPoint y: -399, endPoint x: 410, endPoint y: 278, distance: 682.6
click at [423, 158] on span "vai pievieno atbildi failā" at bounding box center [619, 164] width 653 height 13
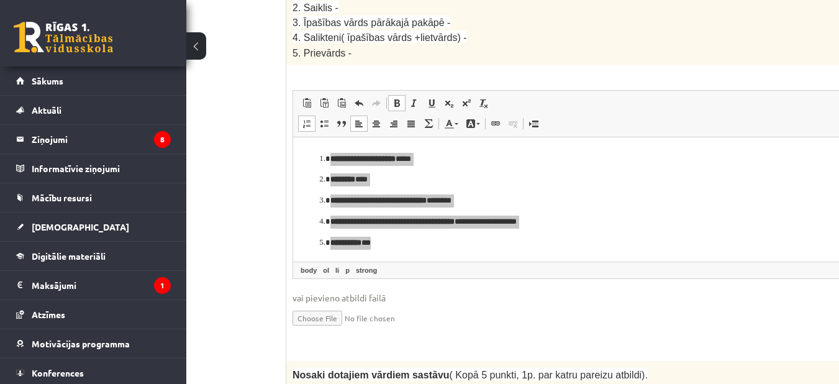
scroll to position [1813, 81]
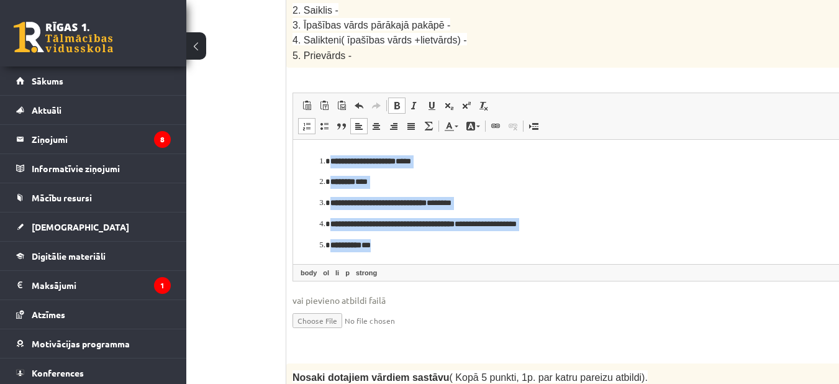
click at [318, 179] on ol "**********" at bounding box center [619, 203] width 627 height 96
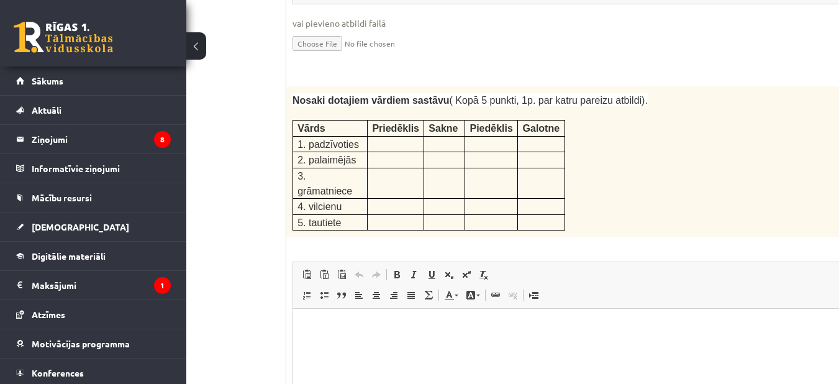
scroll to position [2091, 81]
click at [309, 346] on html at bounding box center [619, 327] width 652 height 38
drag, startPoint x: 306, startPoint y: 98, endPoint x: 356, endPoint y: 96, distance: 50.3
click at [356, 136] on p "1. padzīvoties" at bounding box center [330, 143] width 65 height 15
click at [323, 331] on p "**" at bounding box center [603, 326] width 594 height 13
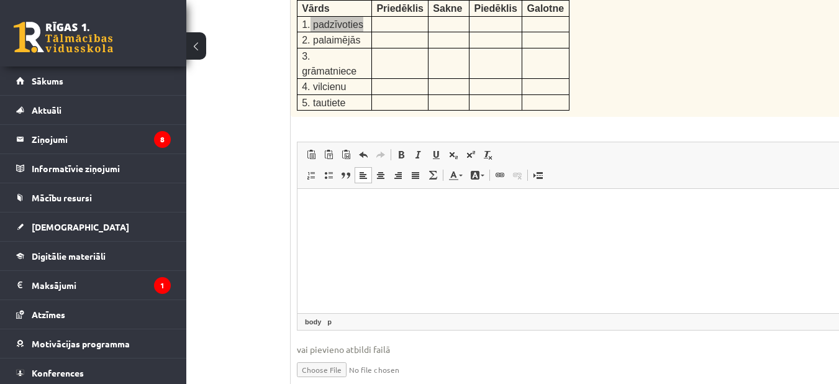
scroll to position [2212, 81]
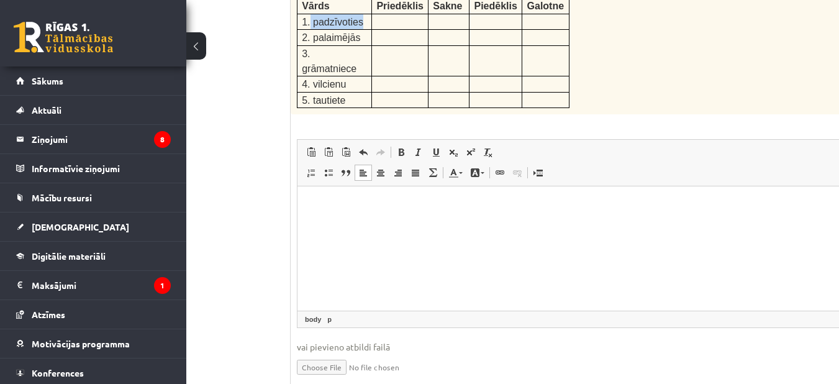
click at [330, 353] on input "file" at bounding box center [623, 365] width 653 height 25
type input "**********"
click at [341, 379] on link "Iesniegtā atbilde" at bounding box center [330, 385] width 66 height 13
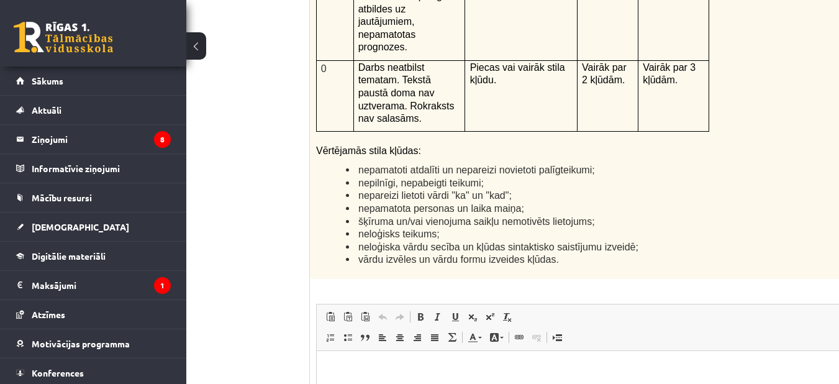
scroll to position [3014, 81]
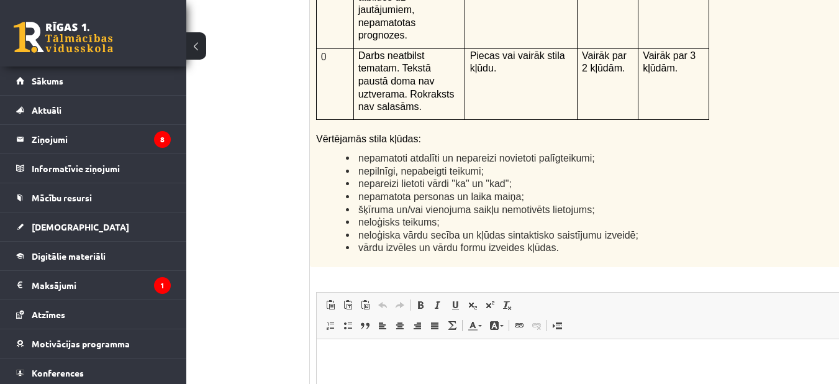
click at [356, 376] on html at bounding box center [643, 358] width 652 height 38
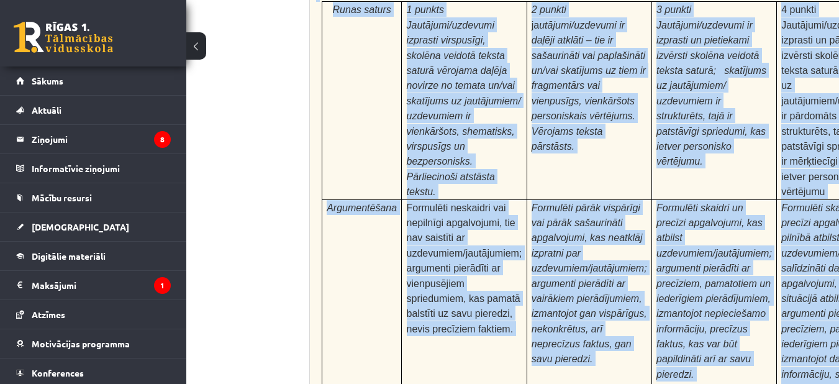
scroll to position [4015, 81]
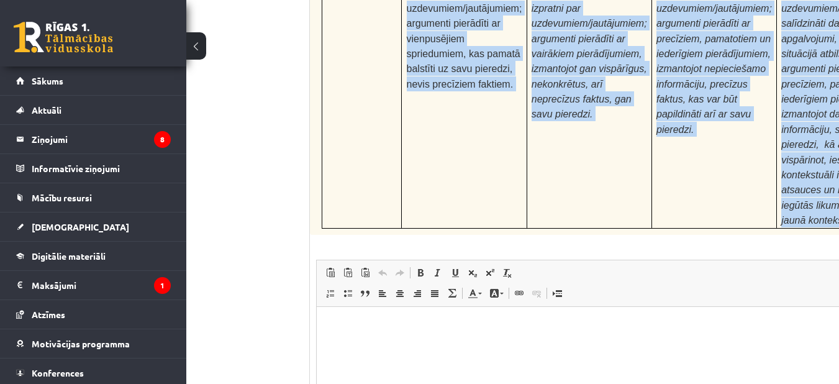
drag, startPoint x: 634, startPoint y: 408, endPoint x: 531, endPoint y: 361, distance: 112.6
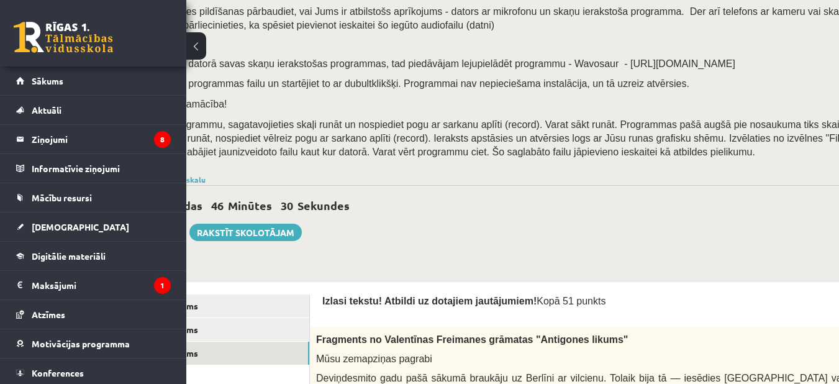
scroll to position [109, 81]
click at [443, 155] on span "Startējiet programmu, sagatavojieties skaļi runāt un nospiediet pogu ar sarkanu…" at bounding box center [519, 138] width 778 height 38
click at [194, 47] on button at bounding box center [196, 45] width 20 height 27
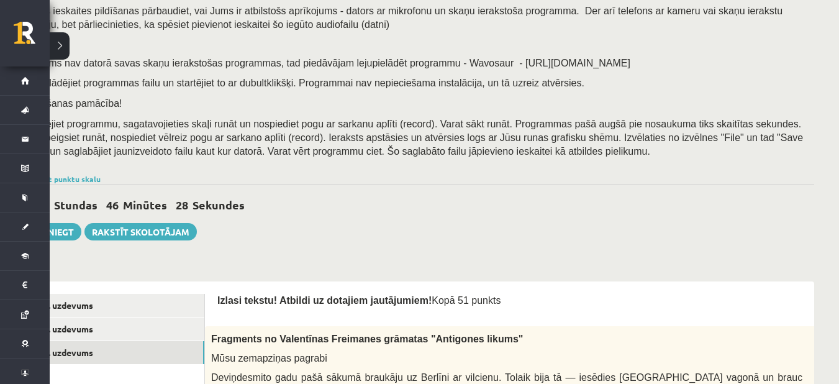
scroll to position [109, 50]
click at [194, 47] on p at bounding box center [416, 43] width 783 height 11
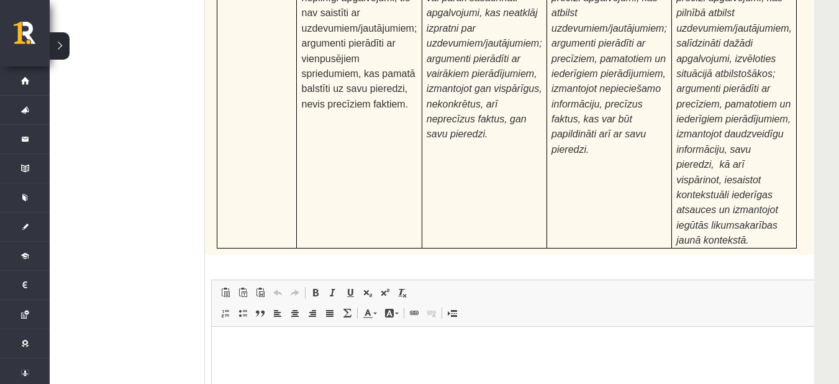
scroll to position [4015, 50]
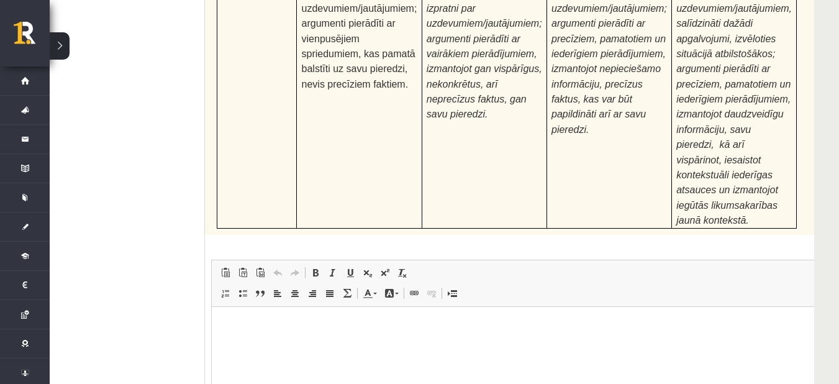
type input "**********"
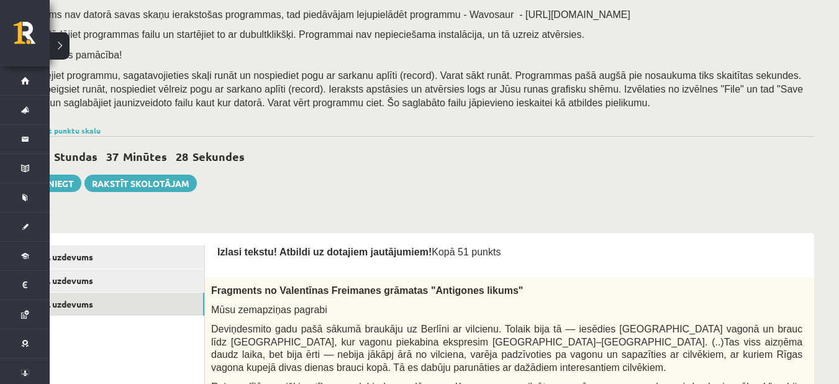
scroll to position [166, 50]
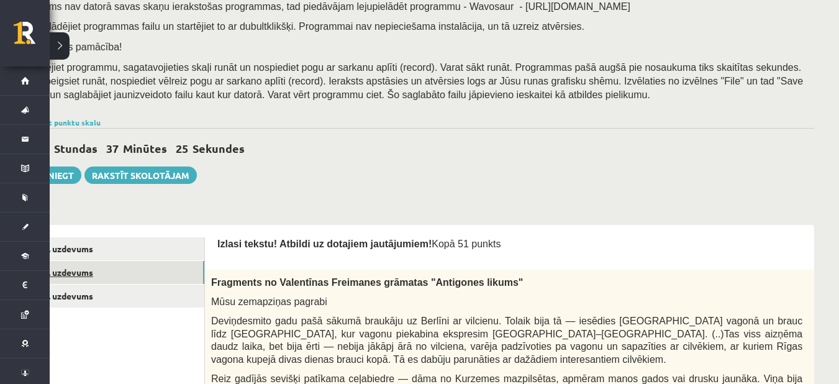
click at [190, 266] on link "2. uzdevums" at bounding box center [120, 272] width 167 height 23
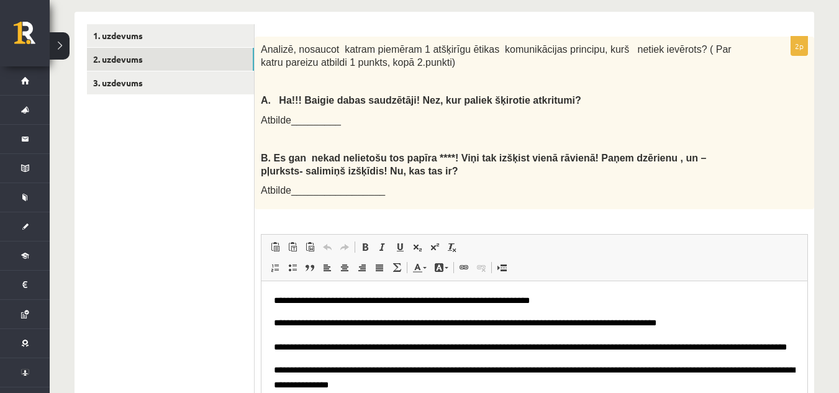
scroll to position [11, 0]
click at [434, 343] on span "**********" at bounding box center [530, 347] width 513 height 9
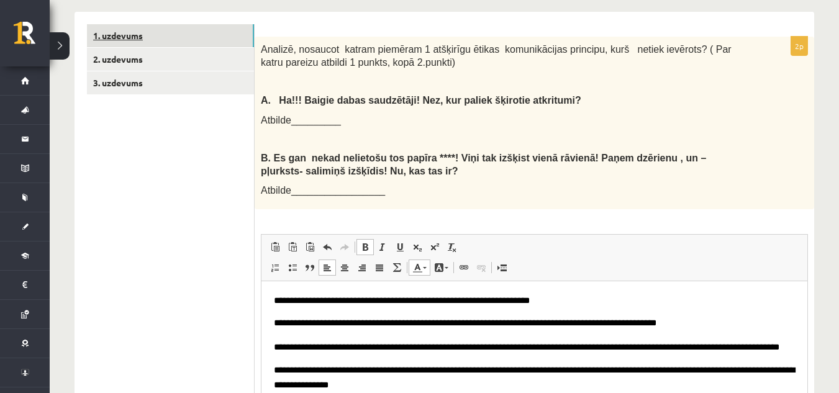
click at [207, 34] on link "1. uzdevums" at bounding box center [170, 35] width 167 height 23
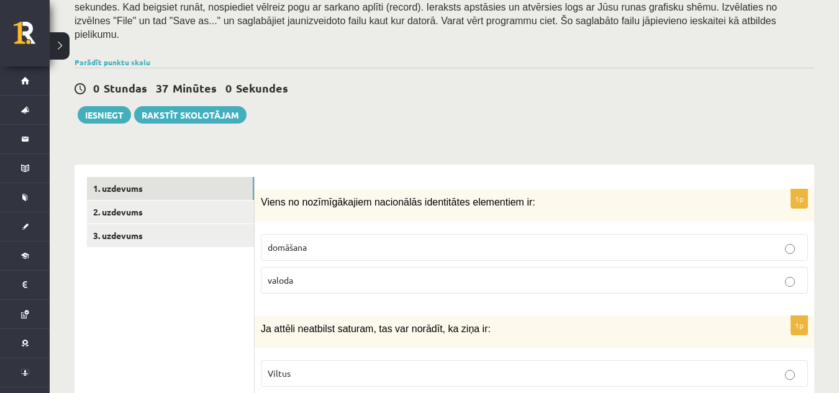
scroll to position [0, 0]
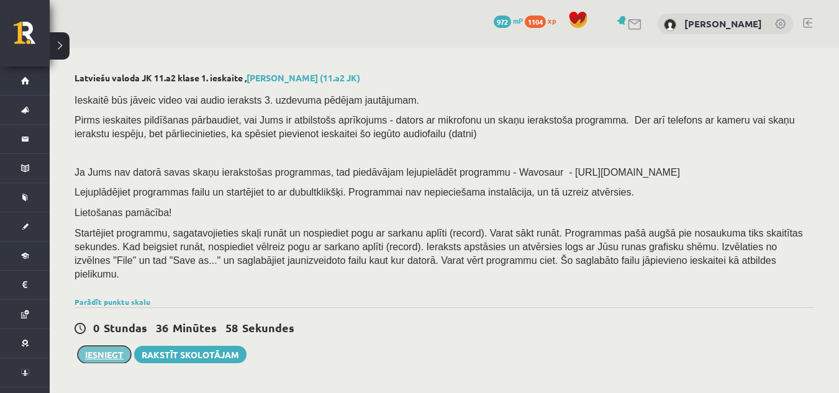
click at [101, 346] on button "Iesniegt" at bounding box center [104, 354] width 53 height 17
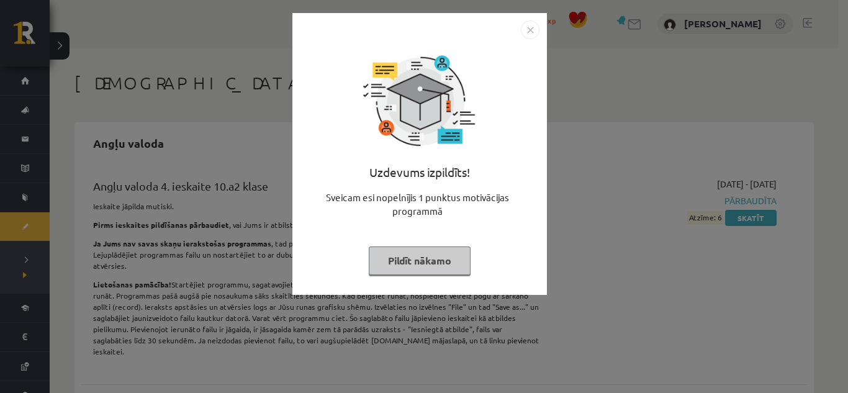
click at [443, 259] on button "Pildīt nākamo" at bounding box center [420, 261] width 102 height 29
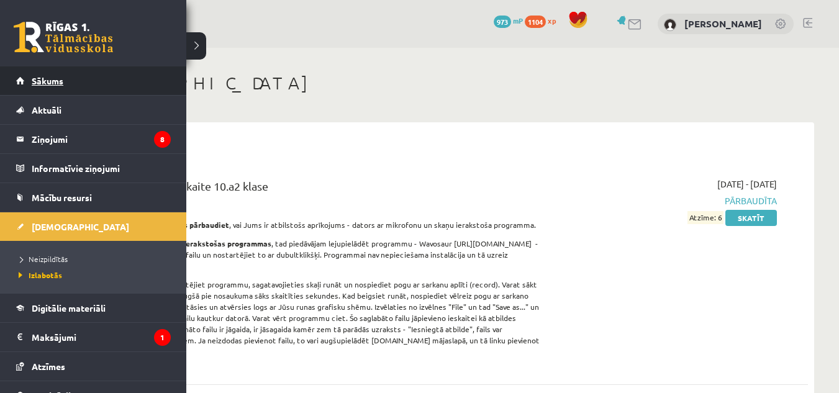
click at [35, 83] on span "Sākums" at bounding box center [48, 80] width 32 height 11
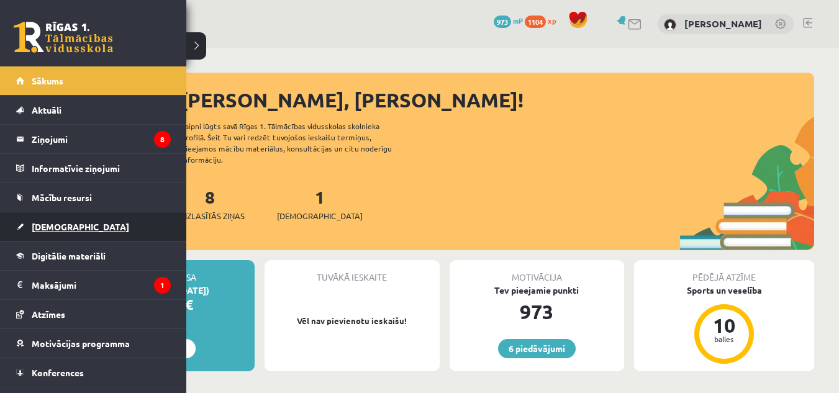
click at [28, 219] on link "[DEMOGRAPHIC_DATA]" at bounding box center [93, 226] width 155 height 29
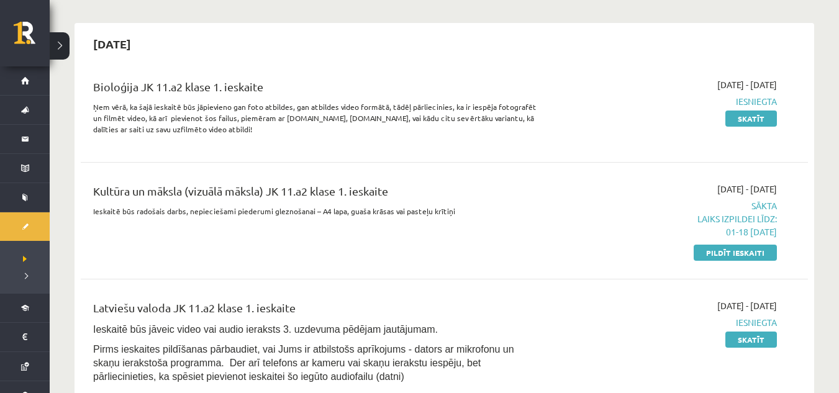
scroll to position [102, 0]
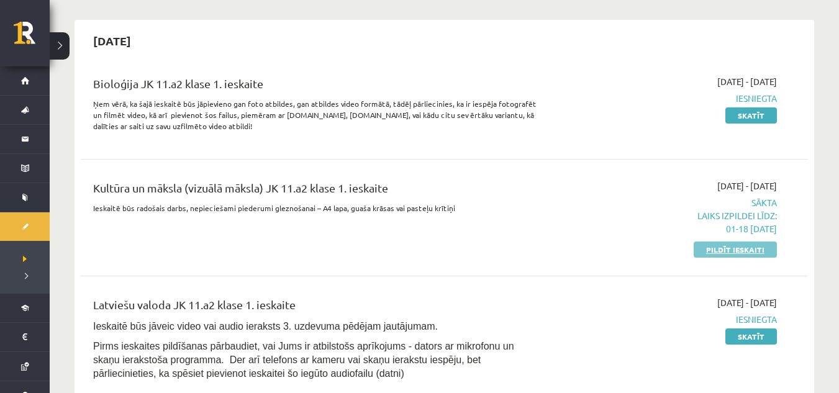
click at [709, 252] on link "Pildīt ieskaiti" at bounding box center [735, 250] width 83 height 16
